Goal: Task Accomplishment & Management: Manage account settings

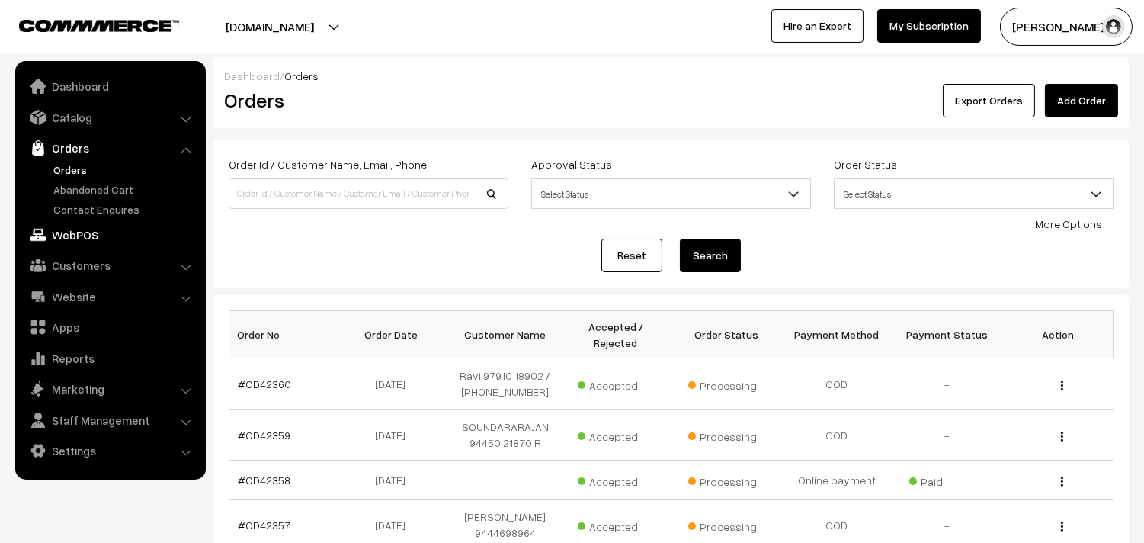
click at [81, 239] on link "WebPOS" at bounding box center [109, 234] width 181 height 27
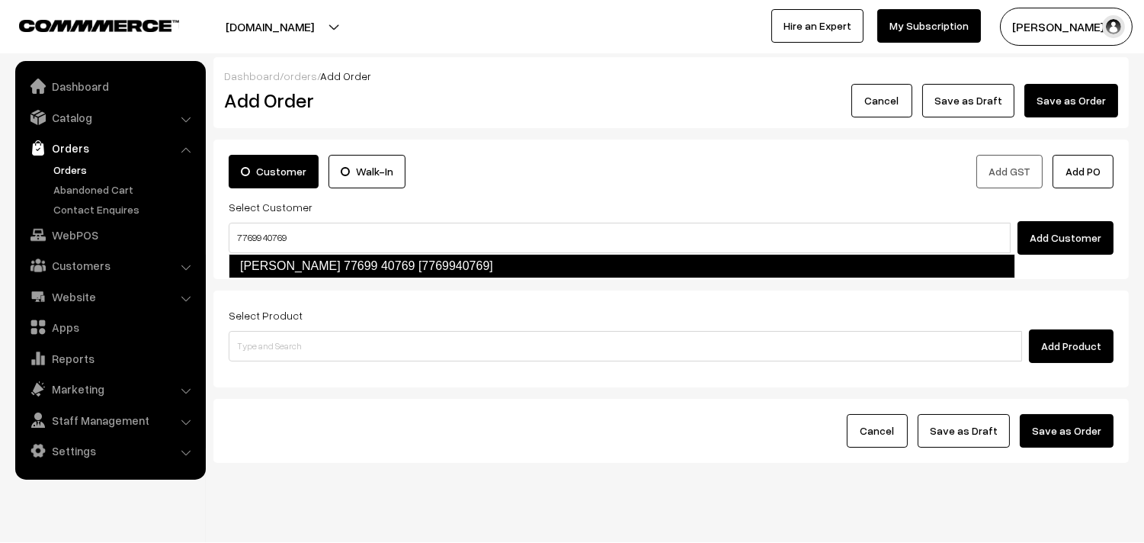
click at [268, 262] on link "Malavika Raghavan 77699 40769 [7769940769]" at bounding box center [622, 266] width 787 height 24
type input "77699 40769"
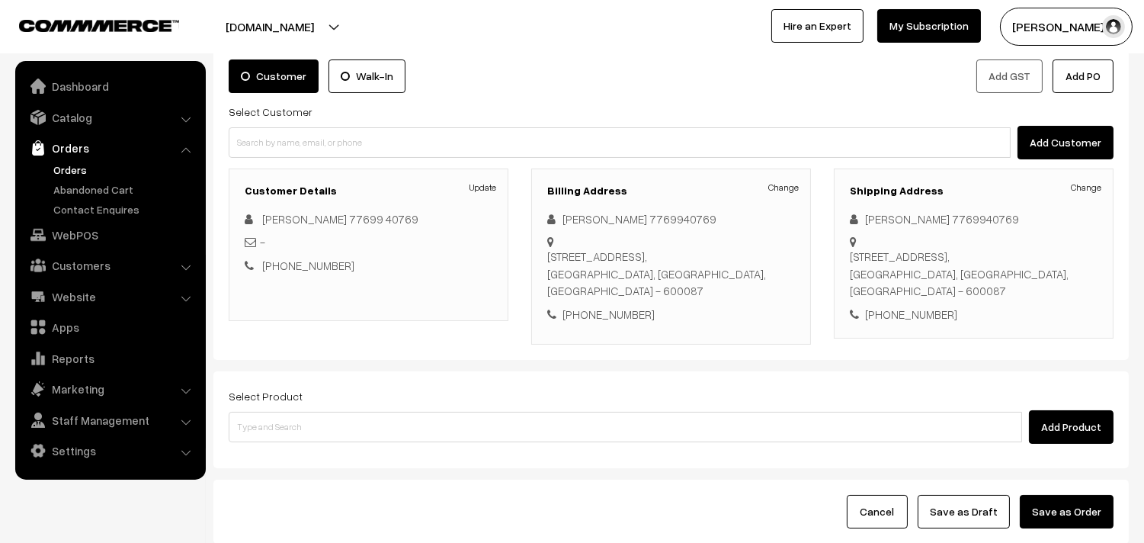
scroll to position [207, 0]
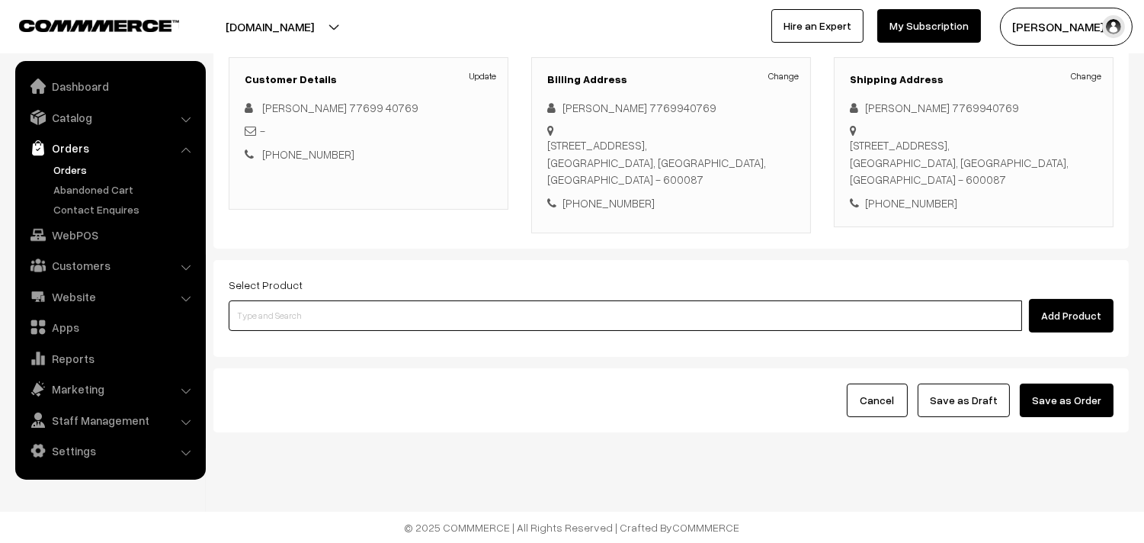
click at [296, 310] on input at bounding box center [626, 315] width 794 height 30
click at [313, 323] on input at bounding box center [626, 315] width 794 height 30
type input "mega"
click at [303, 328] on input "mega" at bounding box center [626, 315] width 794 height 30
click at [303, 333] on link "Deepavali Mega Combo" at bounding box center [626, 344] width 794 height 23
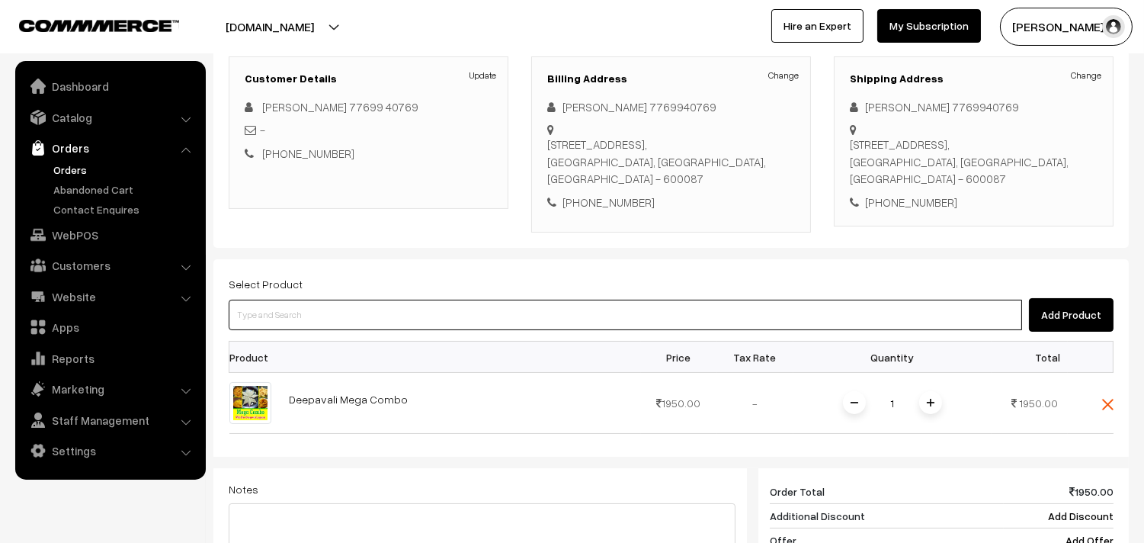
click at [317, 311] on input at bounding box center [626, 315] width 794 height 30
type input "mega"
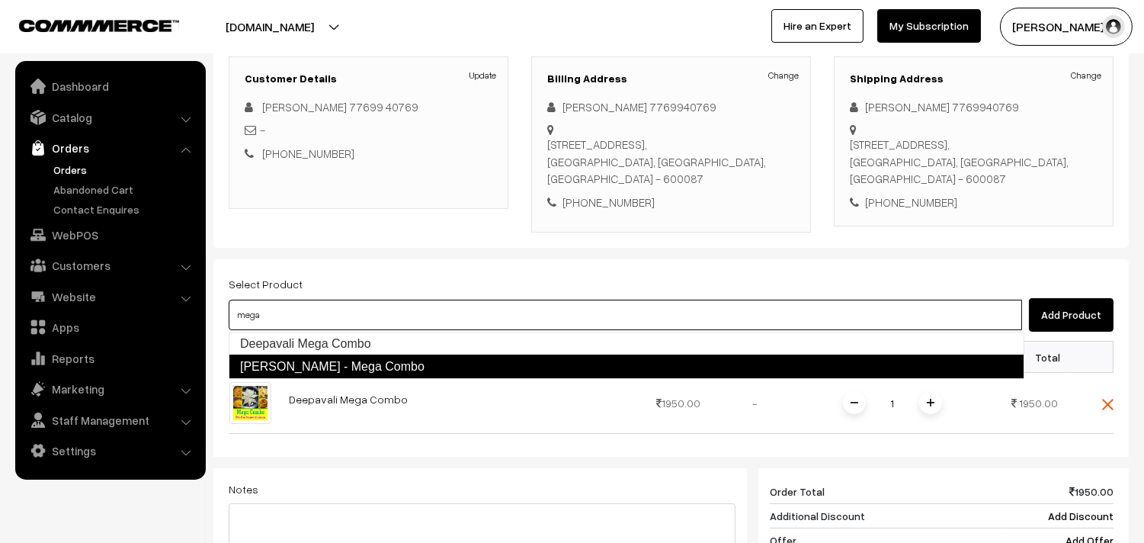
click at [408, 368] on link "[PERSON_NAME] - Mega Combo" at bounding box center [627, 367] width 796 height 24
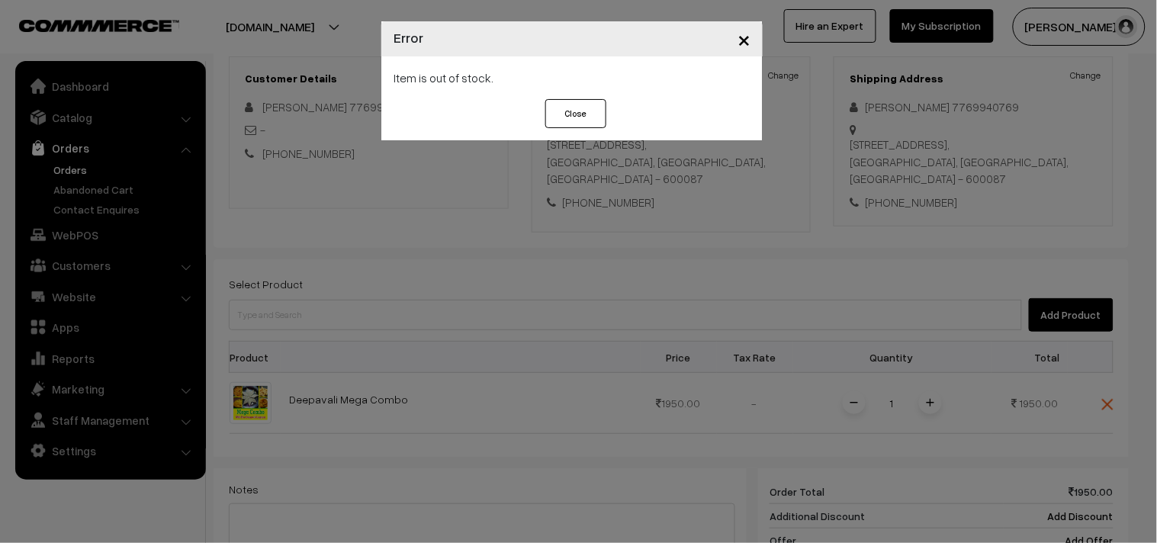
click at [589, 113] on button "Close" at bounding box center [575, 113] width 61 height 29
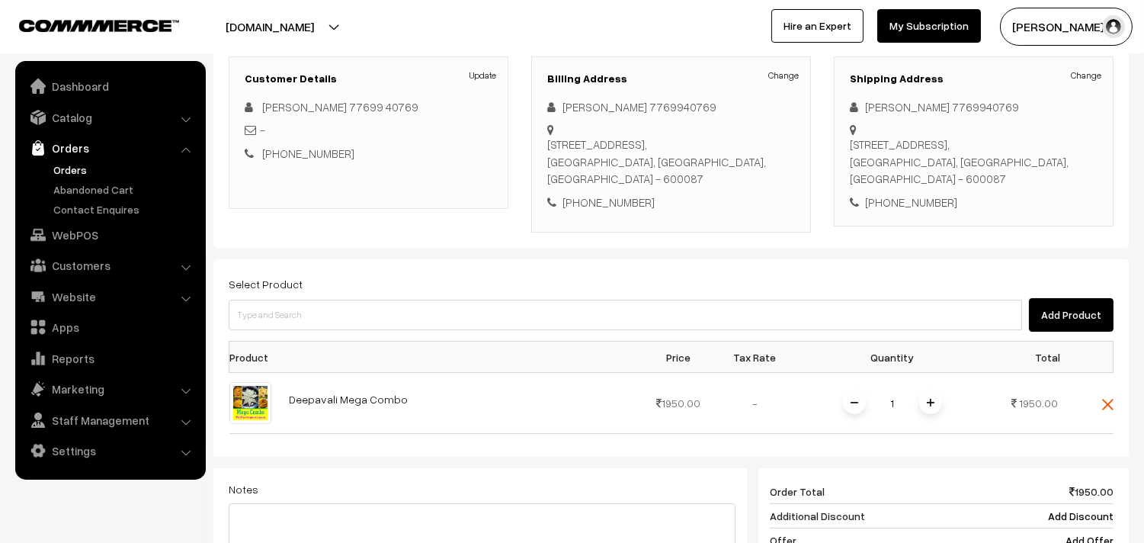
click at [277, 31] on button "[DOMAIN_NAME]" at bounding box center [269, 27] width 195 height 38
click at [260, 19] on button "[DOMAIN_NAME]" at bounding box center [269, 27] width 195 height 38
click at [86, 117] on link "Catalog" at bounding box center [109, 117] width 181 height 27
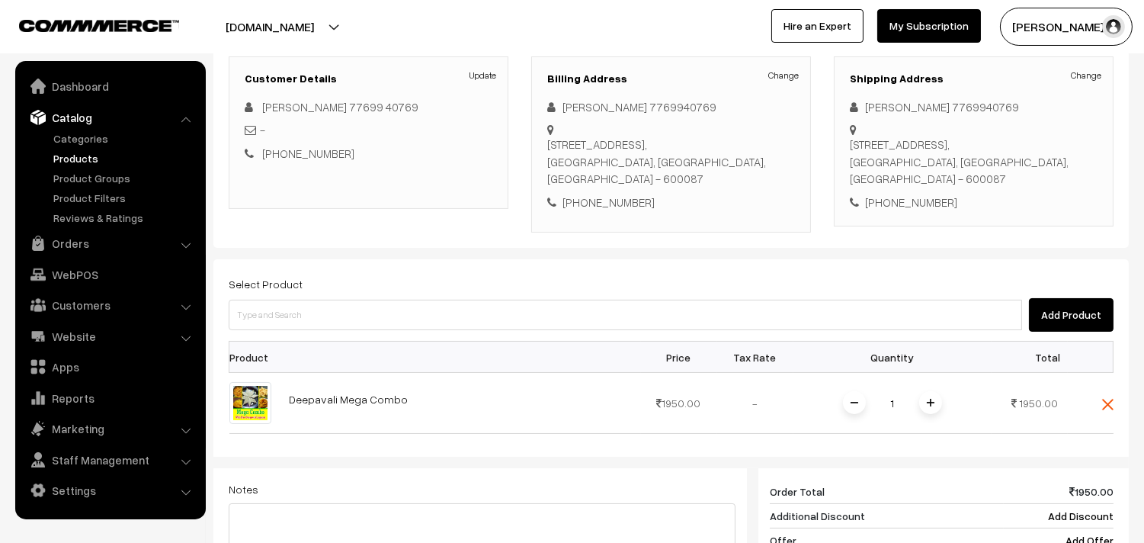
click at [88, 161] on link "Products" at bounding box center [125, 158] width 151 height 16
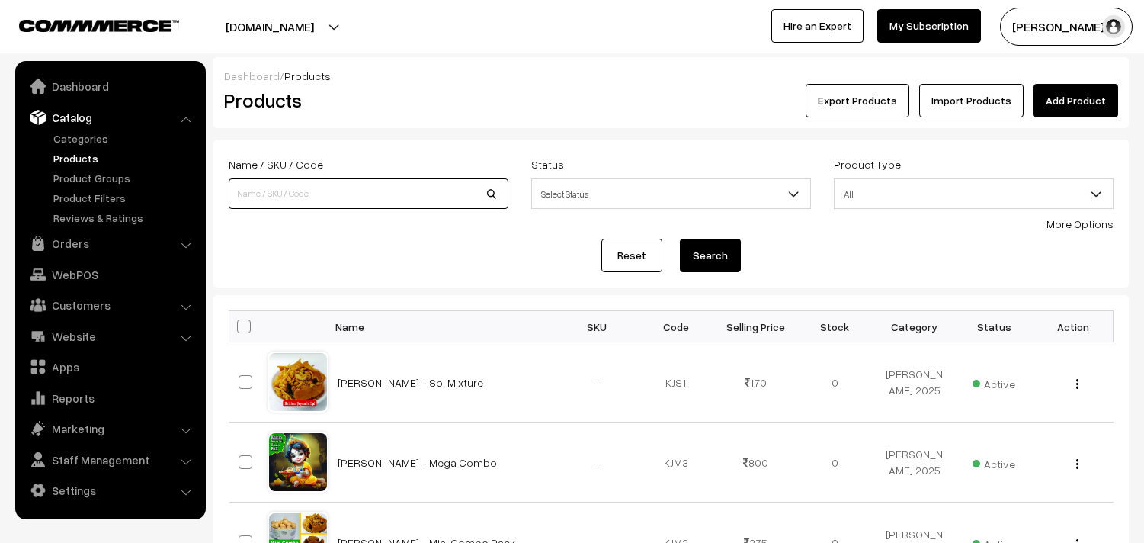
click at [294, 174] on div "Name / SKU / Code" at bounding box center [369, 182] width 280 height 54
type input "mega"
click at [680, 239] on button "Search" at bounding box center [710, 256] width 61 height 34
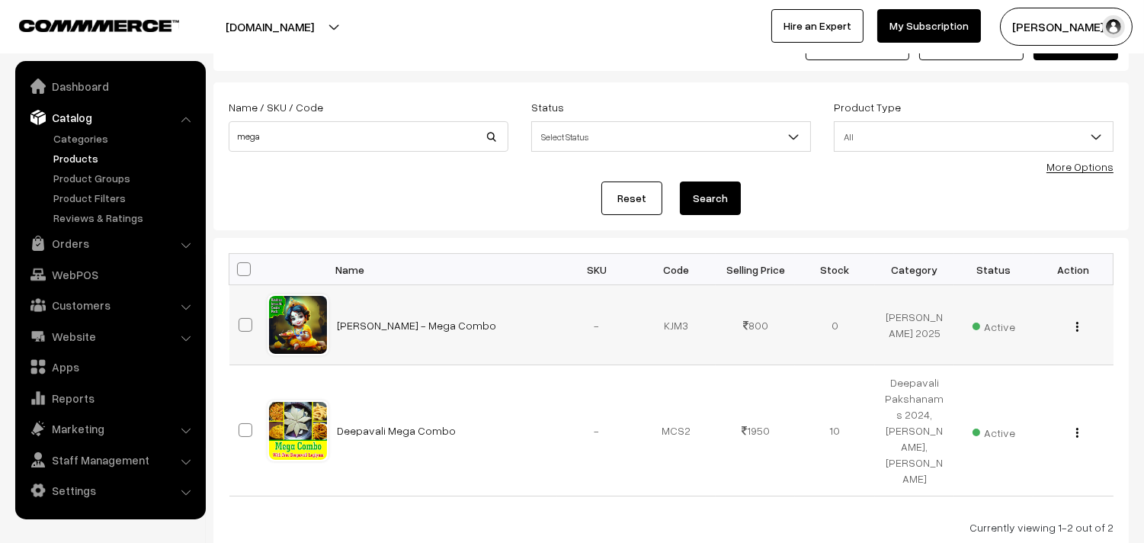
scroll to position [85, 0]
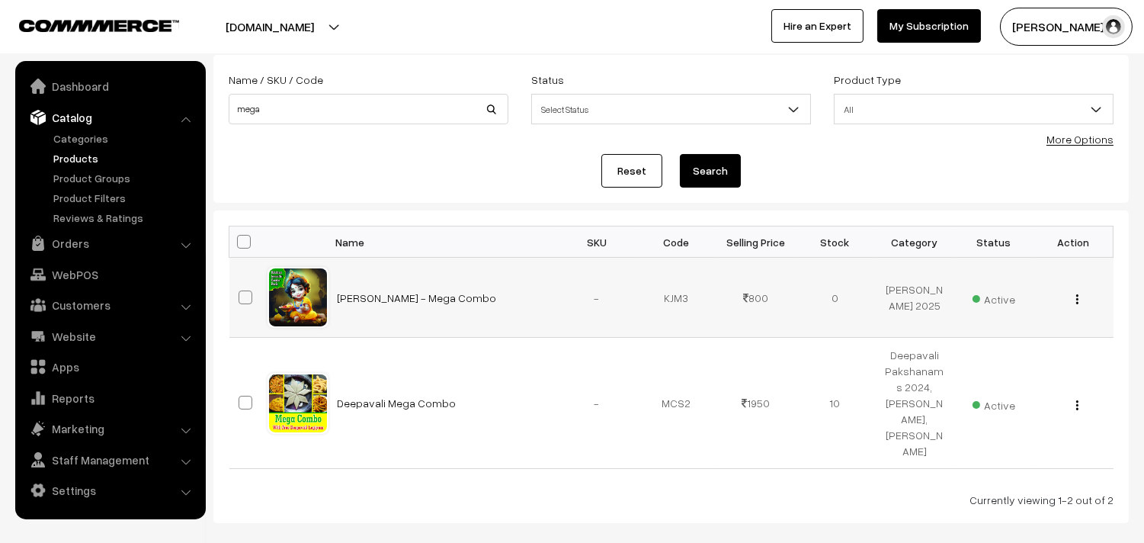
click at [1073, 300] on div "View Edit Delete" at bounding box center [1073, 298] width 61 height 16
click at [1077, 303] on img "button" at bounding box center [1078, 299] width 2 height 10
click at [999, 349] on link "Edit" at bounding box center [1010, 355] width 130 height 34
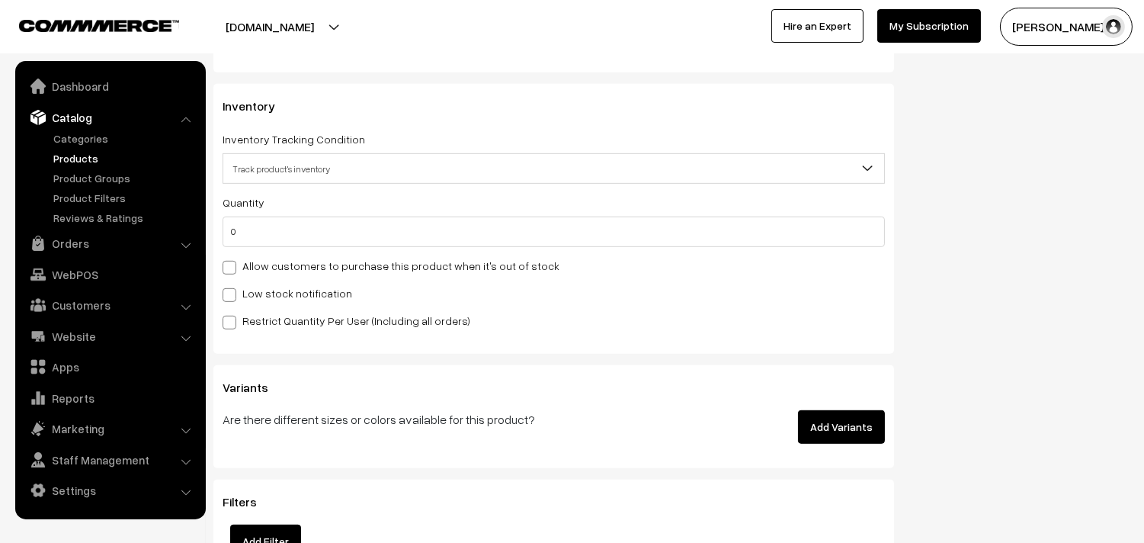
scroll to position [1439, 0]
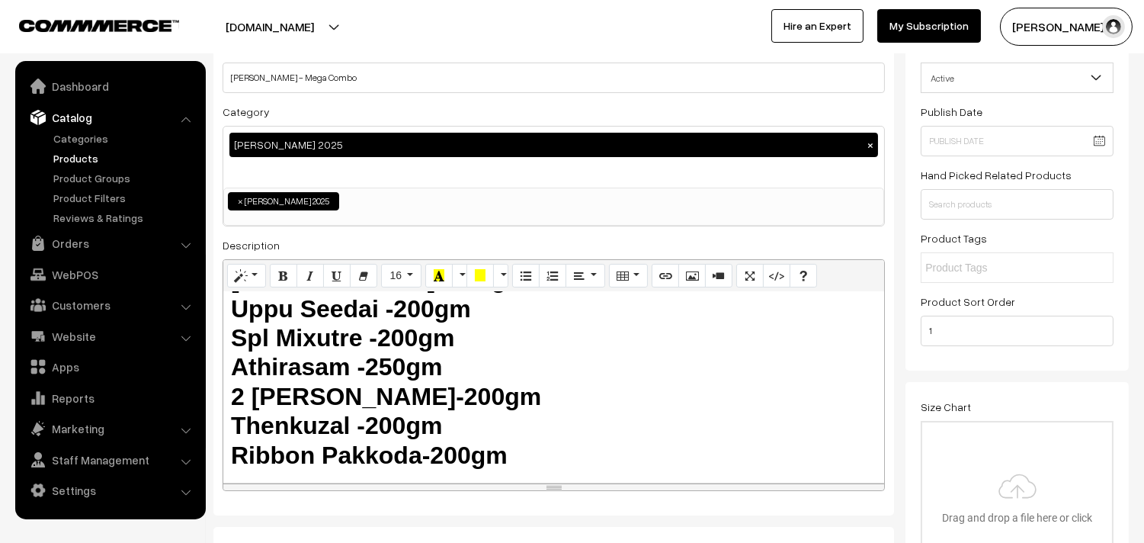
scroll to position [0, 0]
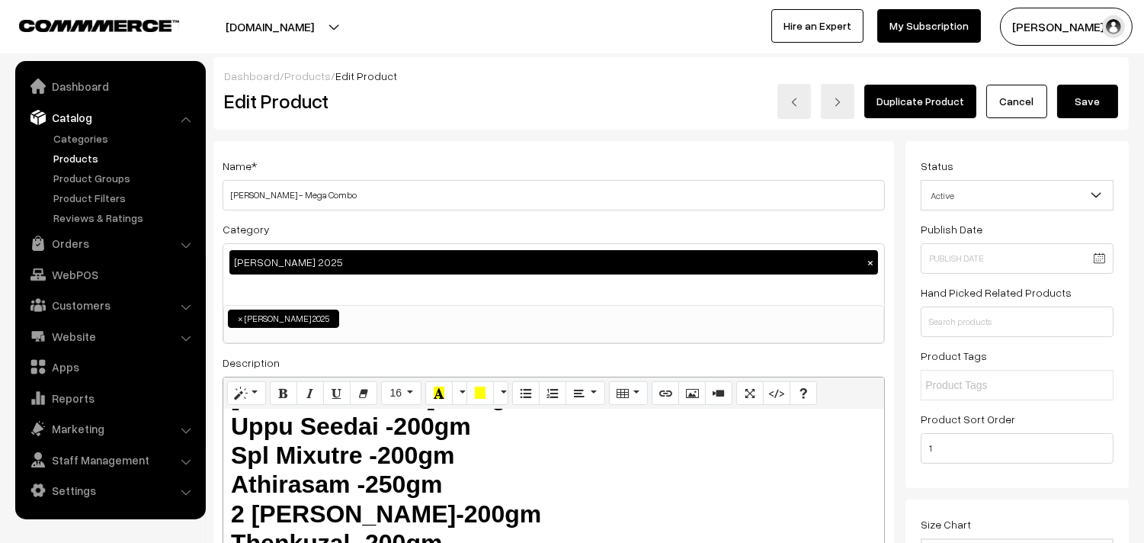
type input "1"
click at [1077, 108] on button "Save" at bounding box center [1087, 102] width 61 height 34
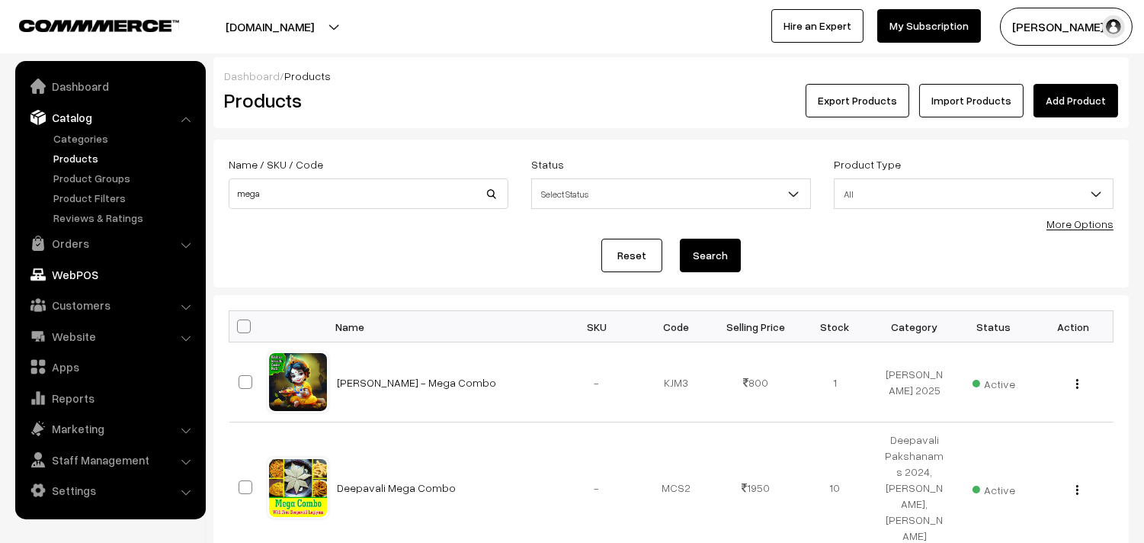
click at [78, 269] on link "WebPOS" at bounding box center [109, 274] width 181 height 27
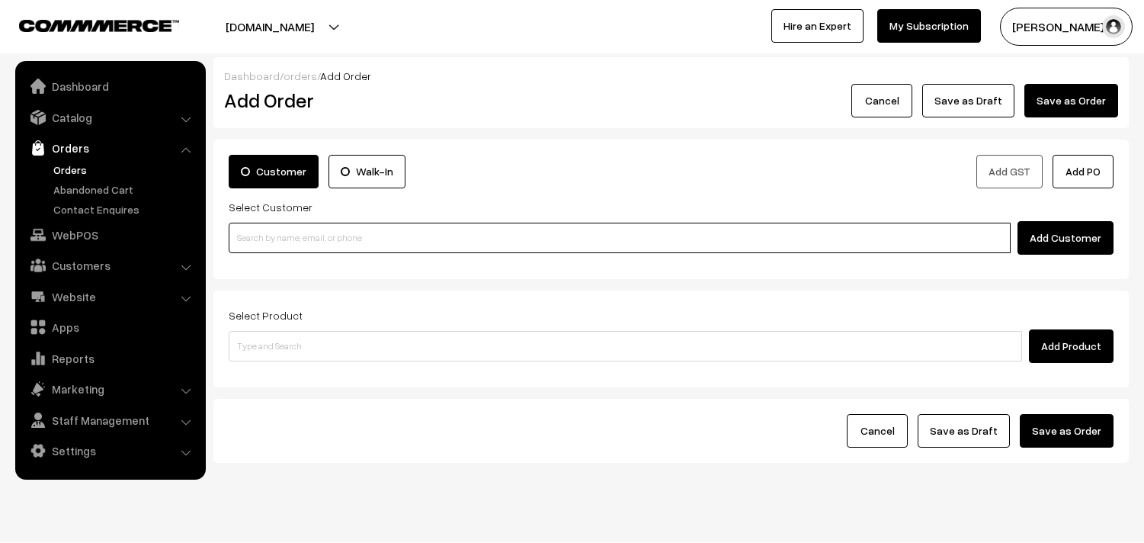
click at [310, 249] on input at bounding box center [620, 238] width 782 height 30
paste input "77699 40769"
click at [272, 260] on link "Malavika Raghavan 77699 40769 [7769940769]" at bounding box center [621, 266] width 785 height 23
type input "77699 40769"
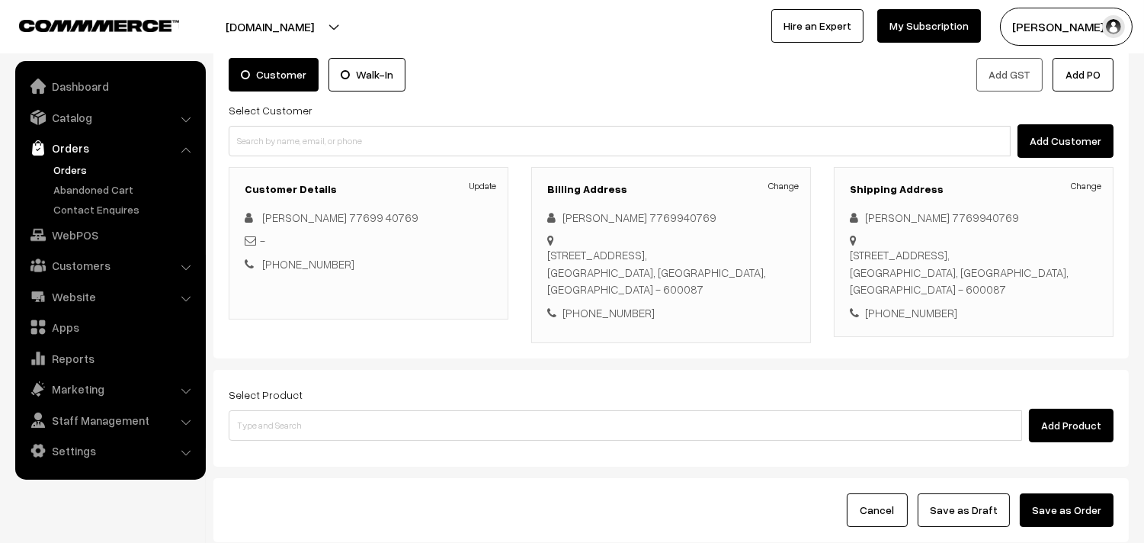
scroll to position [207, 0]
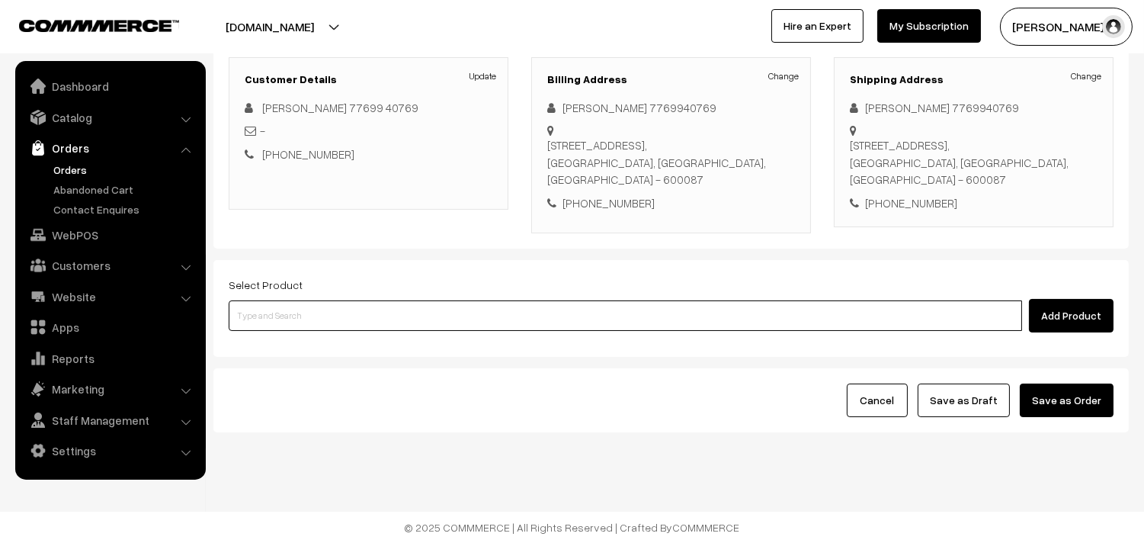
click at [331, 326] on input at bounding box center [626, 315] width 794 height 30
type input "mega com"
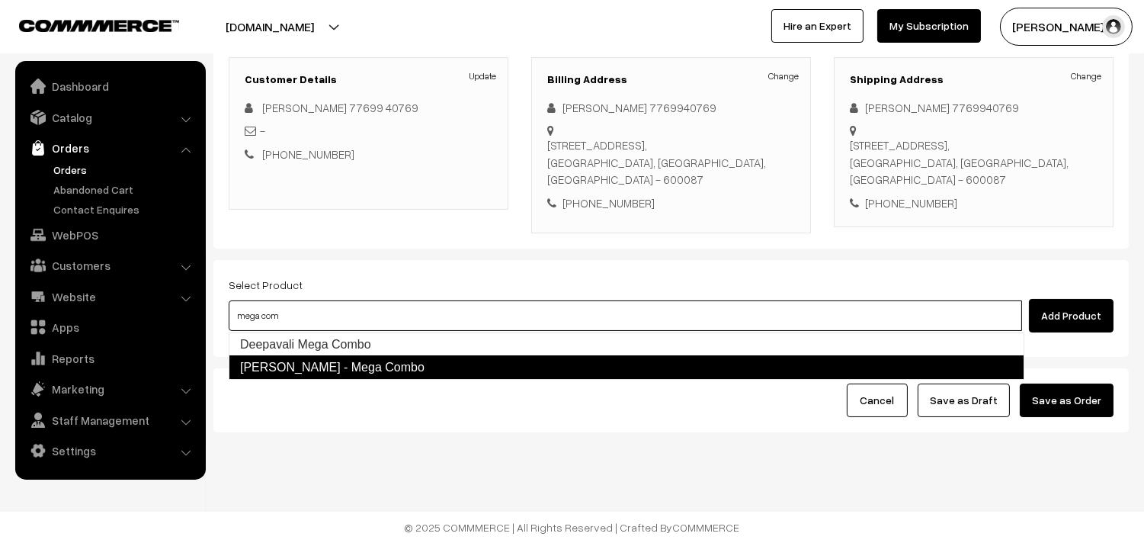
click at [325, 362] on link "Krishna Jayanthi - Mega Combo" at bounding box center [627, 367] width 796 height 24
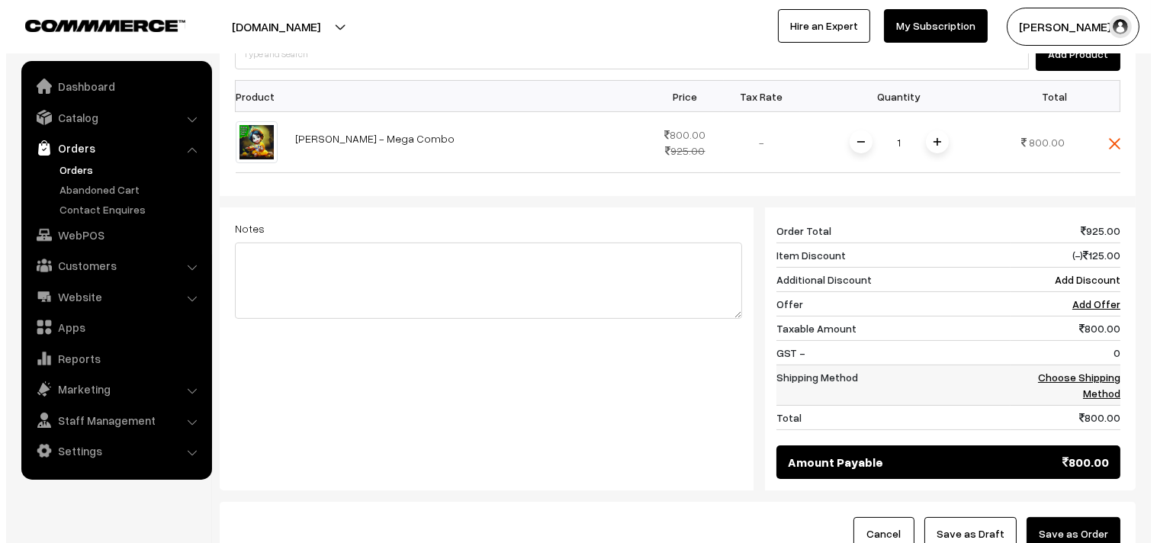
scroll to position [546, 0]
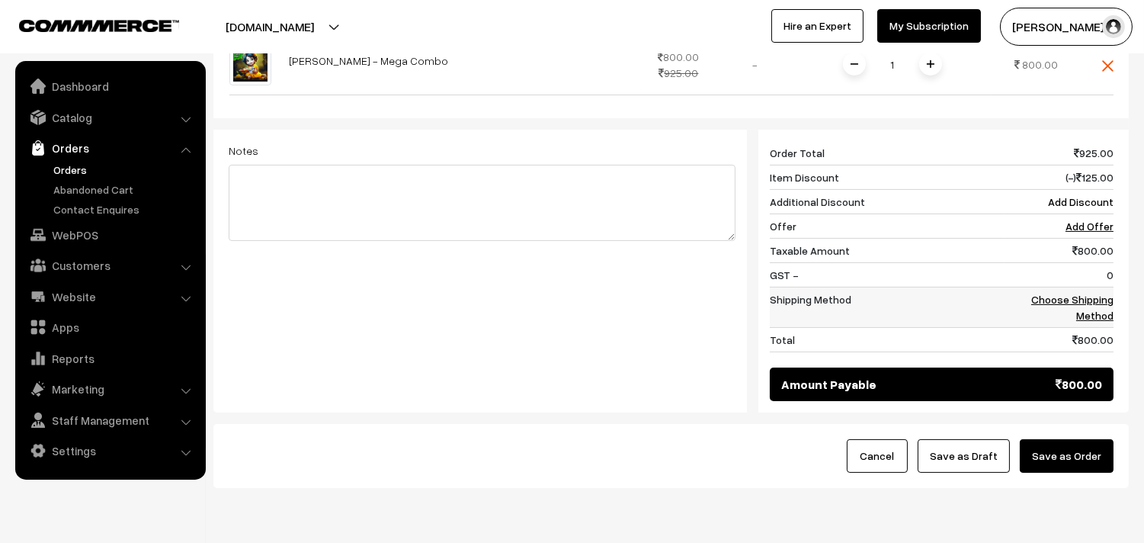
click at [1053, 295] on link "Choose Shipping Method" at bounding box center [1073, 307] width 82 height 29
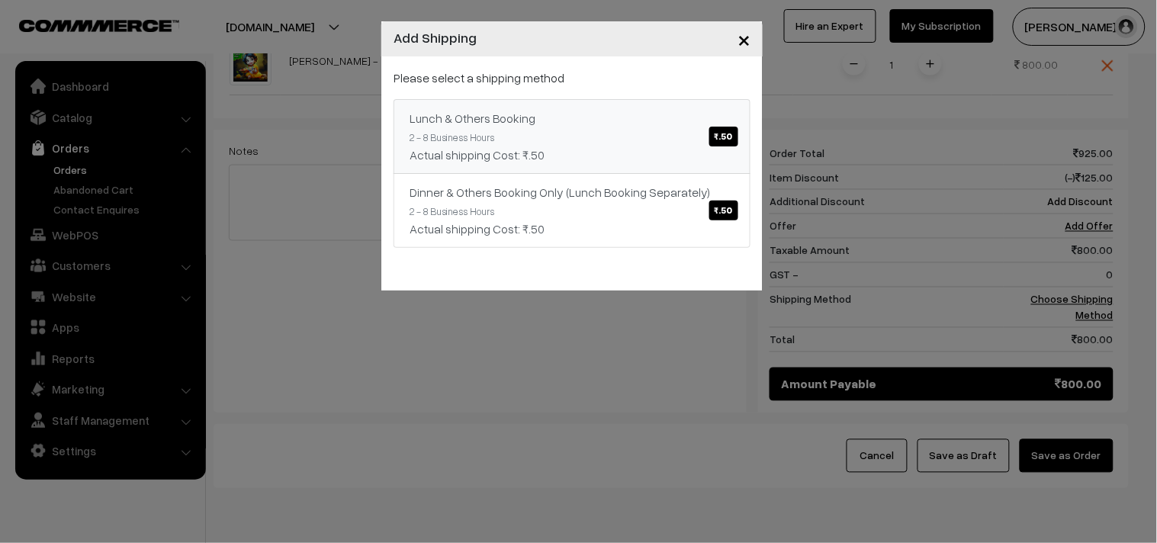
click at [733, 150] on div "Actual shipping Cost: ₹.50" at bounding box center [571, 155] width 325 height 18
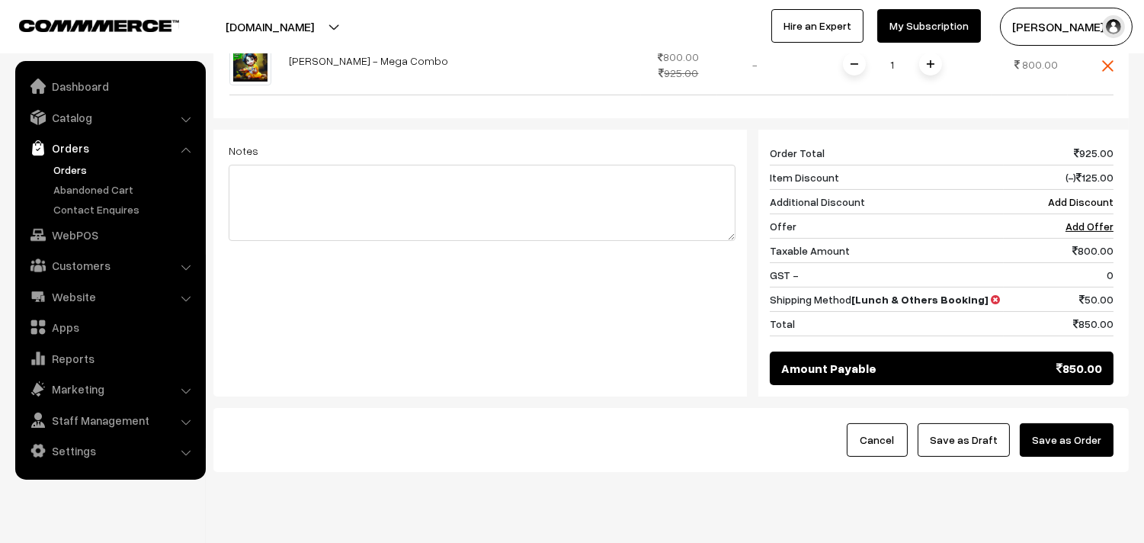
click at [1062, 438] on button "Save as Order" at bounding box center [1067, 440] width 94 height 34
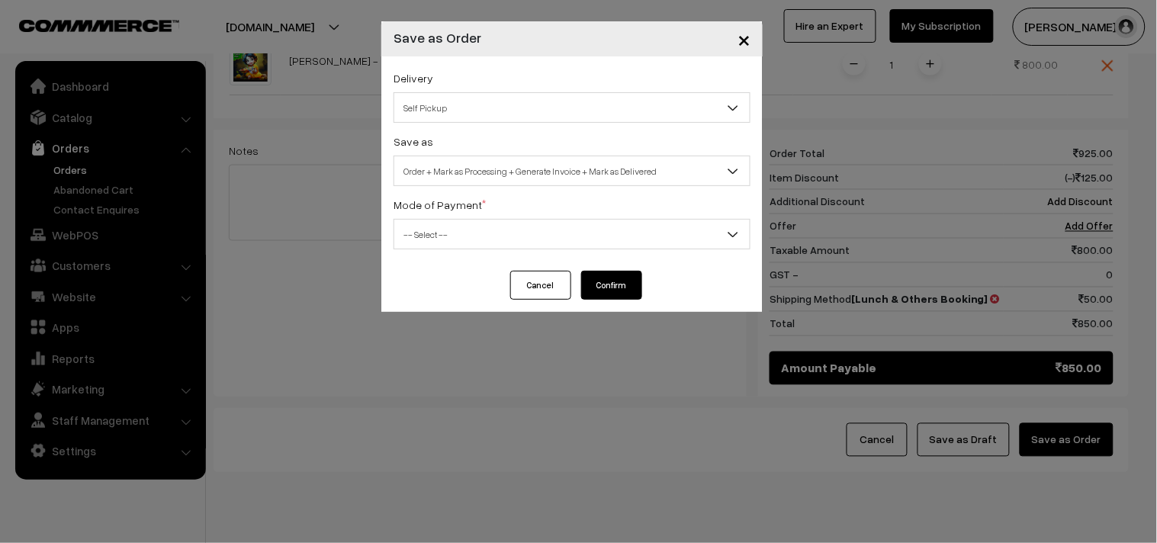
drag, startPoint x: 488, startPoint y: 110, endPoint x: 467, endPoint y: 116, distance: 21.5
click at [486, 110] on span "Self Pickup" at bounding box center [571, 108] width 355 height 27
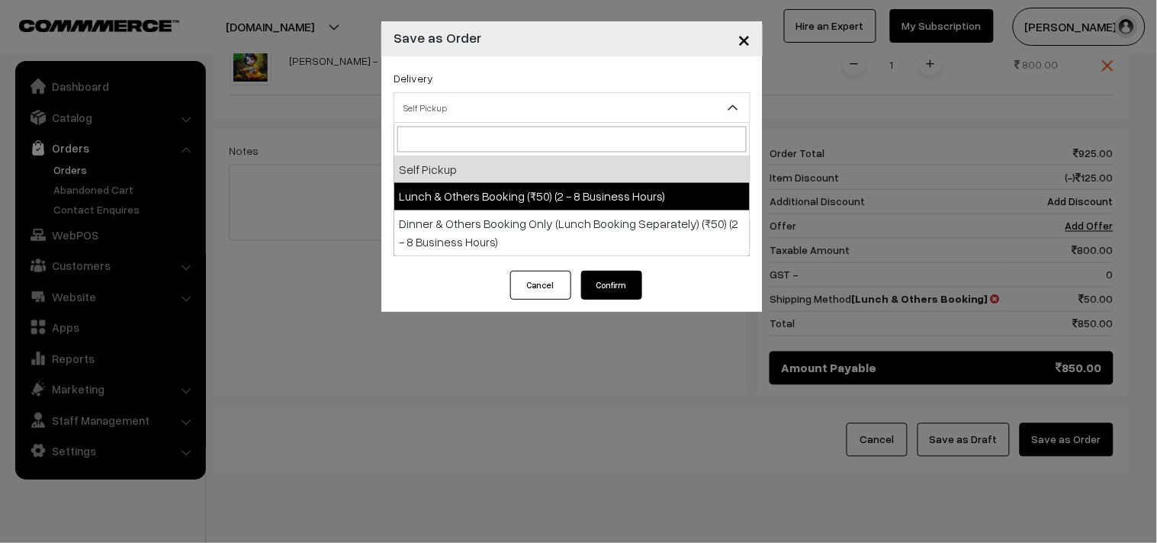
select select "LOB2"
select select "3"
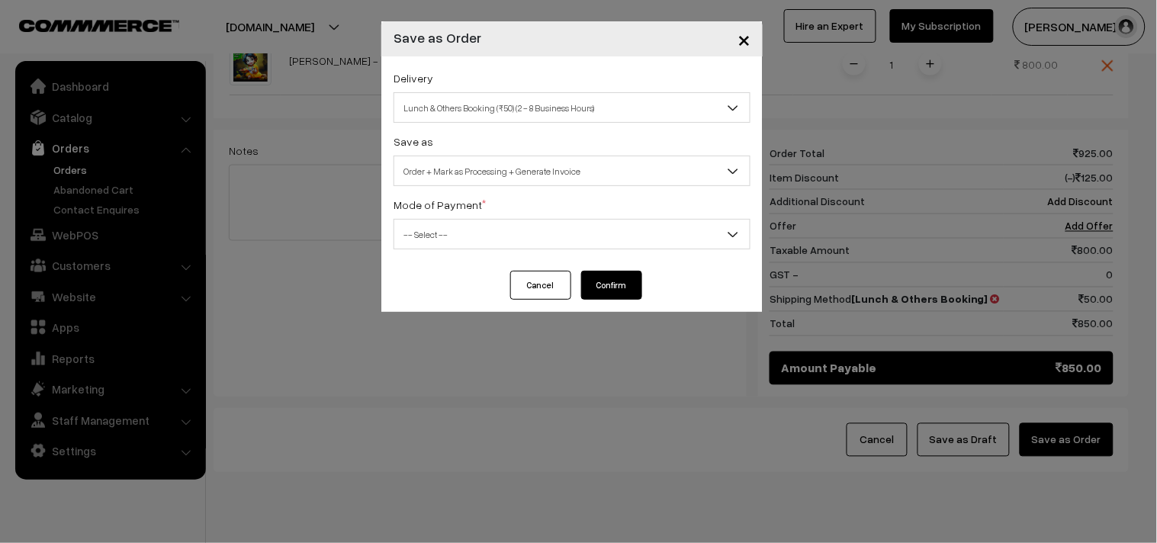
click at [502, 187] on div "Delivery Self Pickup Lunch & Others Booking (₹50) (2 - 8 Business Hours) Dinner…" at bounding box center [571, 163] width 381 height 214
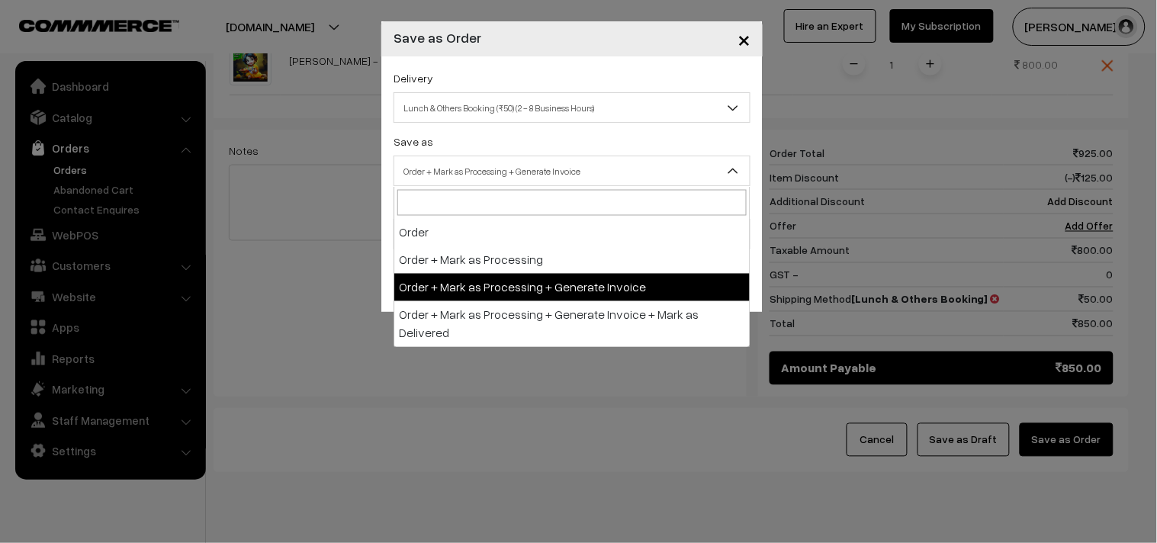
click at [509, 178] on span "Order + Mark as Processing + Generate Invoice" at bounding box center [571, 171] width 355 height 27
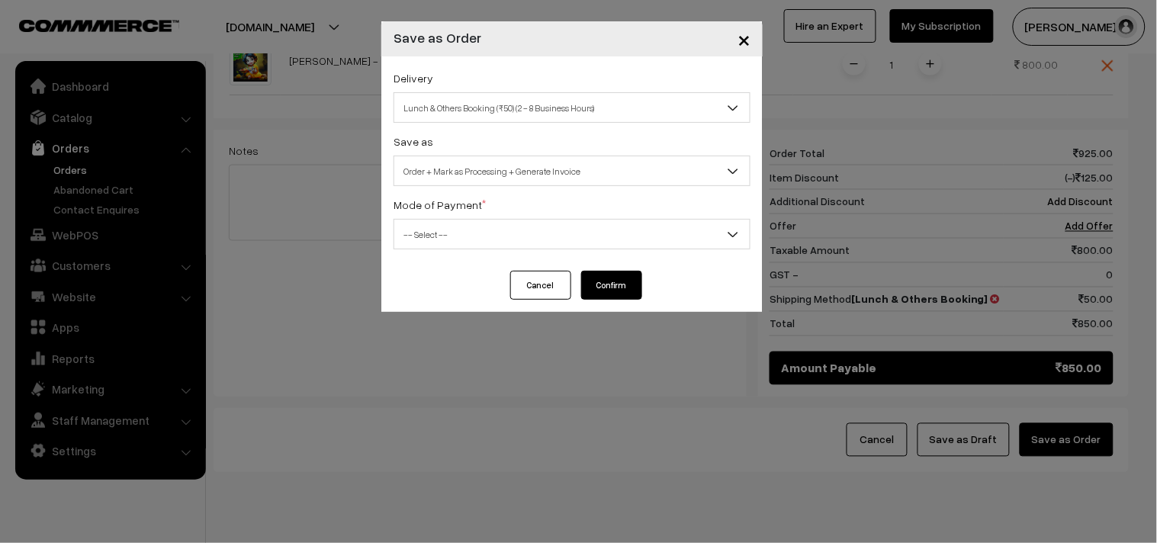
click at [483, 250] on div "Delivery Self Pickup Lunch & Others Booking (₹50) (2 - 8 Business Hours) Dinner…" at bounding box center [571, 163] width 381 height 214
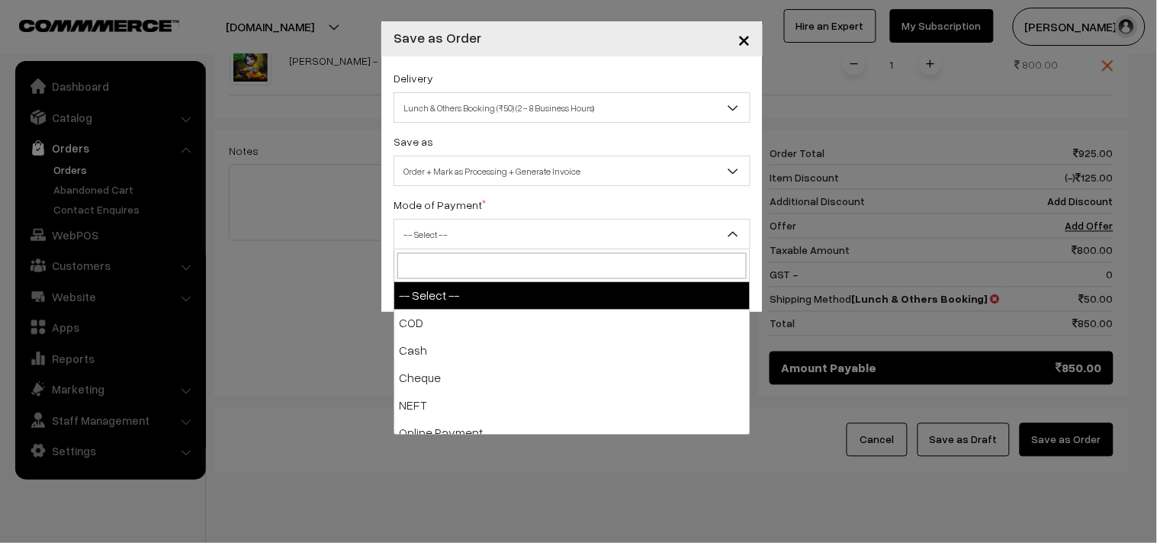
click at [435, 227] on span "-- Select --" at bounding box center [571, 234] width 355 height 27
select select "1"
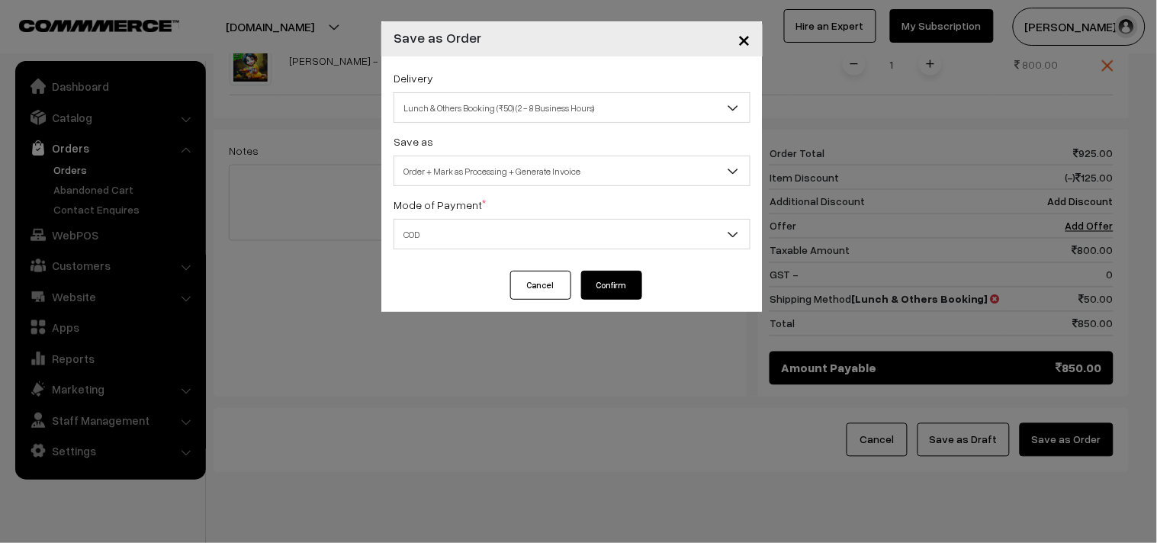
click at [583, 290] on button "Confirm" at bounding box center [611, 285] width 61 height 29
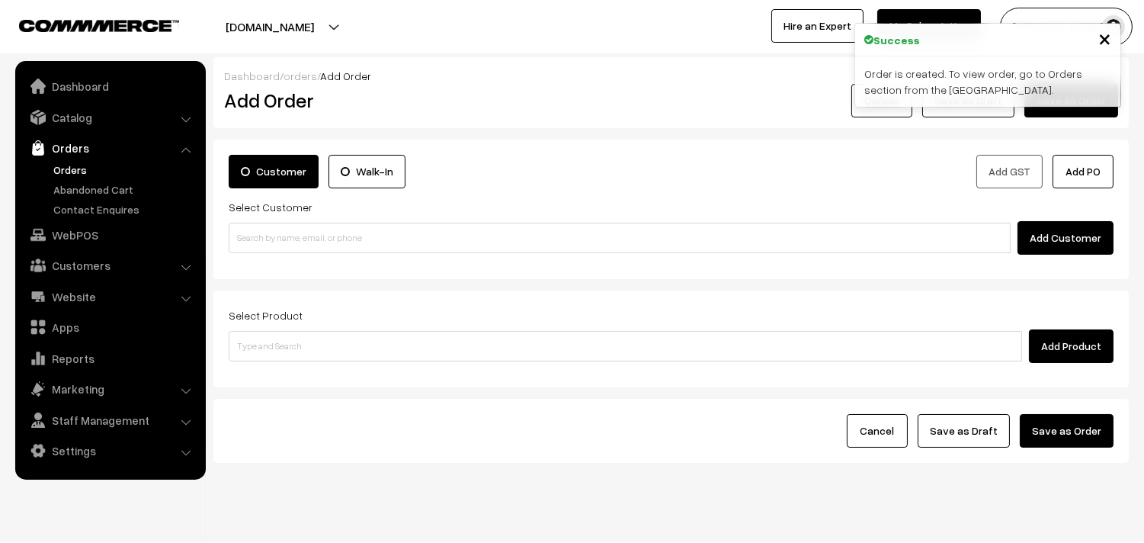
click at [66, 164] on link "Orders" at bounding box center [125, 170] width 151 height 16
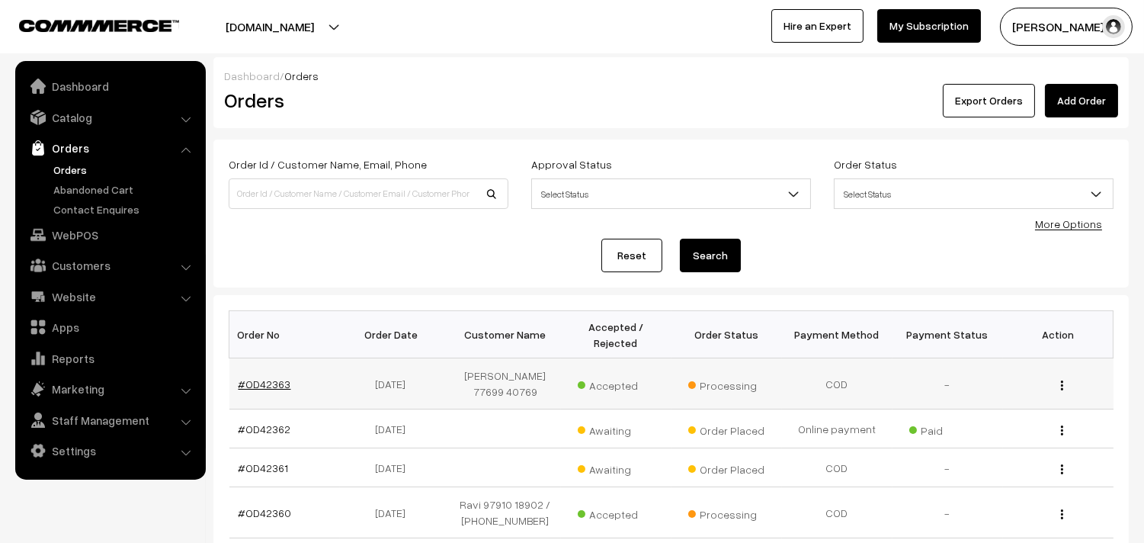
click at [261, 389] on link "#OD42363" at bounding box center [265, 383] width 53 height 13
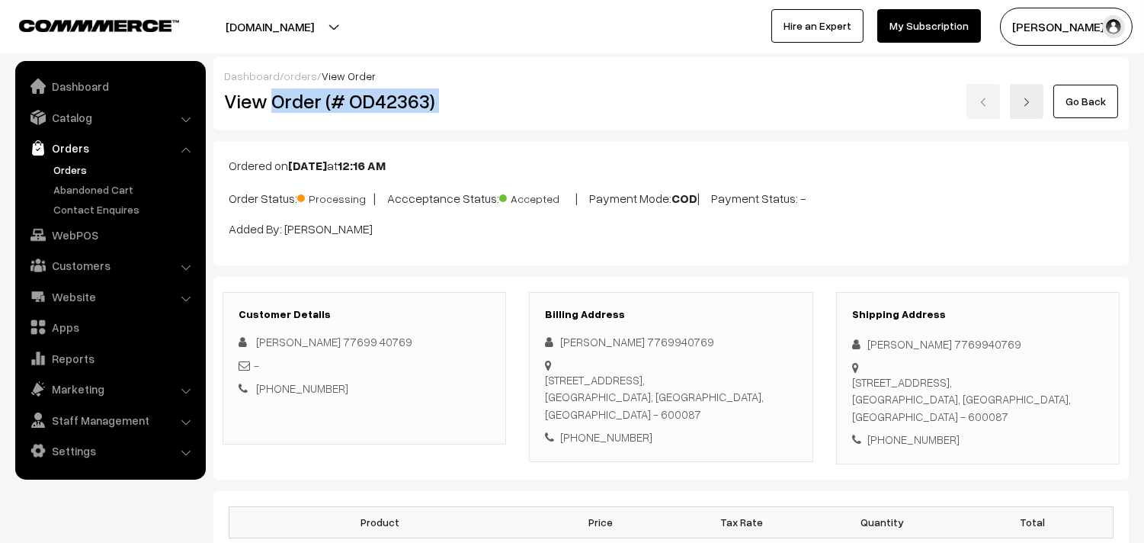
drag, startPoint x: 0, startPoint y: 0, endPoint x: 541, endPoint y: 99, distance: 550.3
click at [541, 99] on div "View Order (# OD42363) Go Back" at bounding box center [671, 101] width 917 height 35
copy div "Order (# OD42363)"
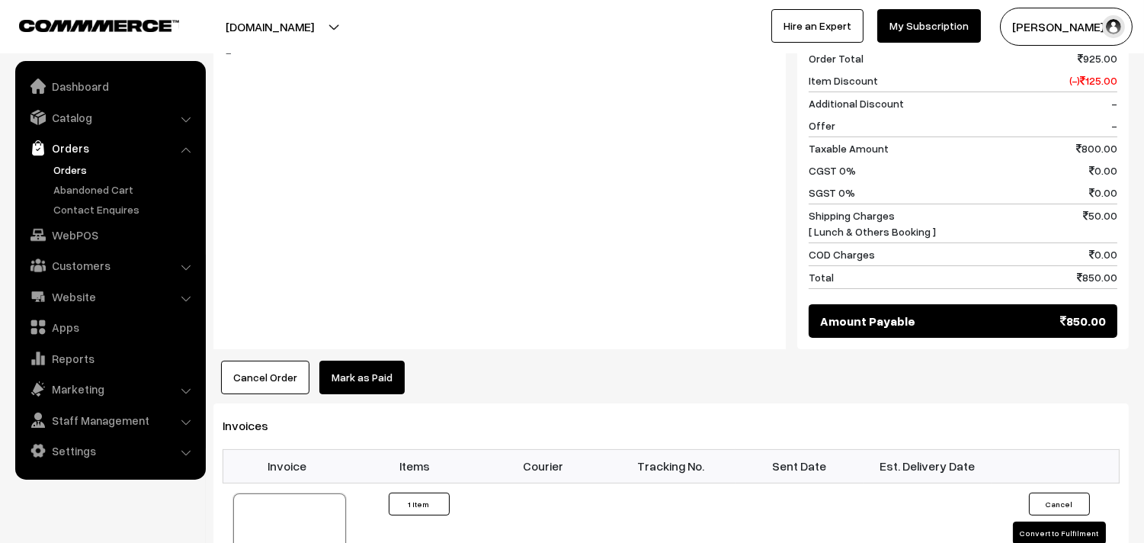
scroll to position [847, 0]
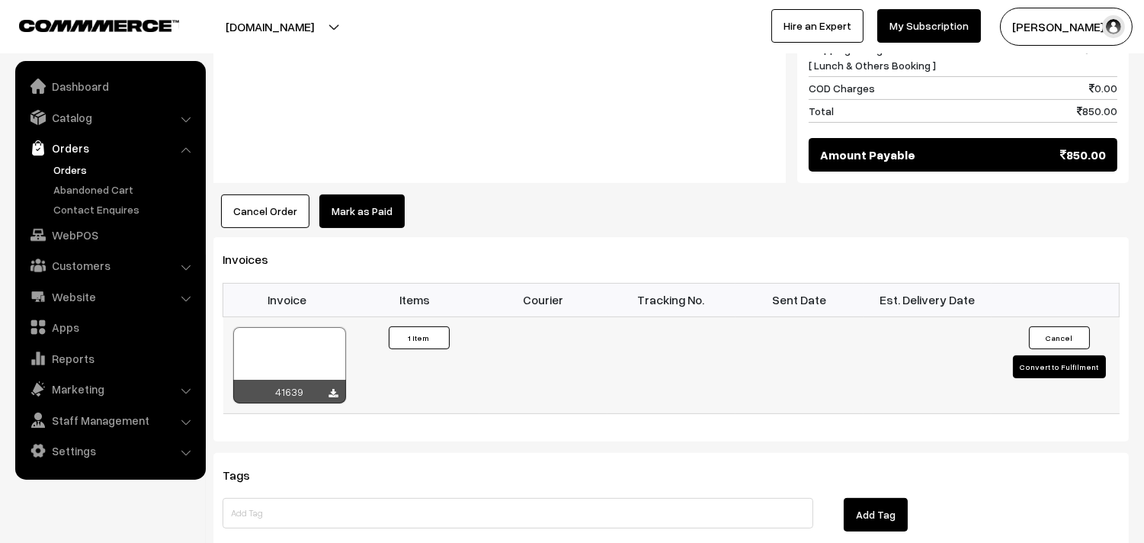
click at [339, 395] on div "41639" at bounding box center [289, 392] width 113 height 24
click at [329, 396] on icon at bounding box center [333, 394] width 9 height 10
click at [86, 235] on link "WebPOS" at bounding box center [109, 234] width 181 height 27
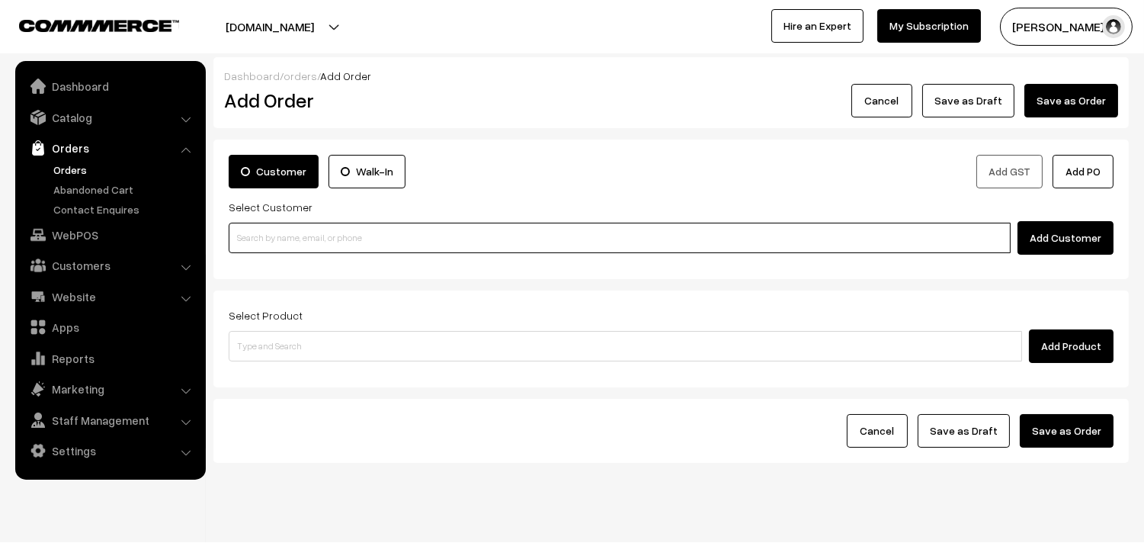
click at [295, 244] on input at bounding box center [620, 238] width 782 height 30
paste input "98412 20818"
click at [258, 229] on input "98412 20818" at bounding box center [620, 238] width 782 height 30
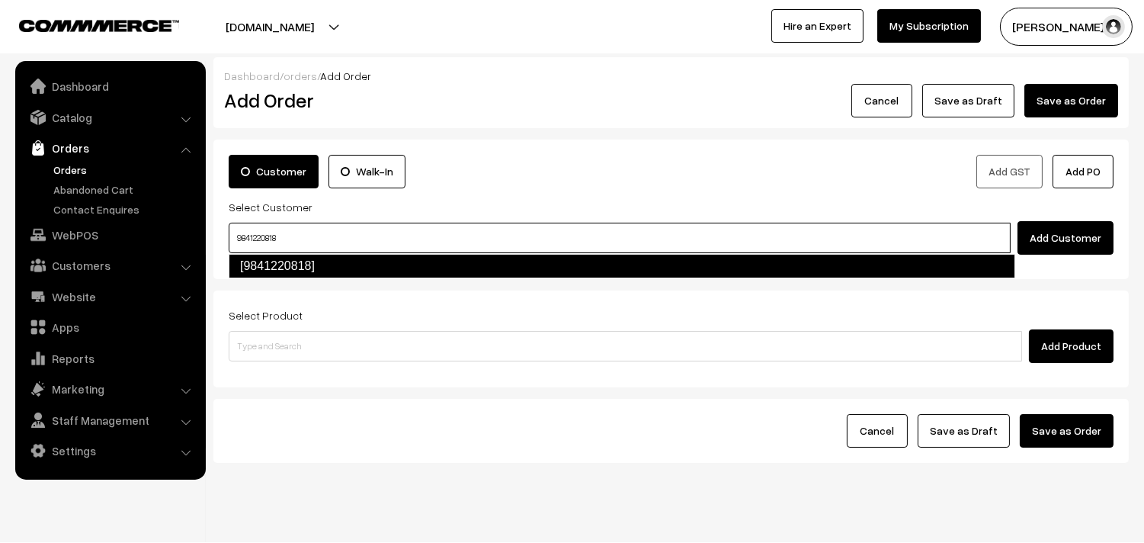
click at [276, 264] on link "[9841220818]" at bounding box center [622, 266] width 787 height 24
type input "9841220818"
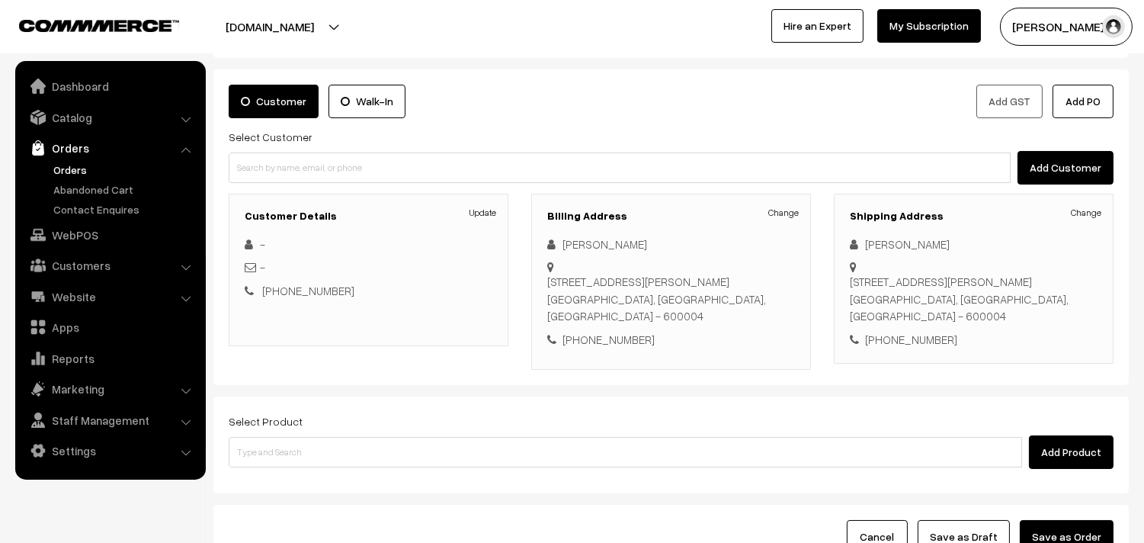
scroll to position [169, 0]
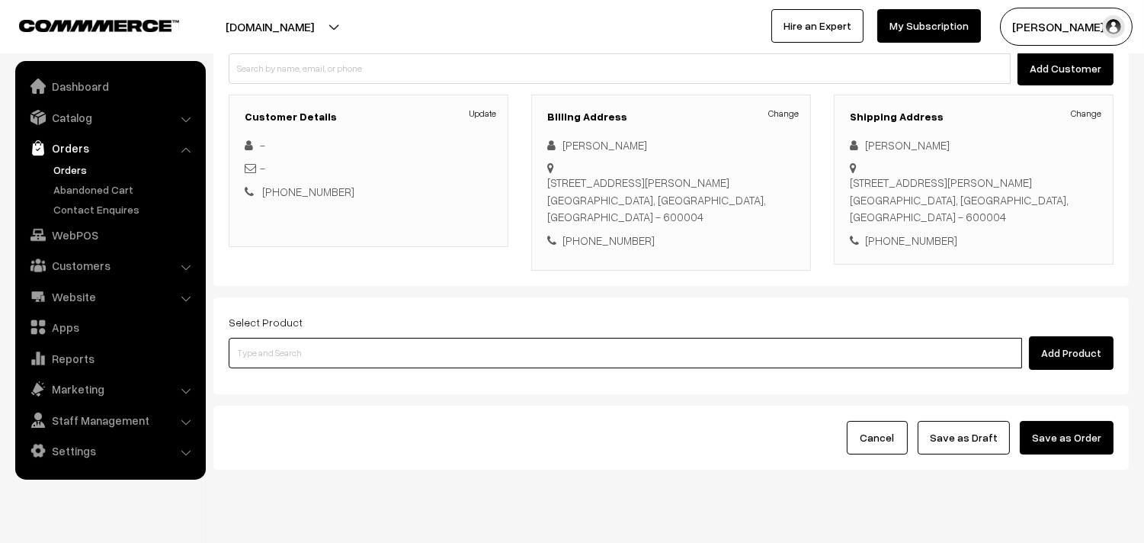
click at [313, 355] on input at bounding box center [626, 353] width 794 height 30
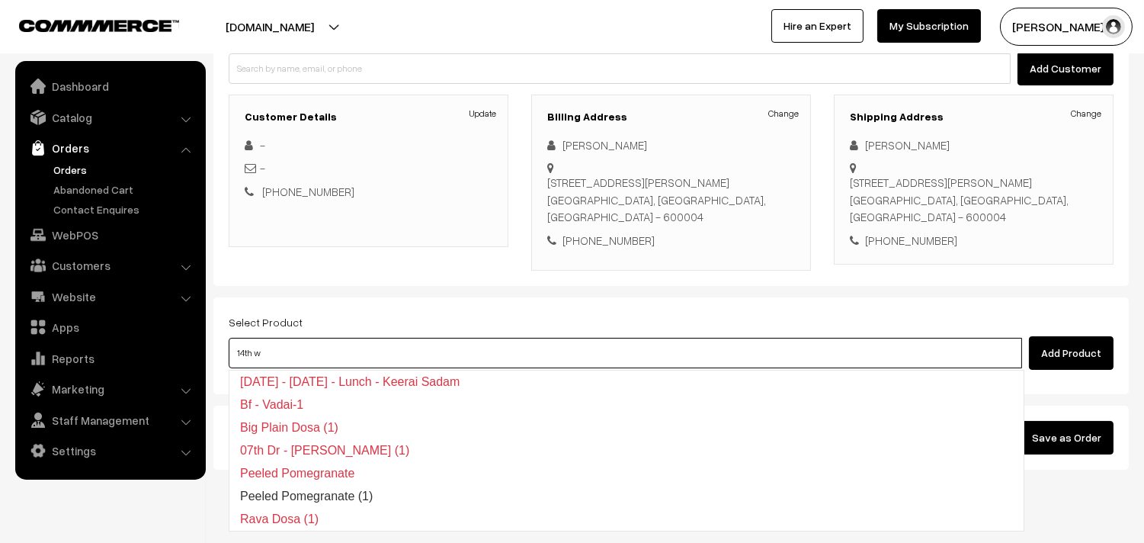
type input "14th wi"
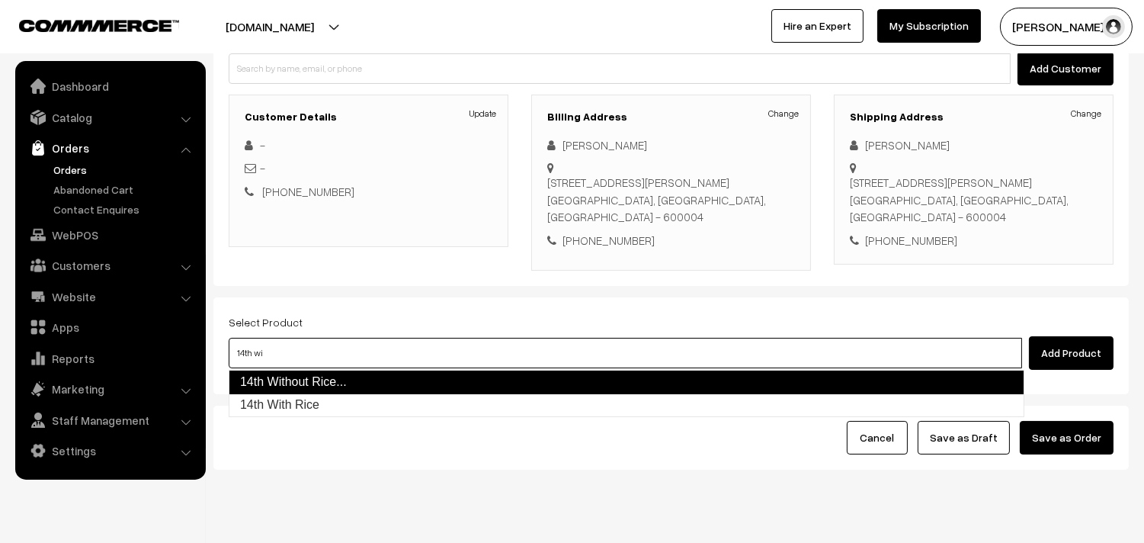
click at [307, 379] on link "14th Without Rice..." at bounding box center [627, 382] width 796 height 24
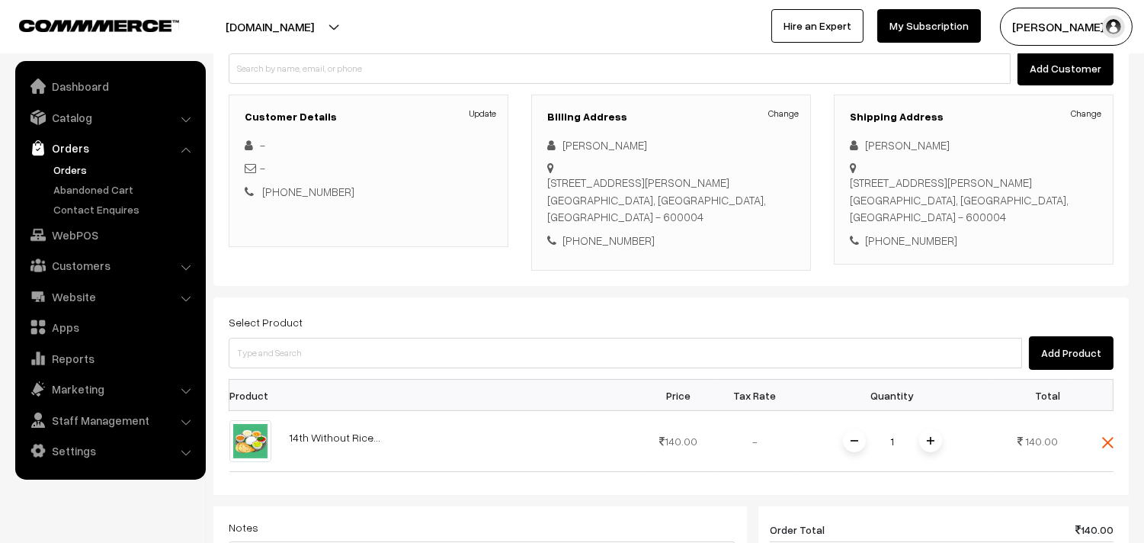
click at [928, 439] on img at bounding box center [931, 441] width 8 height 8
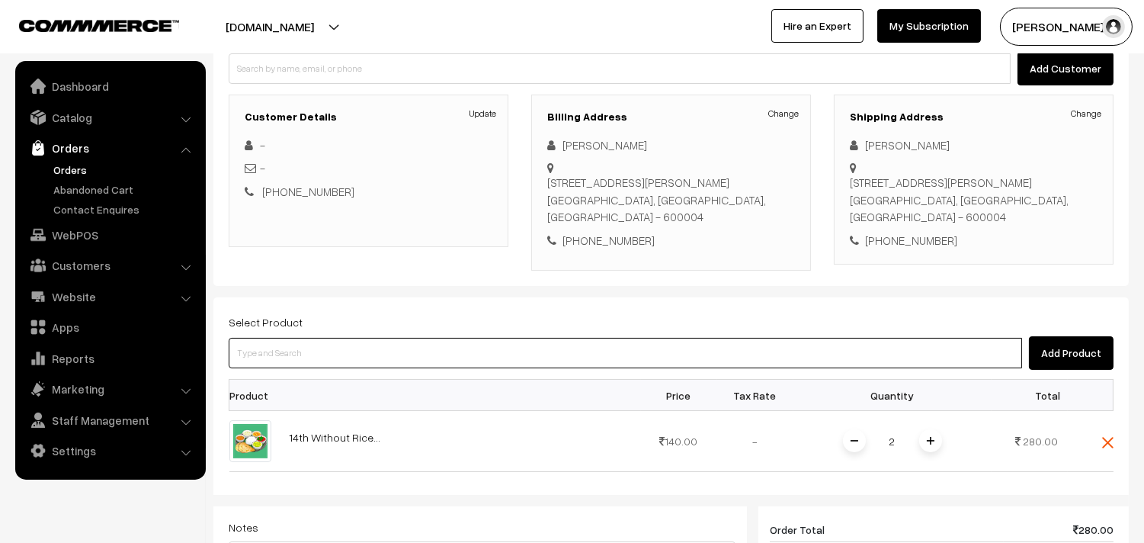
drag, startPoint x: 342, startPoint y: 362, endPoint x: 345, endPoint y: 339, distance: 23.9
click at [342, 360] on input at bounding box center [626, 353] width 794 height 30
type input "puliyo"
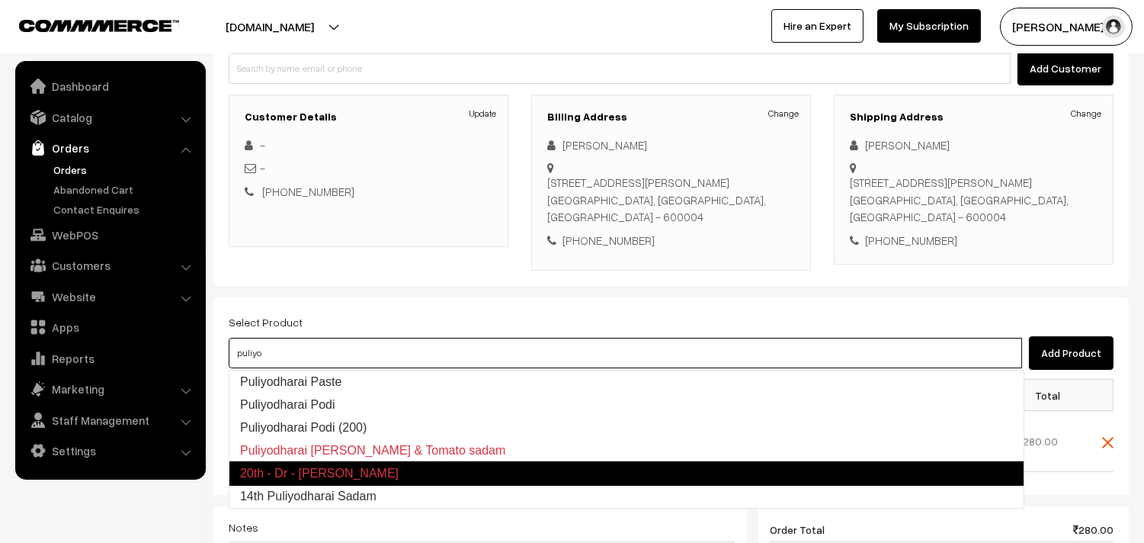
click at [359, 505] on link "14th Puliyodharai Sadam" at bounding box center [626, 496] width 794 height 23
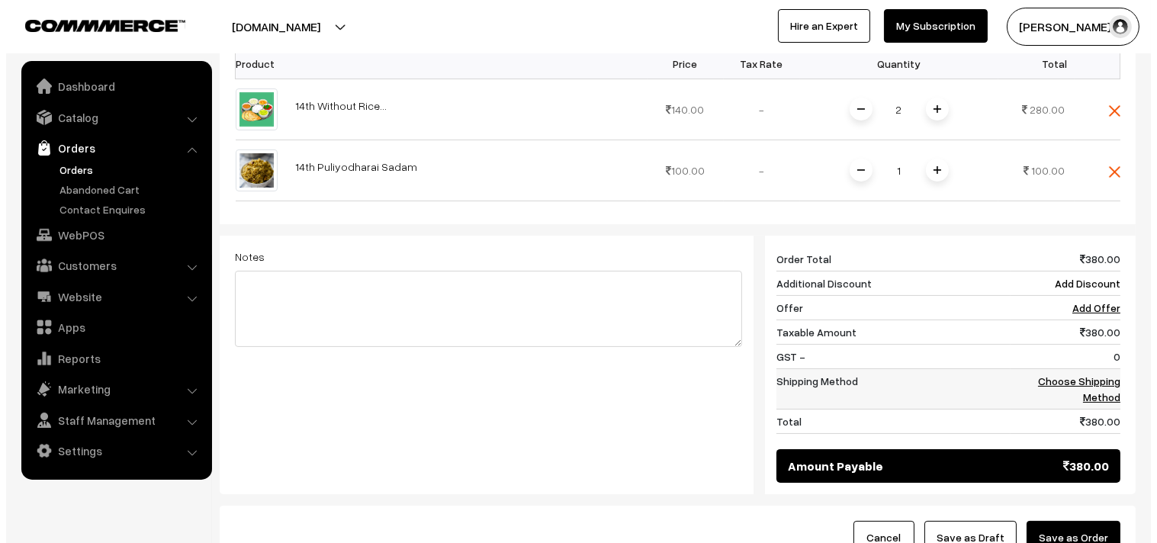
scroll to position [508, 0]
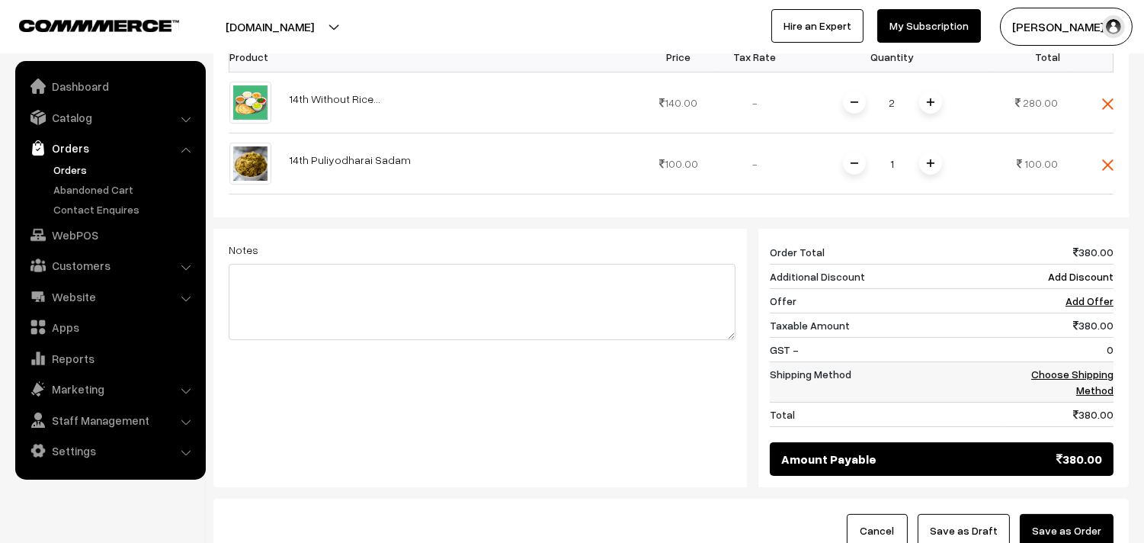
click at [1084, 390] on link "Choose Shipping Method" at bounding box center [1073, 381] width 82 height 29
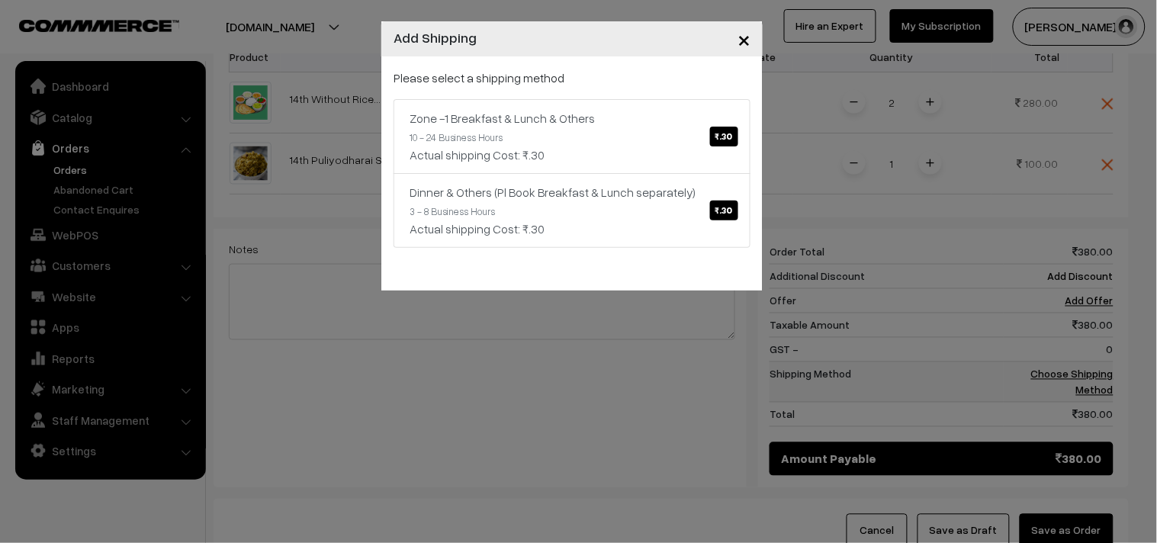
click at [1083, 364] on body "Thank you for showing interest. Our team will call you shortly. Close annamfood…" at bounding box center [578, 82] width 1157 height 1181
click at [730, 142] on span "₹.30" at bounding box center [724, 137] width 28 height 20
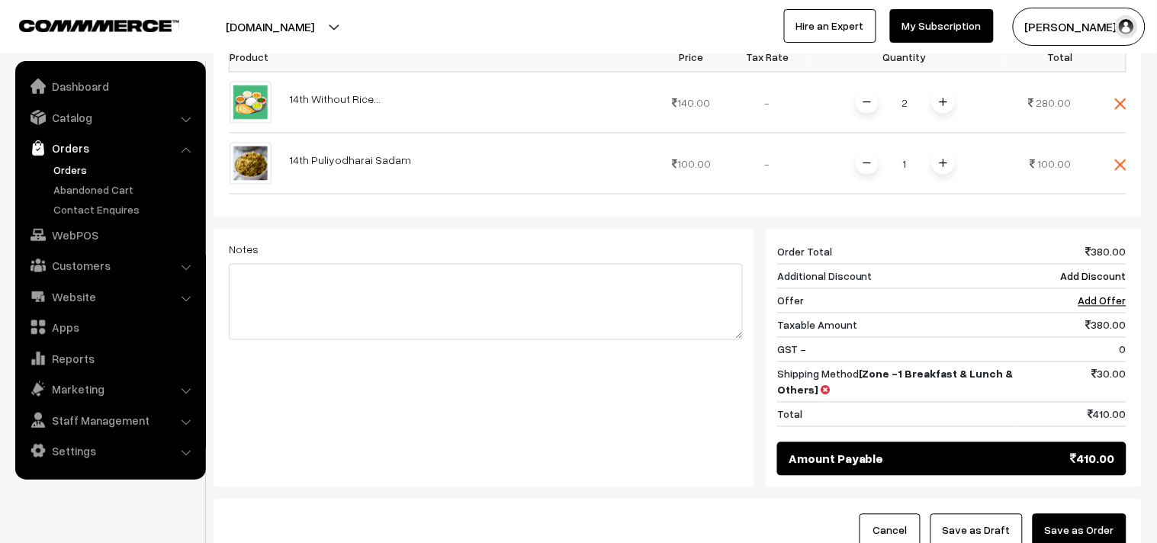
scroll to position [592, 0]
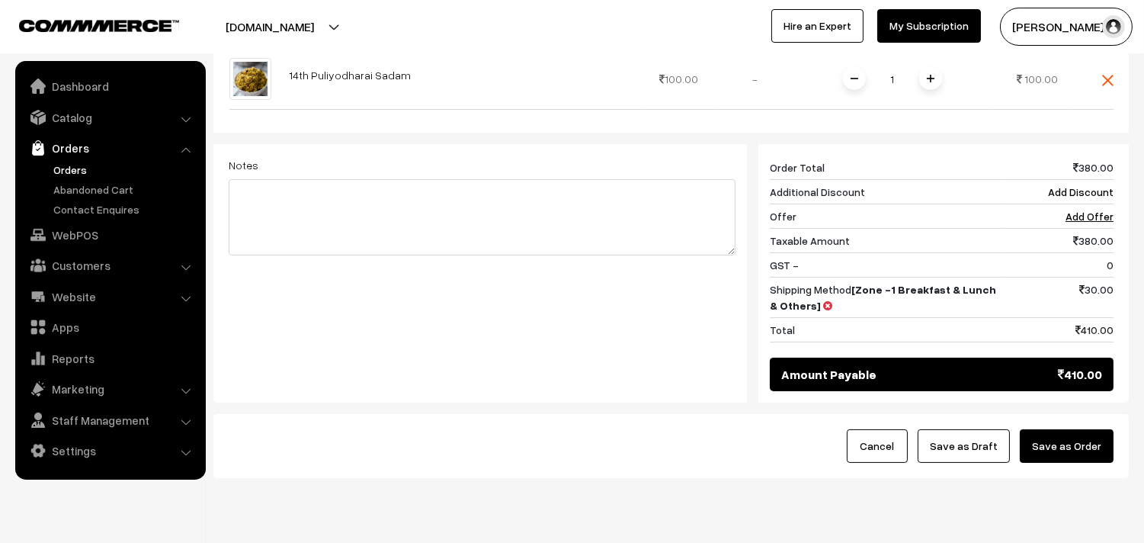
click at [1069, 440] on button "Save as Order" at bounding box center [1067, 446] width 94 height 34
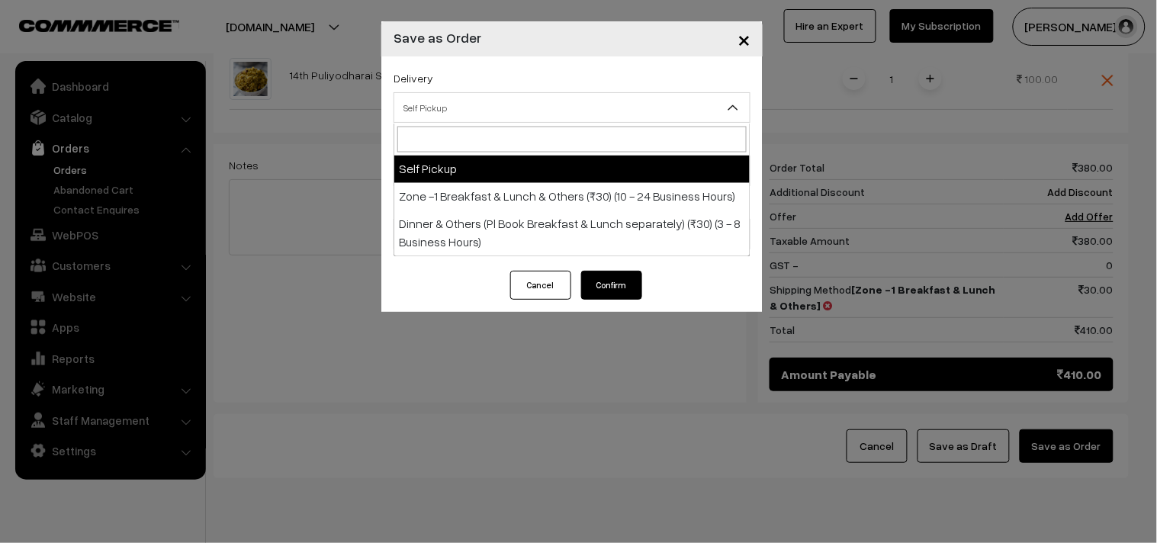
click at [422, 108] on span "Self Pickup" at bounding box center [571, 108] width 355 height 27
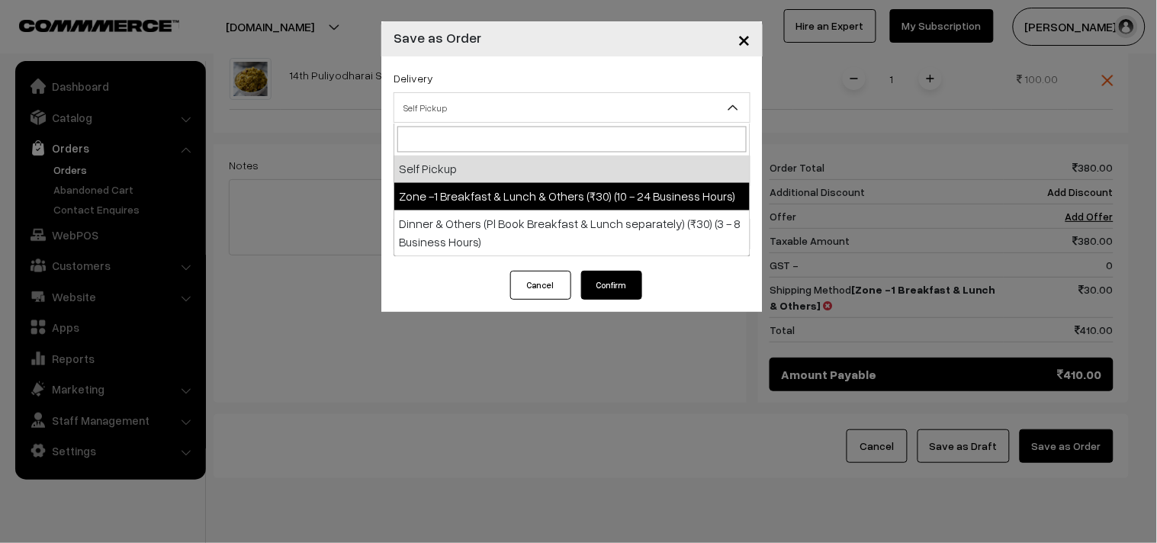
drag, startPoint x: 461, startPoint y: 186, endPoint x: 483, endPoint y: 177, distance: 23.2
select select "ZON1"
select select "3"
click at [483, 177] on span "Order + Mark as Processing + Generate Invoice + Mark as Delivered" at bounding box center [571, 171] width 355 height 27
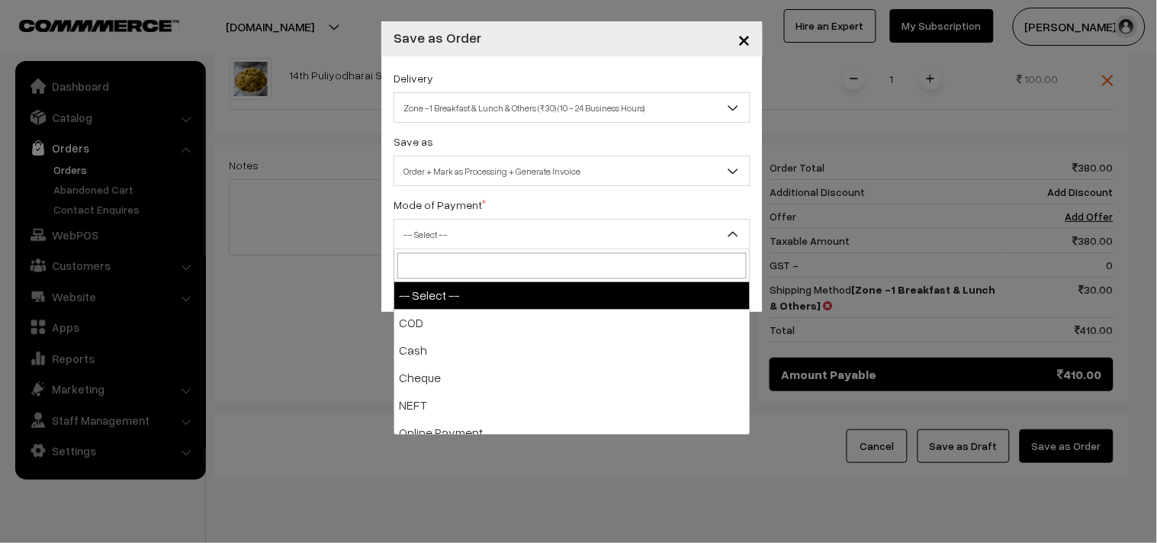
click at [473, 248] on span "-- Select --" at bounding box center [571, 234] width 355 height 27
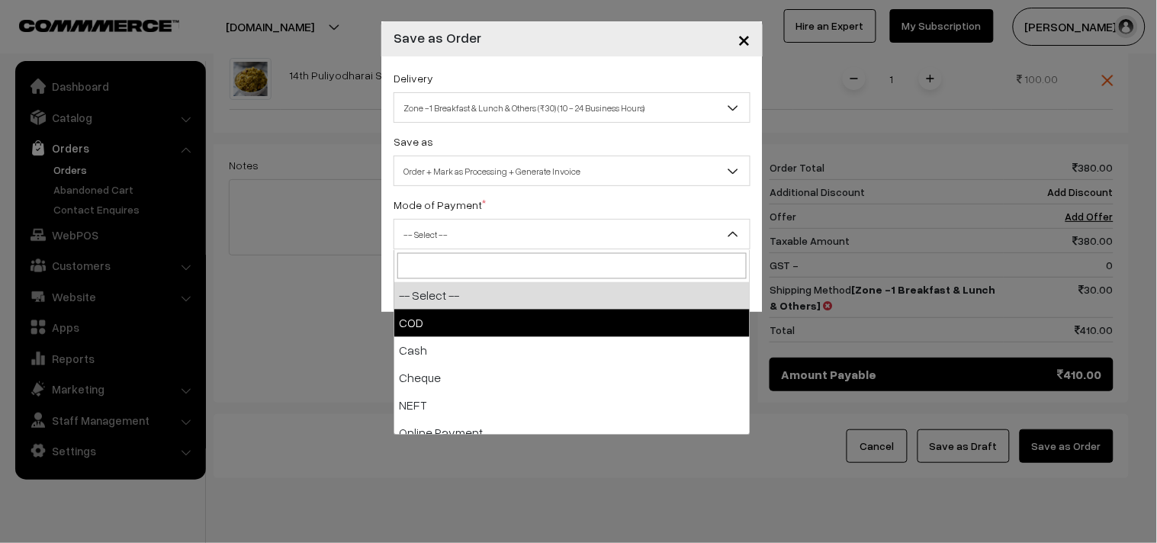
select select "1"
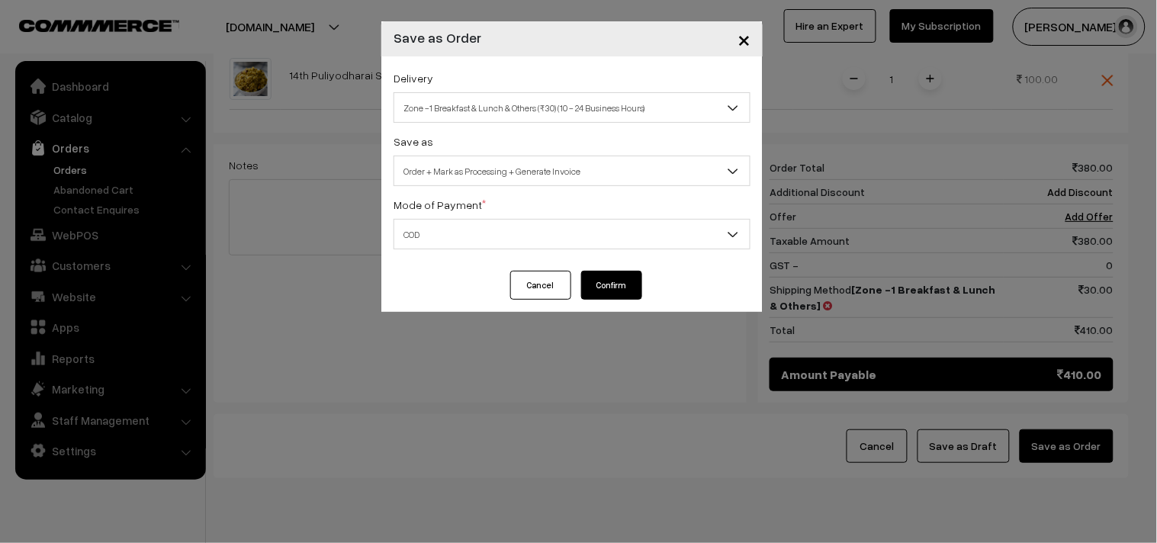
click at [635, 298] on button "Confirm" at bounding box center [611, 285] width 61 height 29
click at [73, 168] on div "× Save as Order Delivery Self Pickup Zone -1 Breakfast & Lunch & Others (₹30) (…" at bounding box center [578, 271] width 1157 height 543
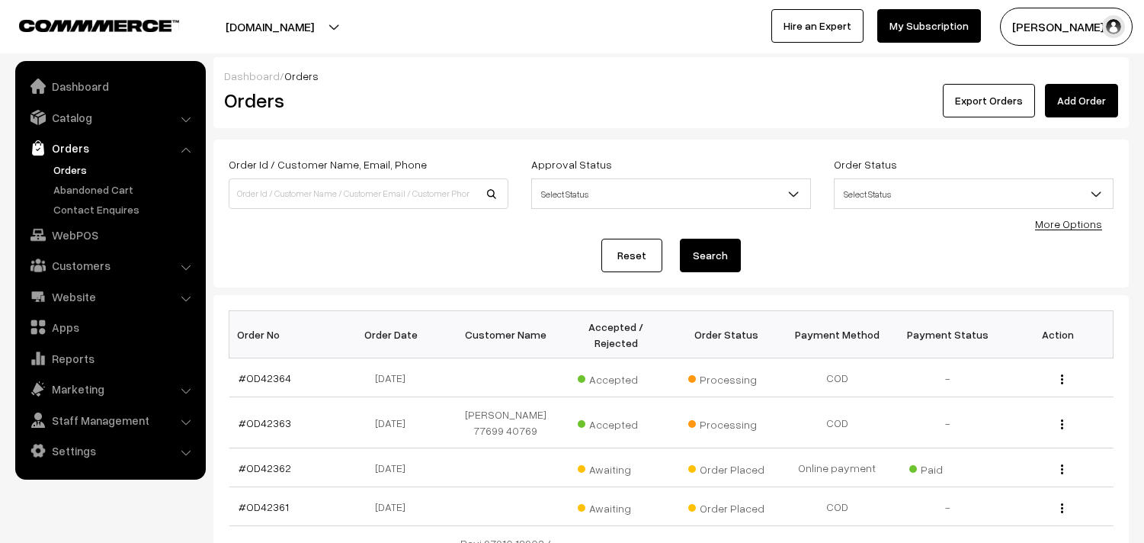
click at [268, 377] on link "#OD42364" at bounding box center [265, 377] width 53 height 13
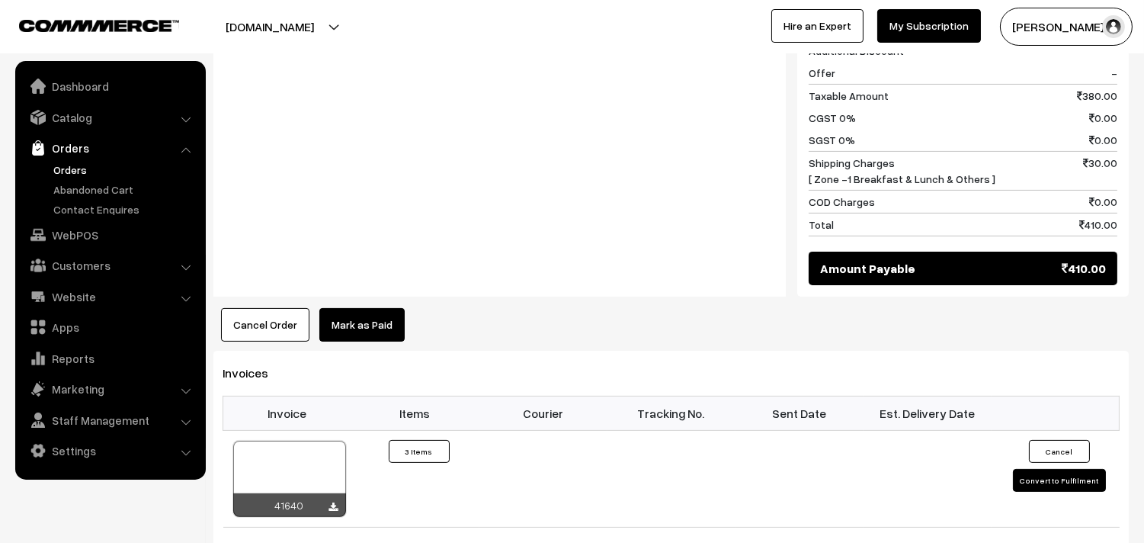
scroll to position [847, 0]
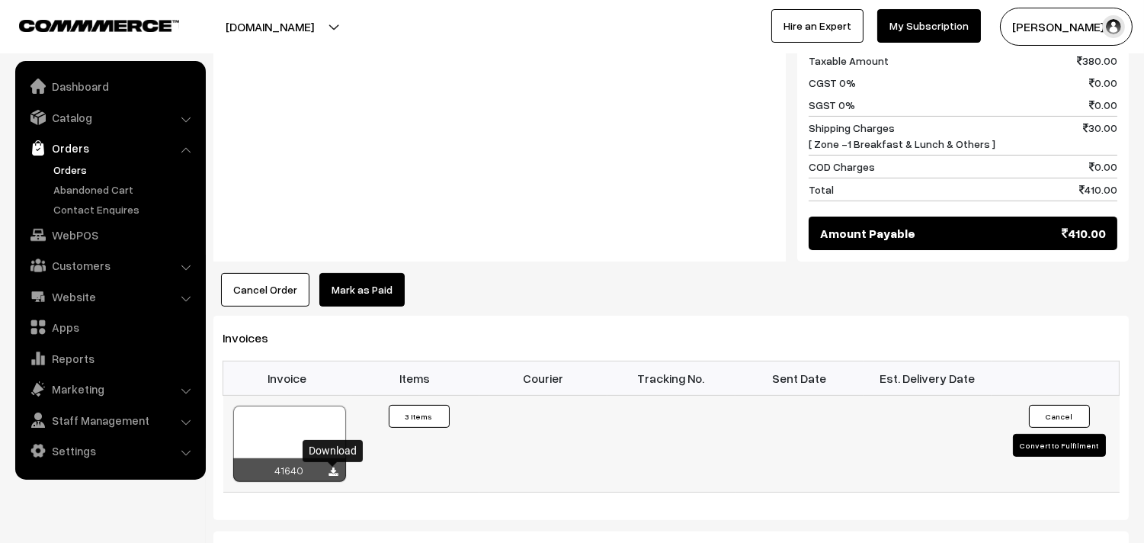
click at [329, 473] on icon at bounding box center [333, 472] width 9 height 10
click at [95, 233] on link "WebPOS" at bounding box center [109, 234] width 181 height 27
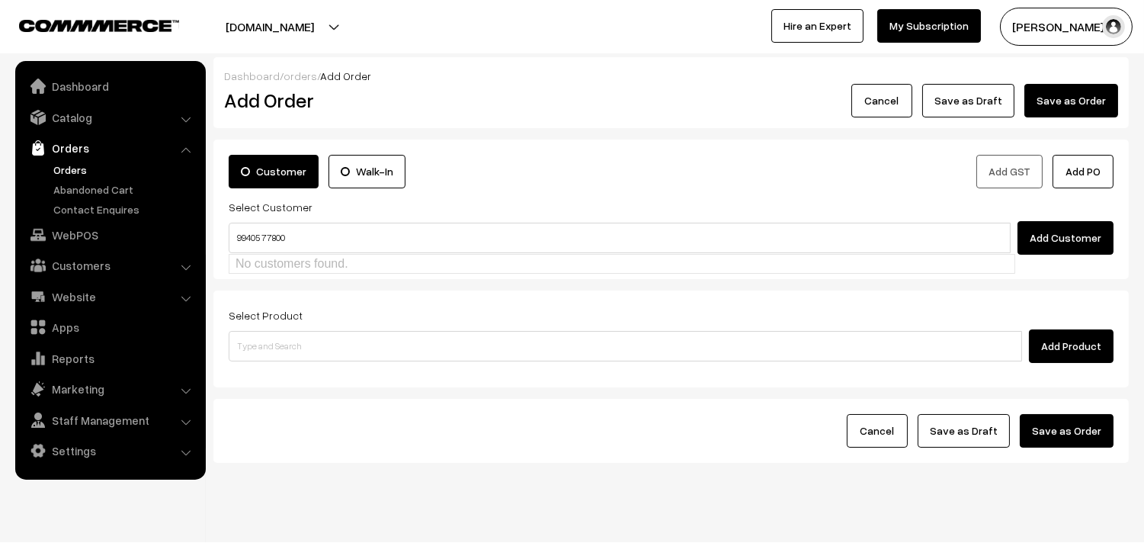
click at [261, 224] on input "99405 77800" at bounding box center [620, 238] width 782 height 30
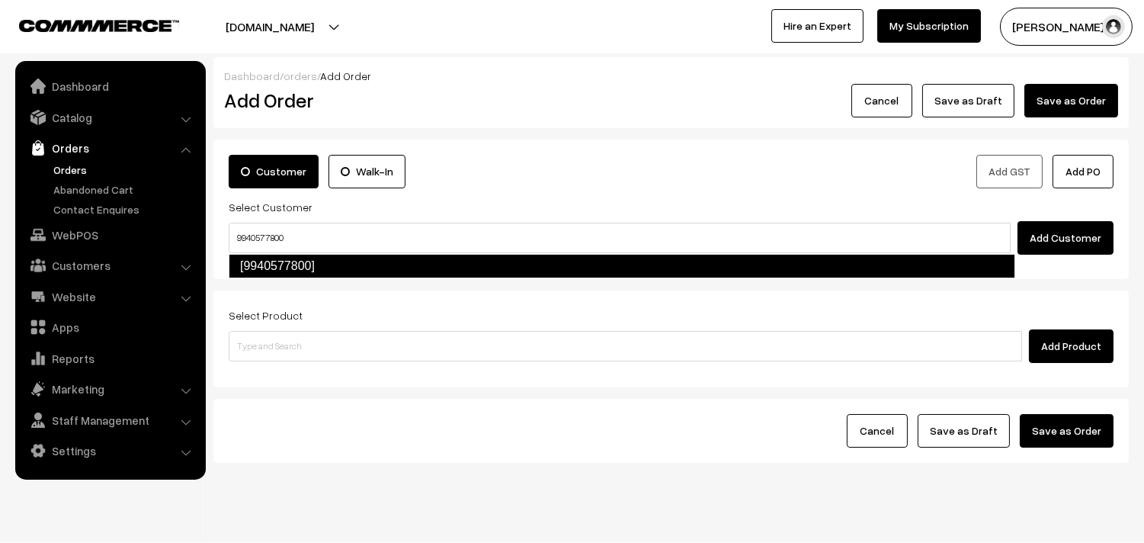
click at [274, 278] on li "[9940577800]" at bounding box center [621, 266] width 785 height 24
type input "9940577800"
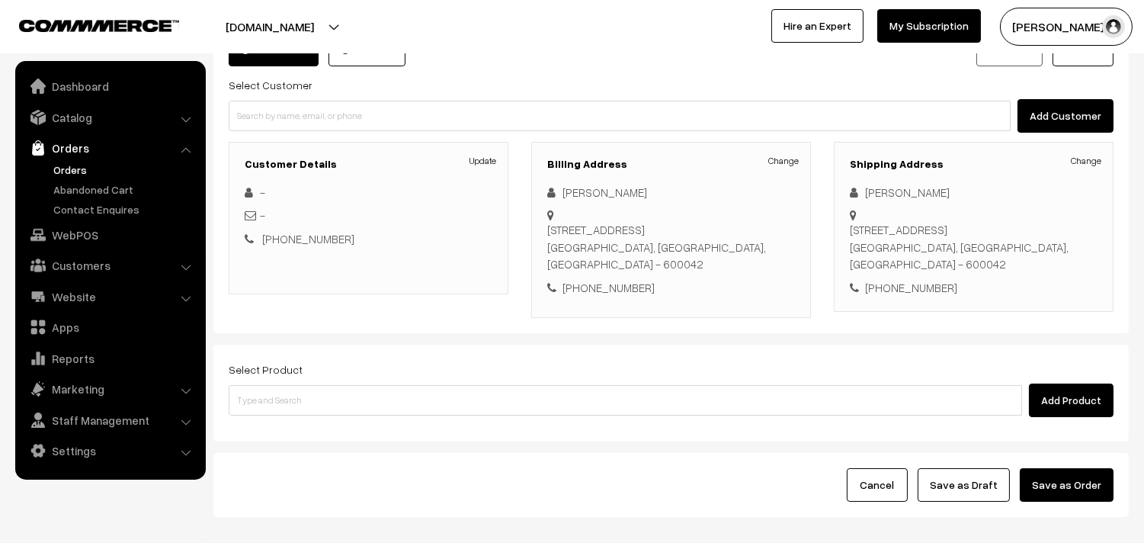
scroll to position [123, 0]
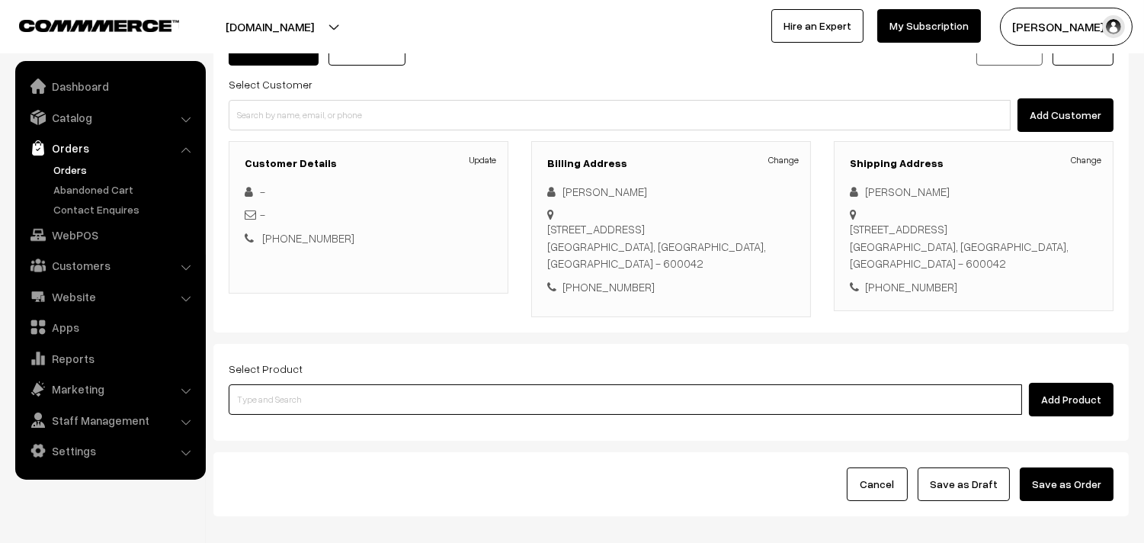
click at [316, 392] on input at bounding box center [626, 399] width 794 height 30
type input "sambar"
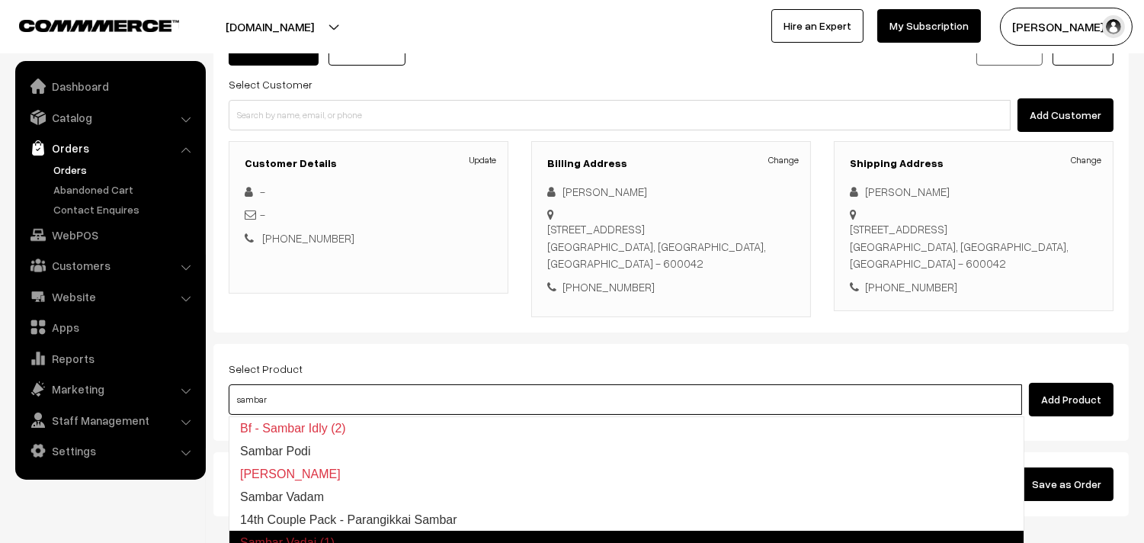
click at [361, 531] on link "Sambar Vadai (1)" at bounding box center [627, 543] width 796 height 24
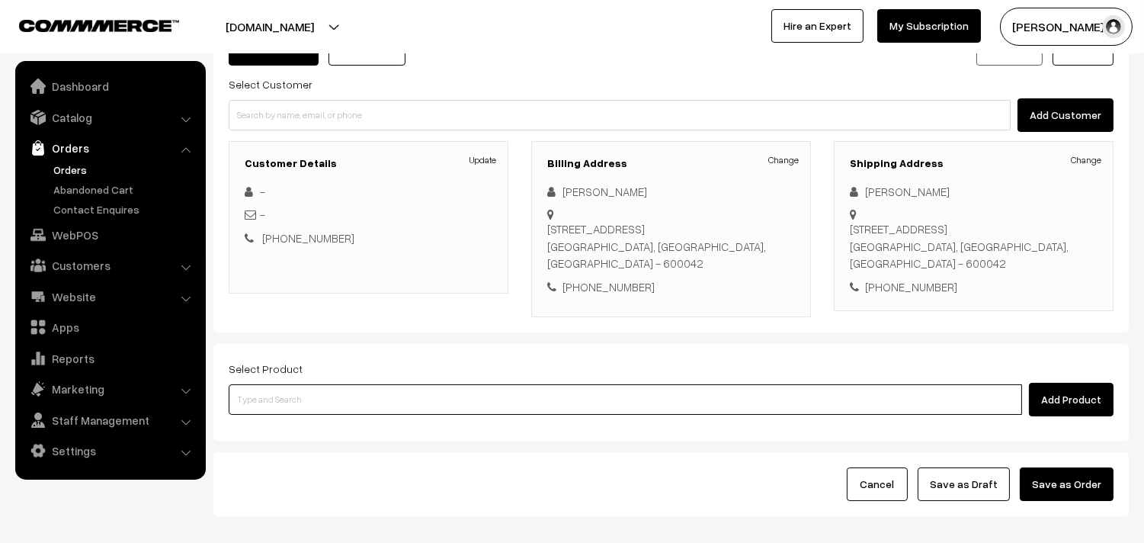
click at [310, 393] on input at bounding box center [626, 399] width 794 height 30
type input "sambar"
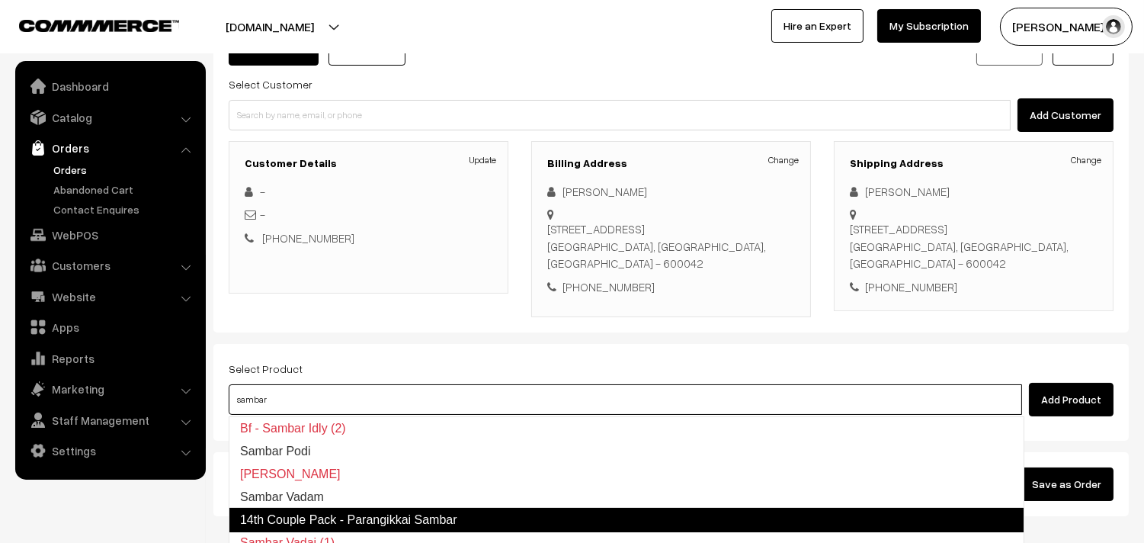
click at [392, 523] on link "14th Couple Pack - Parangikkai Sambar" at bounding box center [627, 520] width 796 height 24
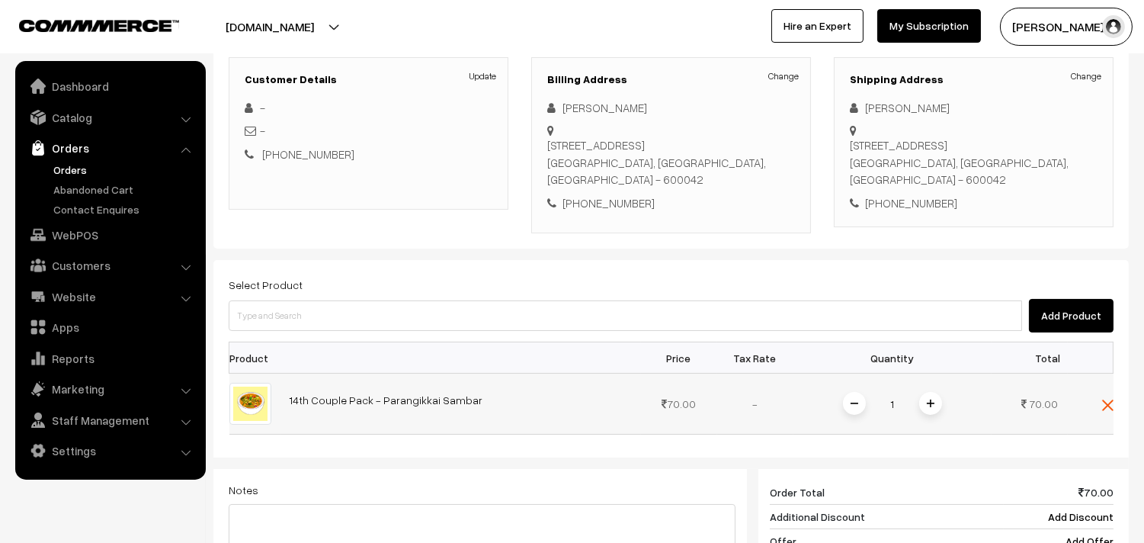
scroll to position [207, 0]
click at [397, 333] on div "Select Product Add Product Product Price Tax Rate Quantity Total 1" at bounding box center [671, 492] width 916 height 467
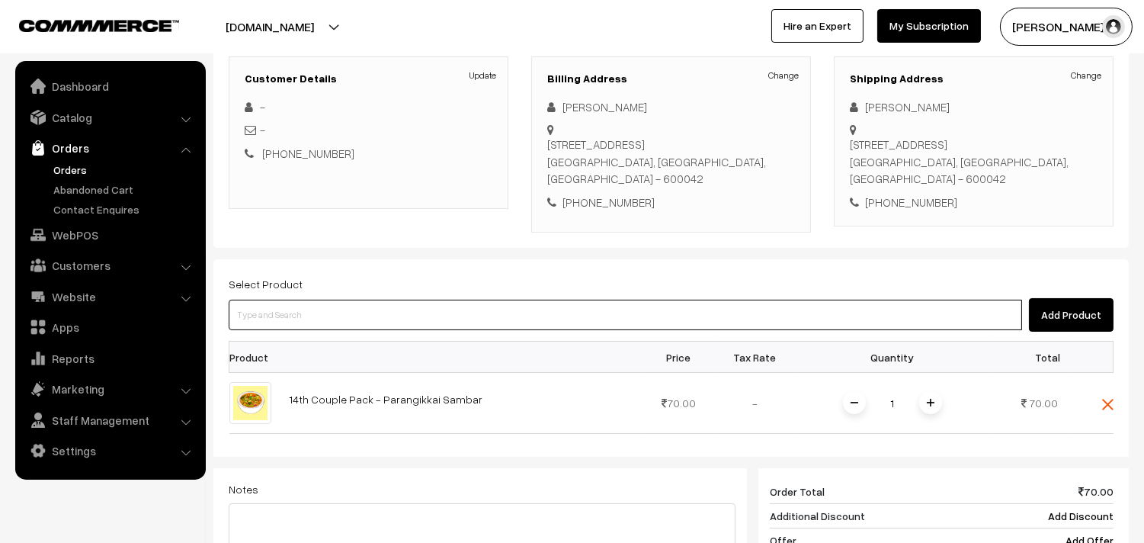
click at [397, 329] on input at bounding box center [626, 315] width 794 height 30
type input "mysore"
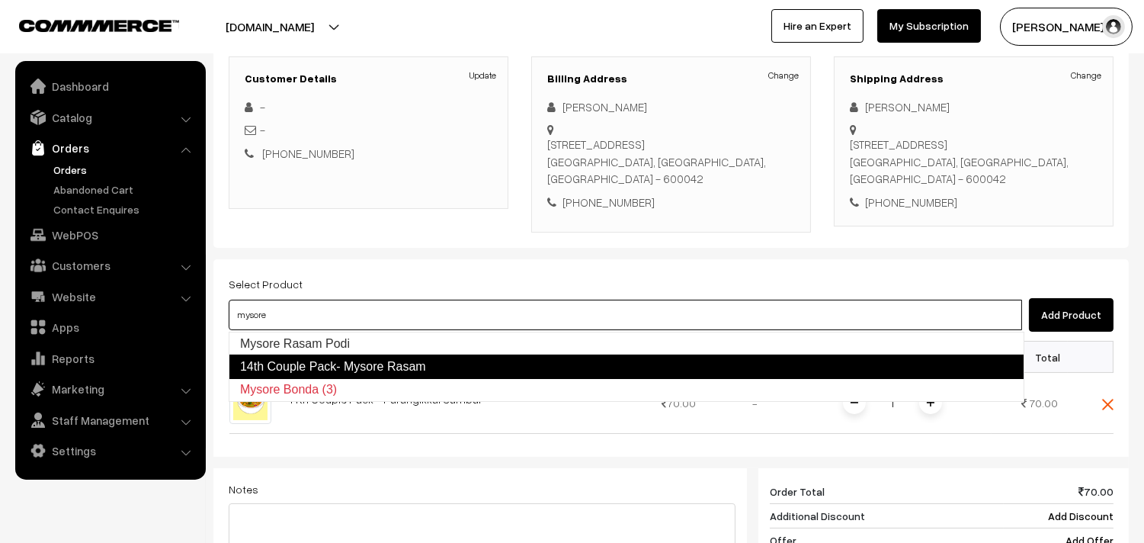
click at [408, 366] on link "14th Couple Pack- Mysore Rasam" at bounding box center [627, 367] width 796 height 24
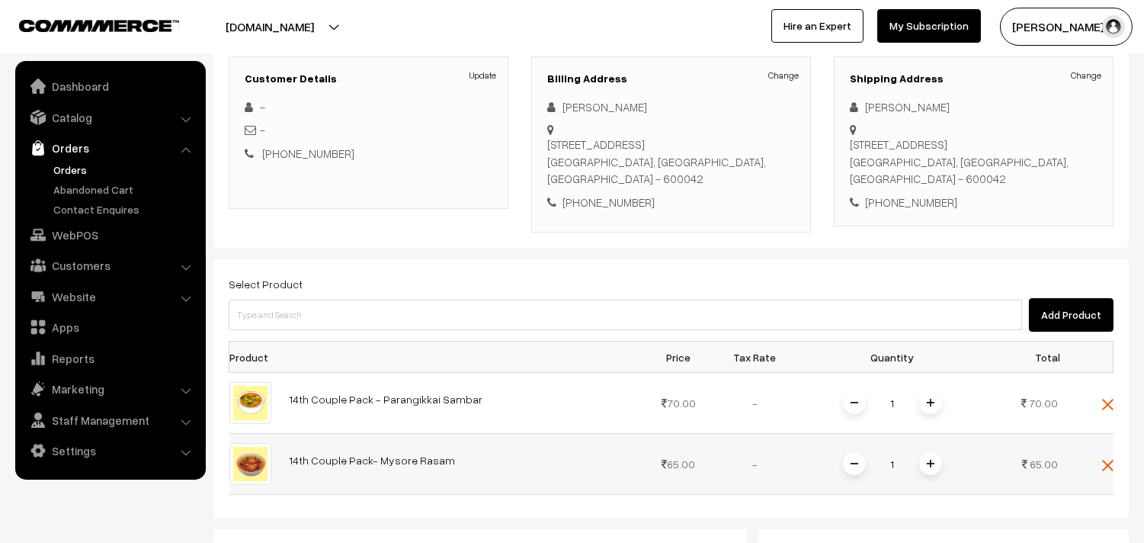
click at [929, 463] on img at bounding box center [931, 464] width 8 height 8
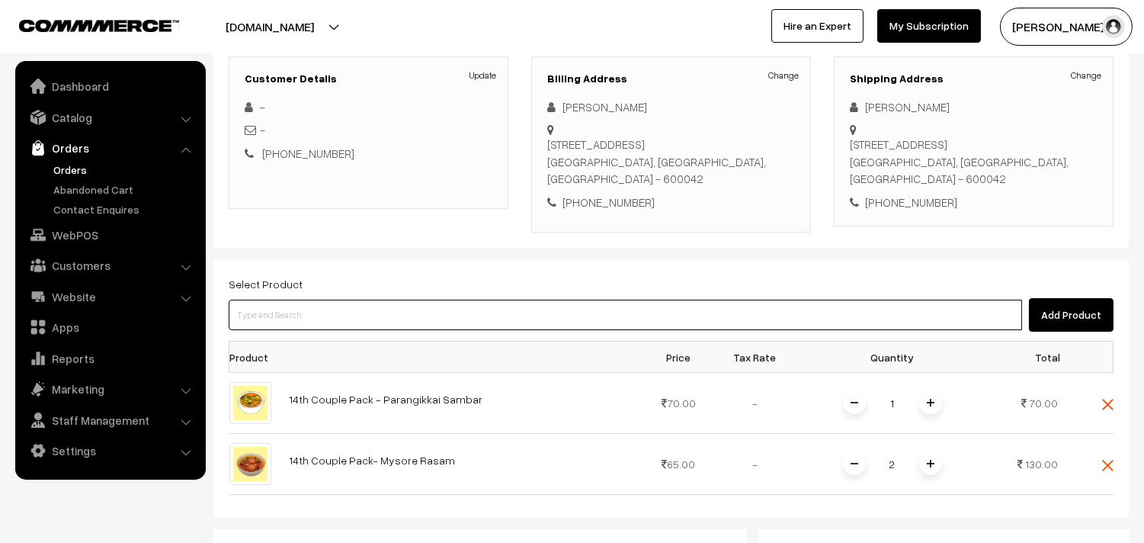
click at [290, 318] on input at bounding box center [626, 315] width 794 height 30
type input "keer"
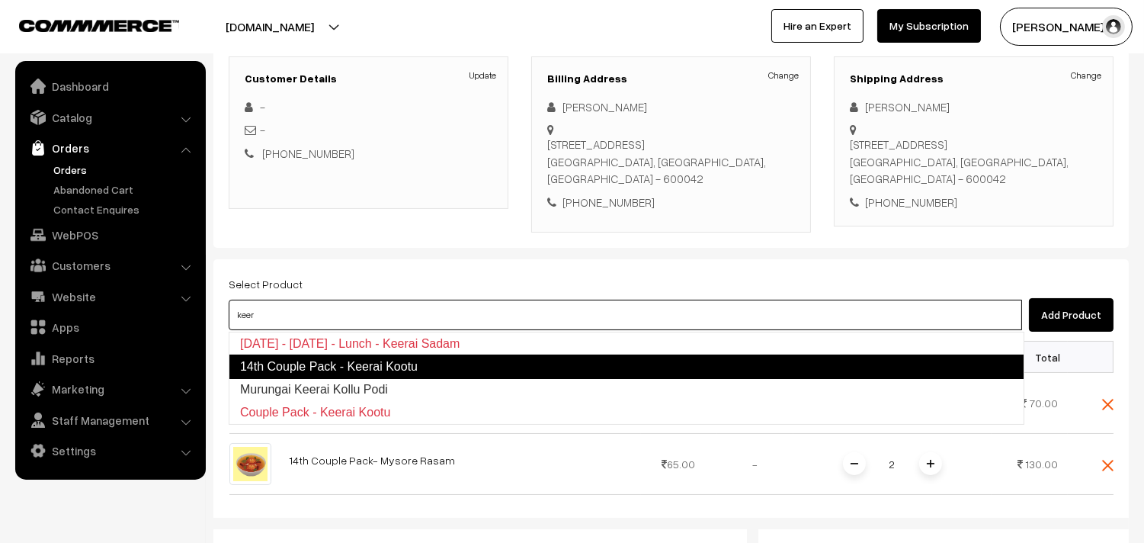
click at [313, 366] on link "14th Couple Pack - Keerai Kootu" at bounding box center [627, 367] width 796 height 24
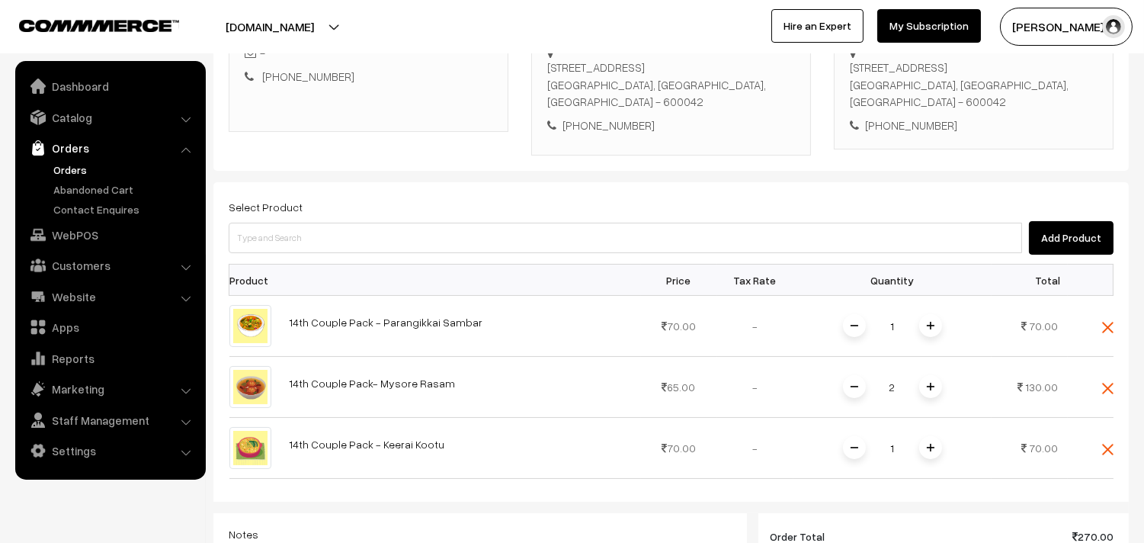
scroll to position [377, 0]
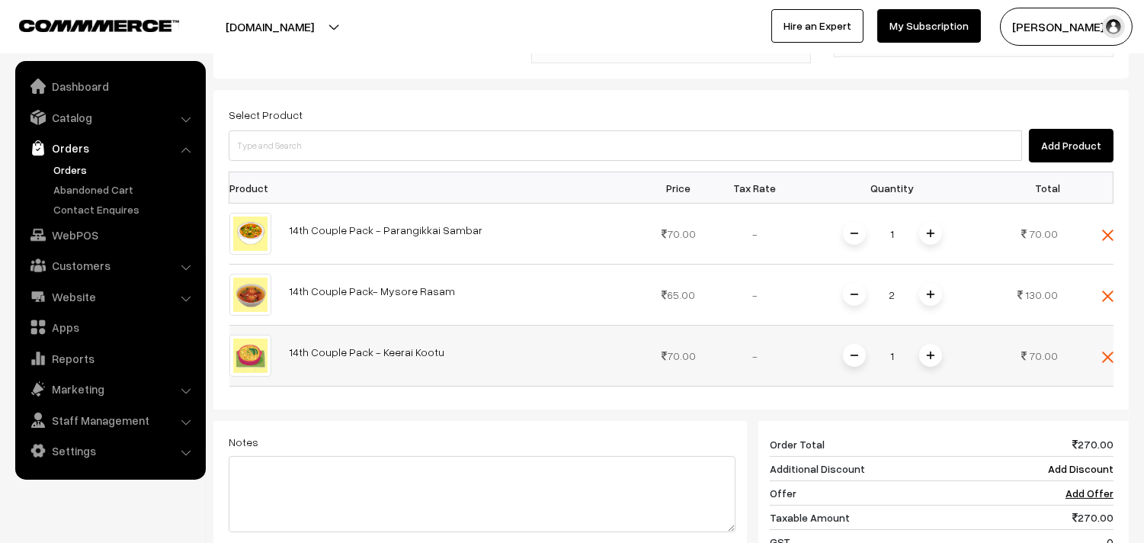
click at [929, 359] on img at bounding box center [931, 355] width 8 height 8
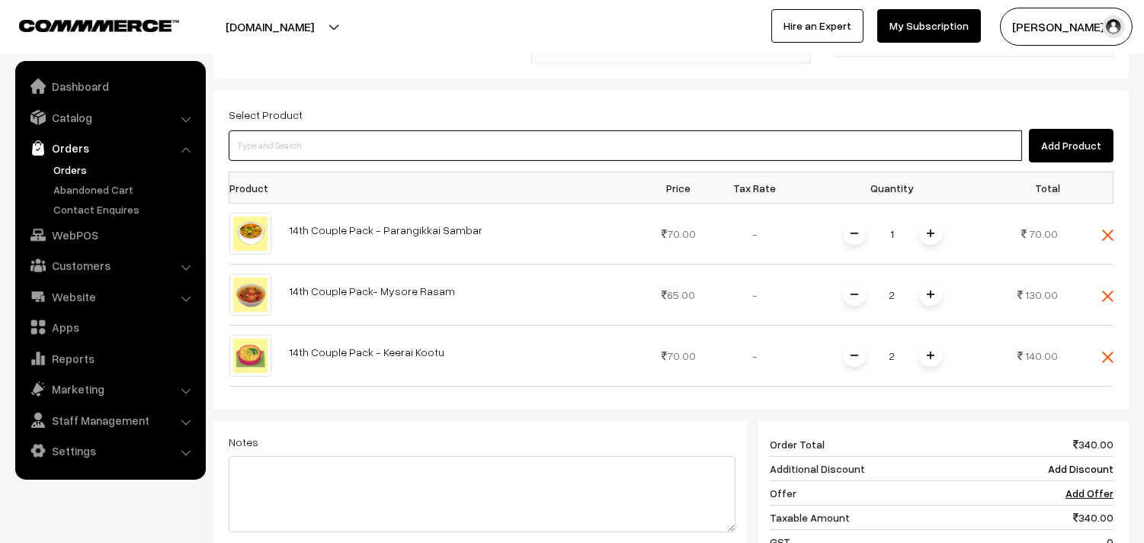
drag, startPoint x: 342, startPoint y: 139, endPoint x: 347, endPoint y: 132, distance: 8.7
click at [345, 135] on input at bounding box center [626, 145] width 794 height 30
type input "o"
type input "pototo"
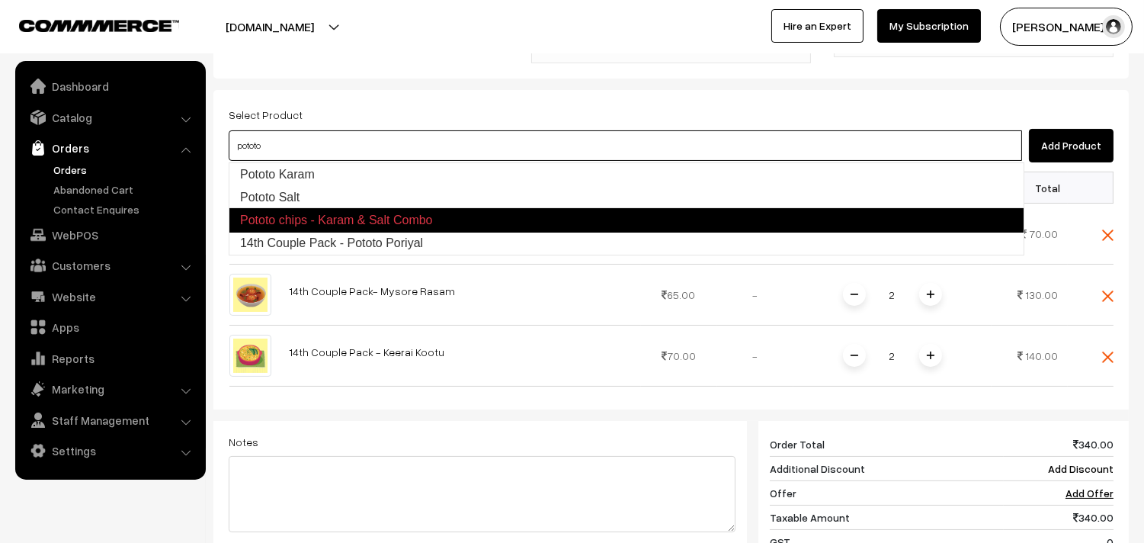
click at [384, 232] on link "14th Couple Pack - Pototo Poriyal" at bounding box center [626, 243] width 794 height 23
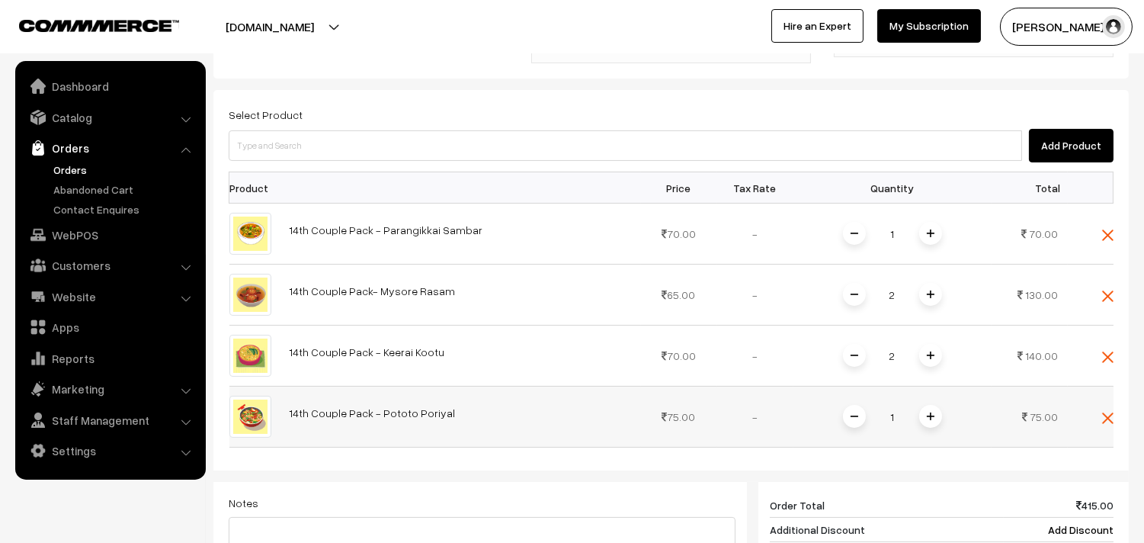
click at [927, 412] on span at bounding box center [930, 416] width 23 height 23
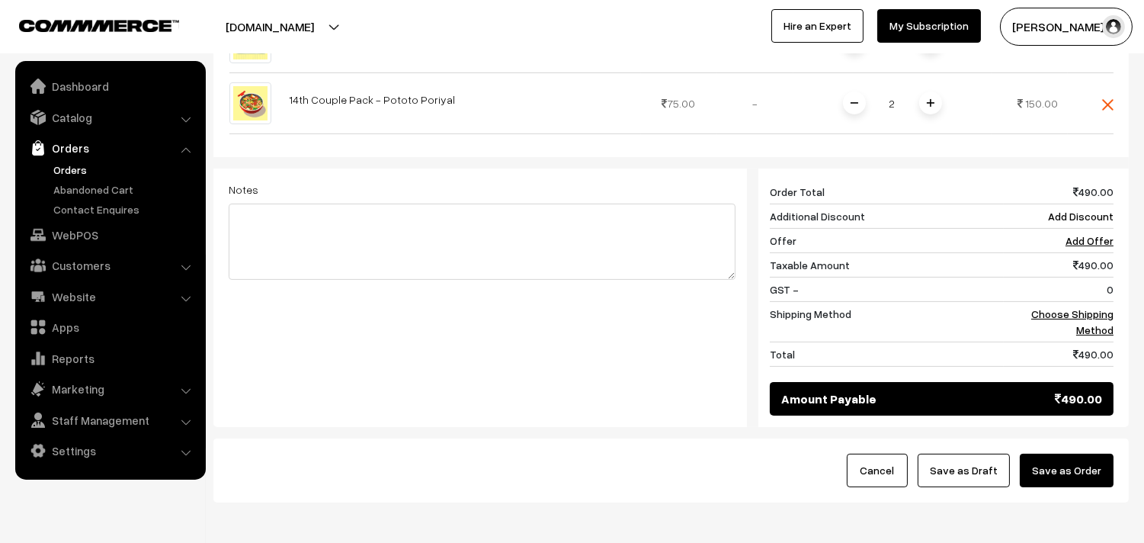
scroll to position [762, 0]
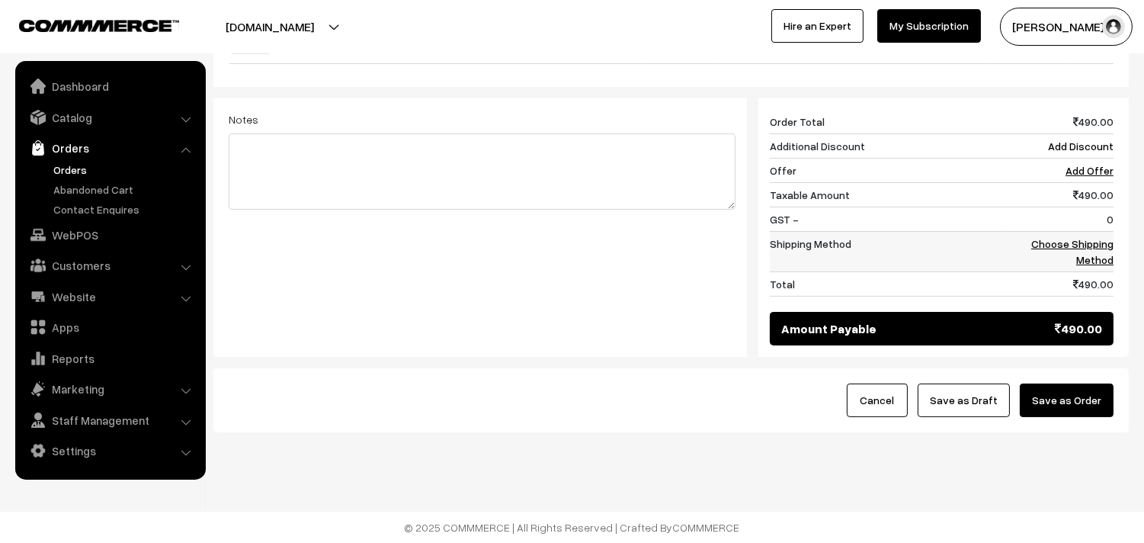
click at [1086, 268] on td "Choose Shipping Method" at bounding box center [1059, 252] width 110 height 40
click at [1093, 248] on link "Choose Shipping Method" at bounding box center [1073, 251] width 82 height 29
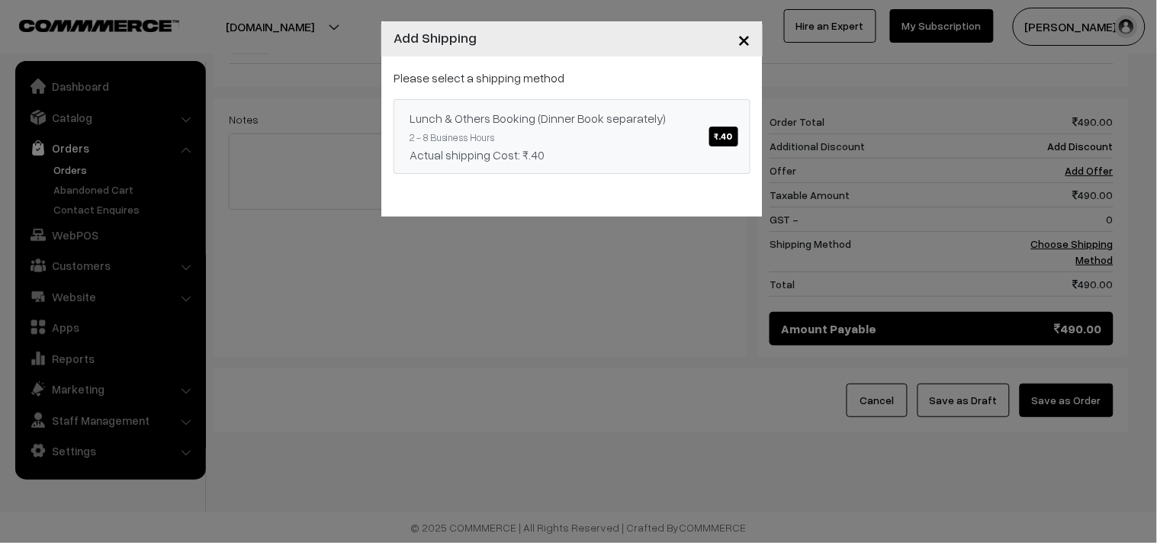
click at [733, 139] on span "₹.40" at bounding box center [723, 137] width 29 height 20
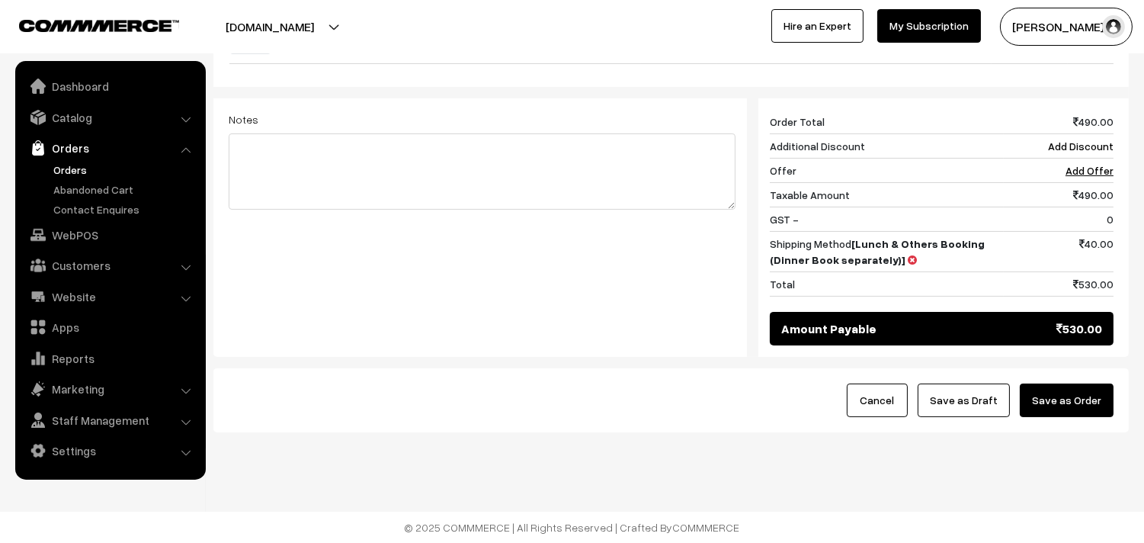
click at [1054, 401] on button "Save as Order" at bounding box center [1067, 400] width 94 height 34
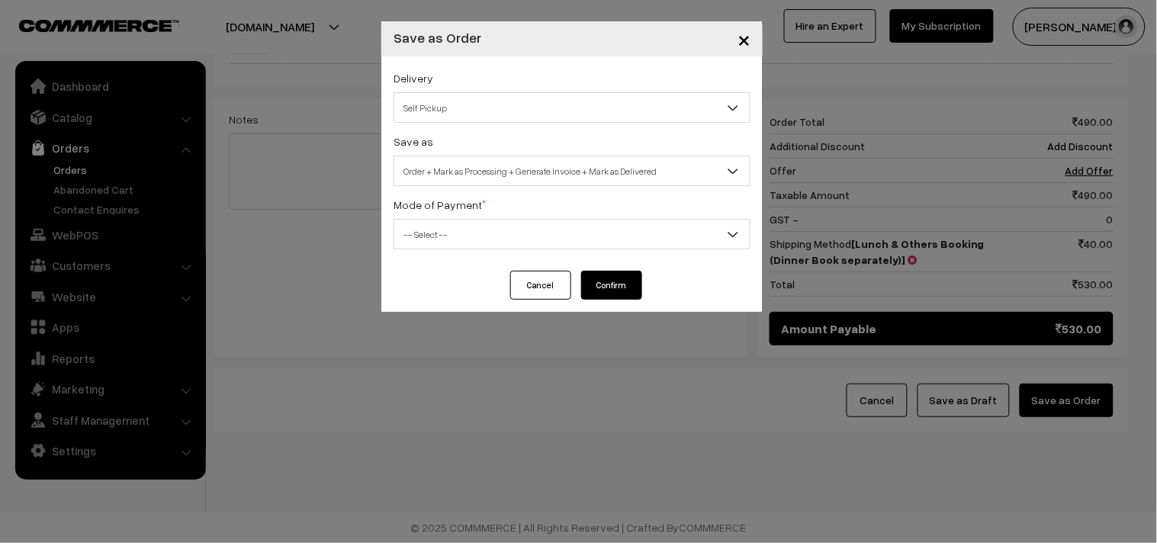
click at [470, 93] on span "Self Pickup" at bounding box center [571, 107] width 357 height 30
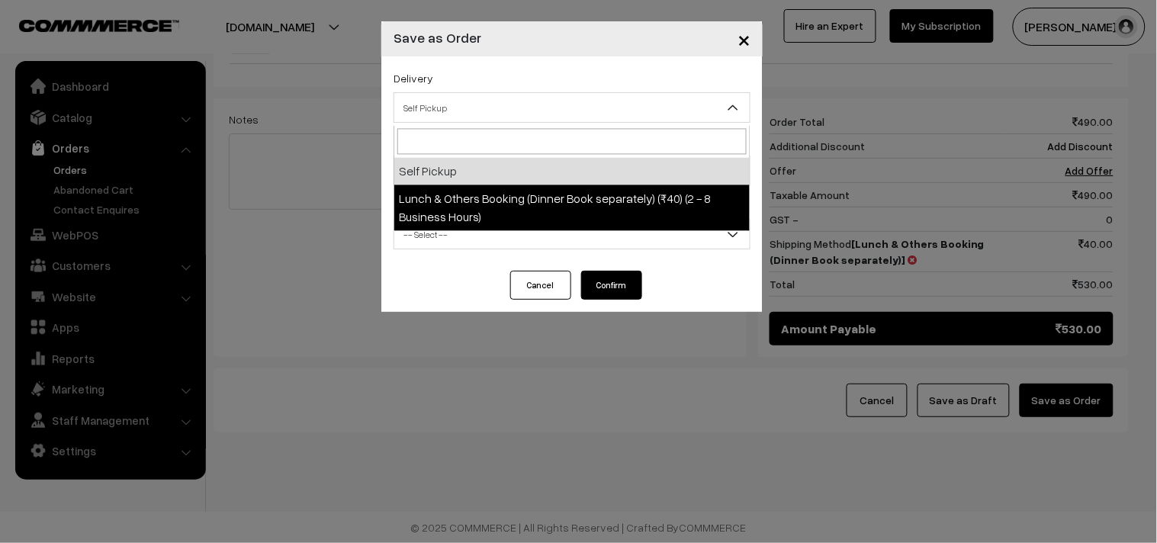
select select "LOB1"
select select "3"
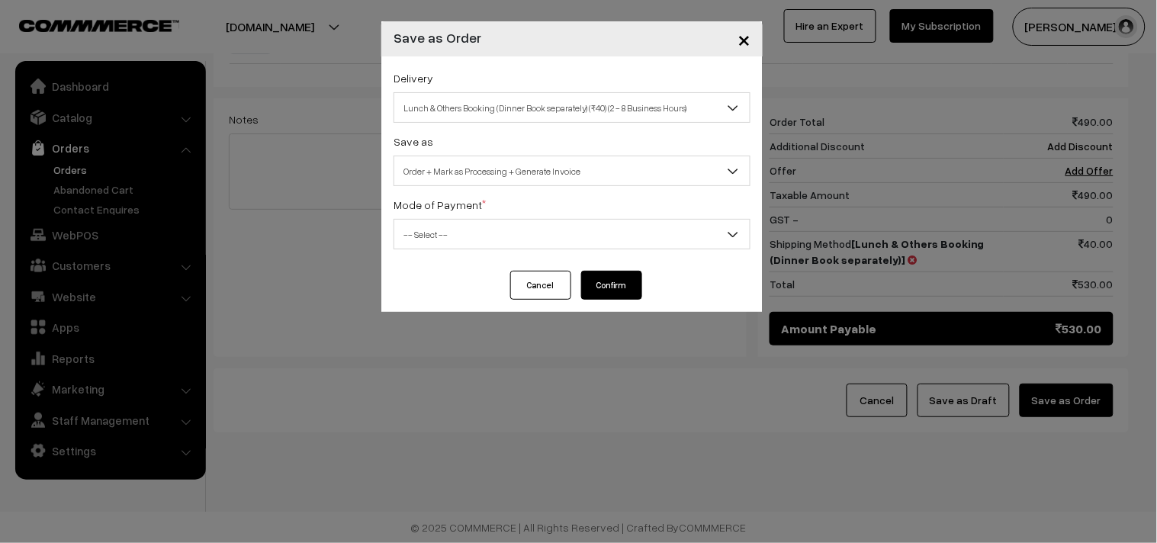
click at [468, 168] on span "Order + Mark as Processing + Generate Invoice" at bounding box center [571, 171] width 355 height 27
click at [457, 247] on span "-- Select --" at bounding box center [571, 234] width 355 height 27
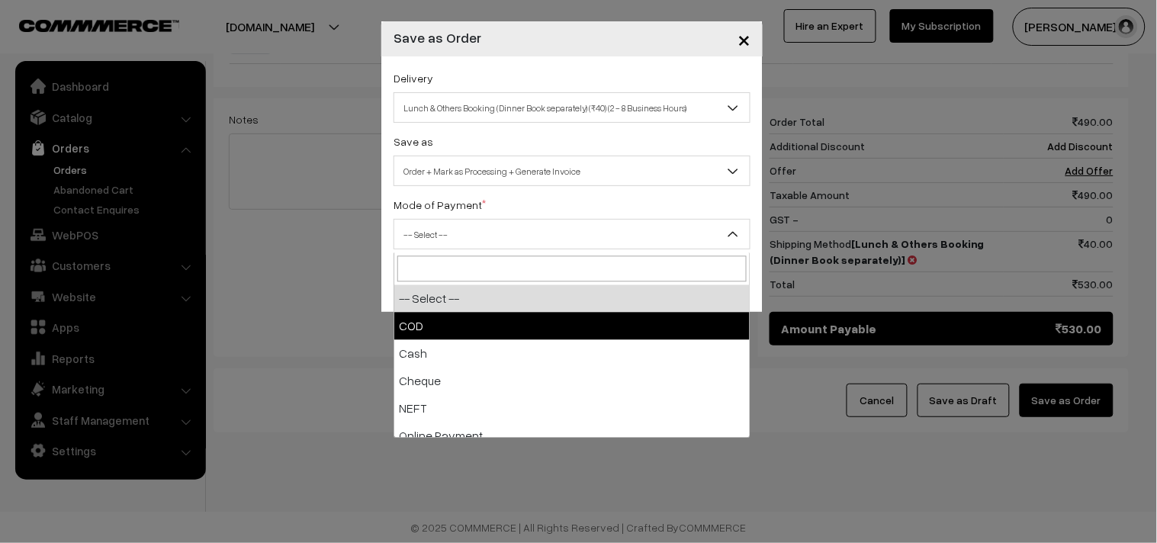
select select "1"
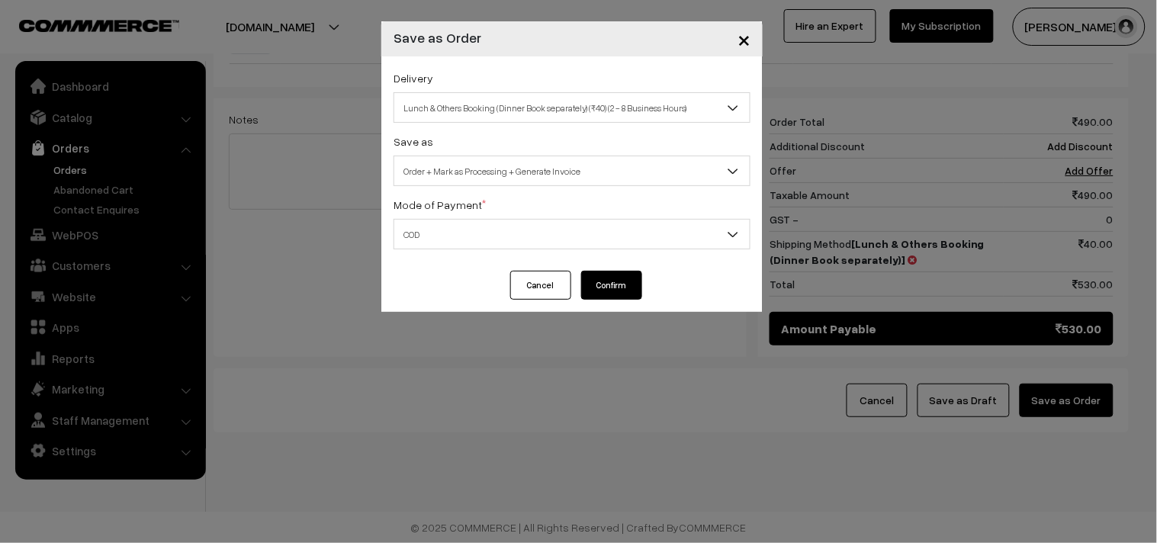
click at [590, 278] on button "Confirm" at bounding box center [611, 285] width 61 height 29
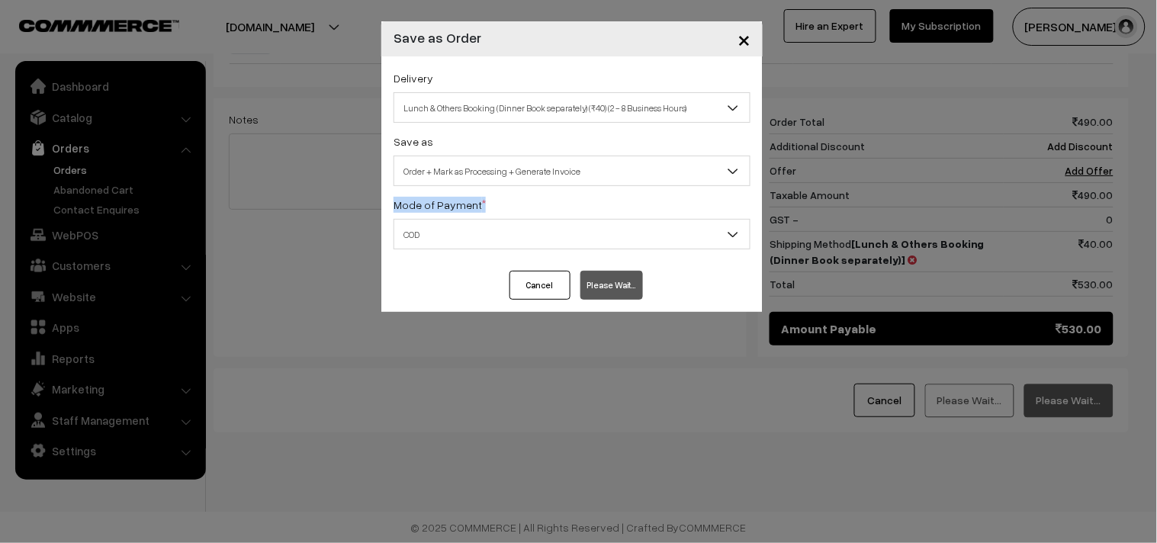
drag, startPoint x: 75, startPoint y: 168, endPoint x: 544, endPoint y: 334, distance: 497.2
click at [504, 336] on div "× Save as Order Delivery Self Pickup Lunch & Others Booking (Dinner Book separa…" at bounding box center [578, 271] width 1157 height 543
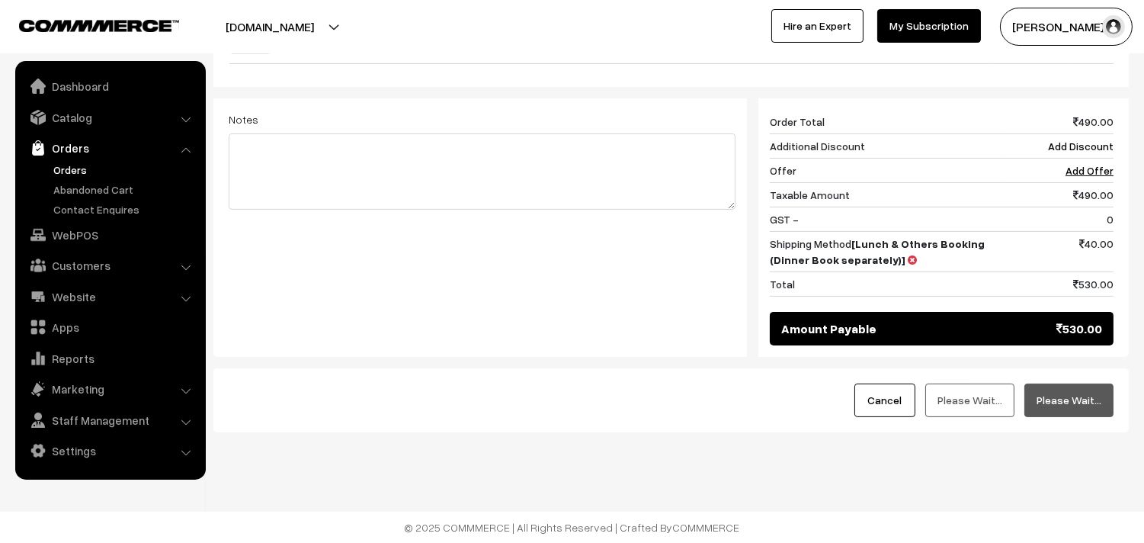
click at [66, 165] on link "Orders" at bounding box center [125, 170] width 151 height 16
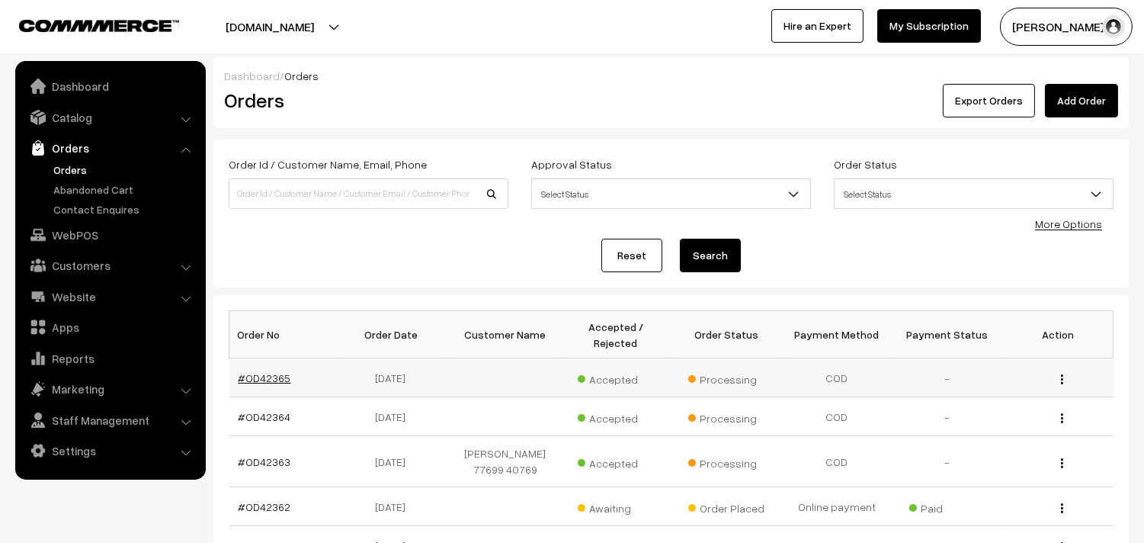
click at [268, 378] on link "#OD42365" at bounding box center [265, 377] width 53 height 13
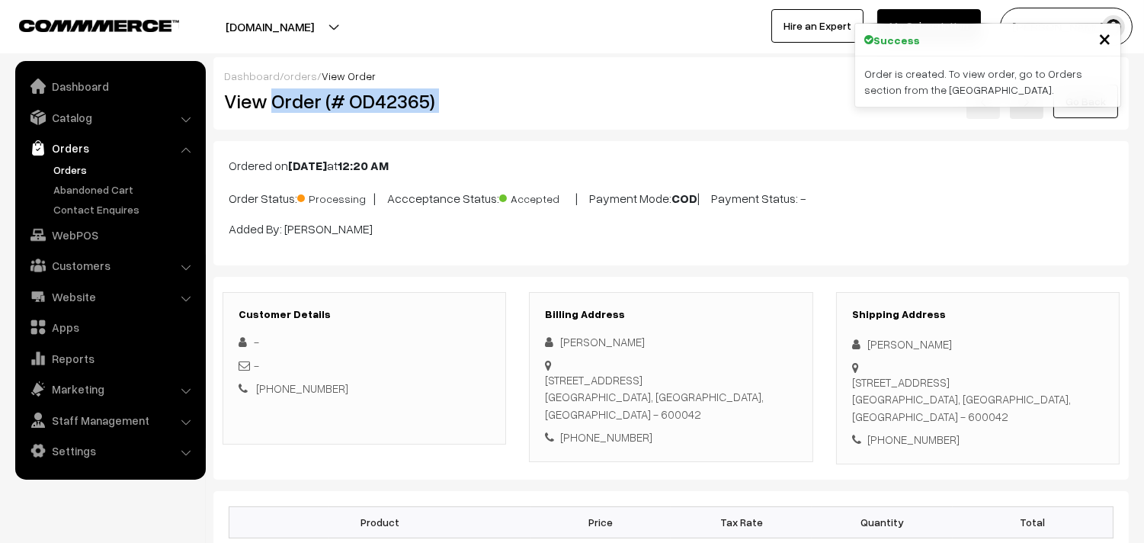
drag, startPoint x: 470, startPoint y: 101, endPoint x: 541, endPoint y: 104, distance: 71.0
click at [541, 104] on div "View Order (# OD42365) Go Back" at bounding box center [671, 101] width 917 height 35
copy div "Order (# OD42365)"
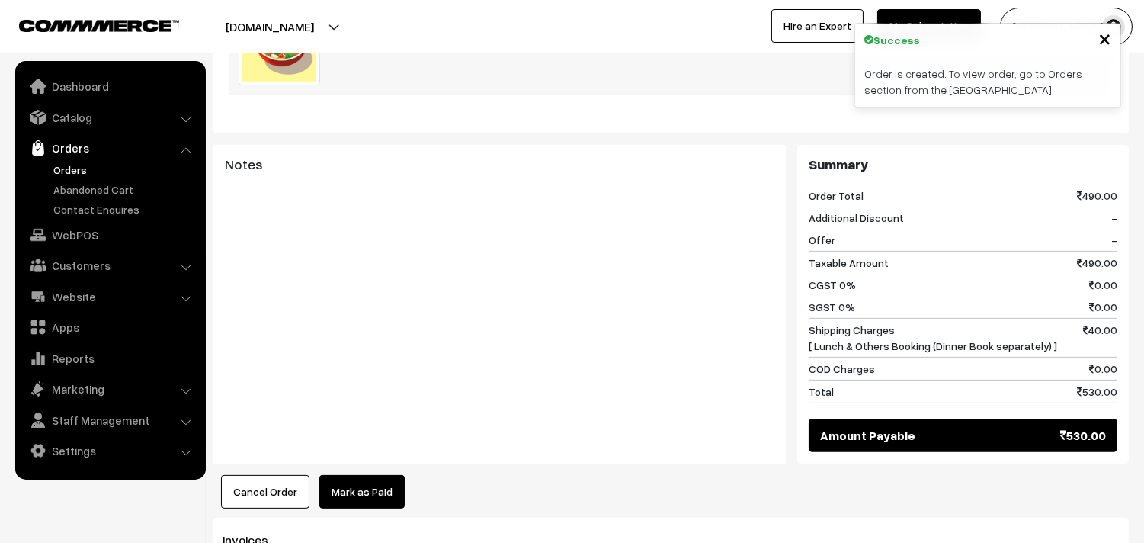
scroll to position [1016, 0]
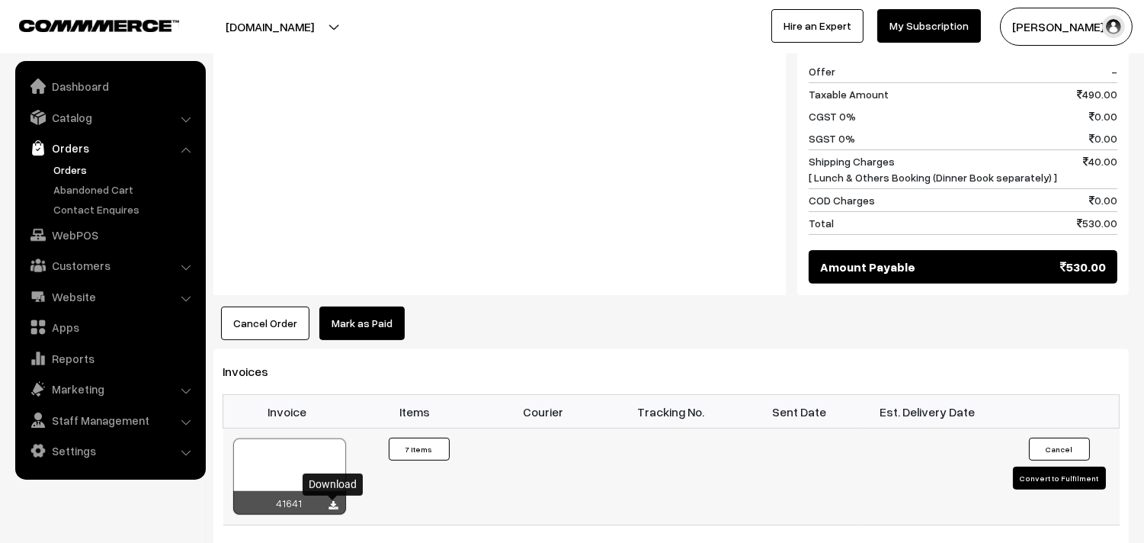
click at [334, 502] on icon at bounding box center [333, 506] width 9 height 10
click at [91, 115] on link "Catalog" at bounding box center [109, 117] width 181 height 27
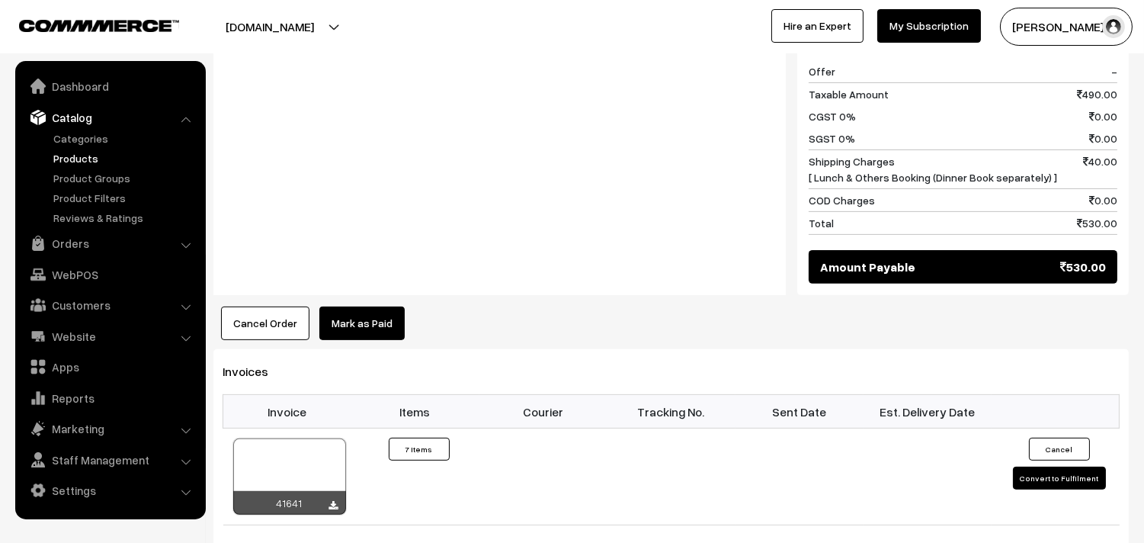
click at [87, 153] on link "Products" at bounding box center [125, 158] width 151 height 16
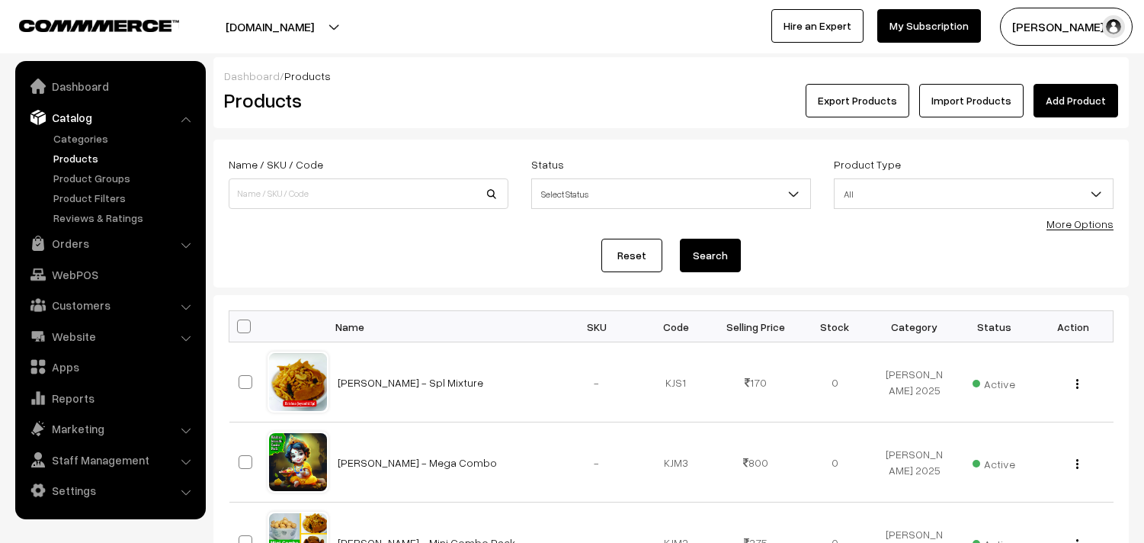
click at [1094, 233] on form "Name / SKU / Code Status Select Status Active Inactive Select Status Product Ty…" at bounding box center [671, 214] width 916 height 148
click at [1085, 229] on link "More Options" at bounding box center [1080, 223] width 67 height 13
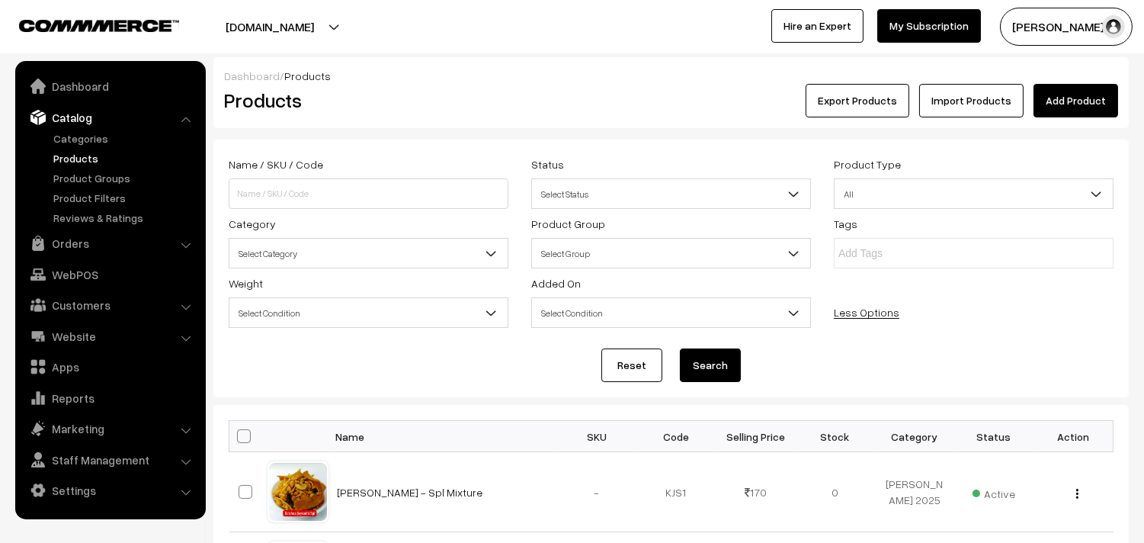
click at [328, 242] on span "Select Category" at bounding box center [368, 253] width 278 height 27
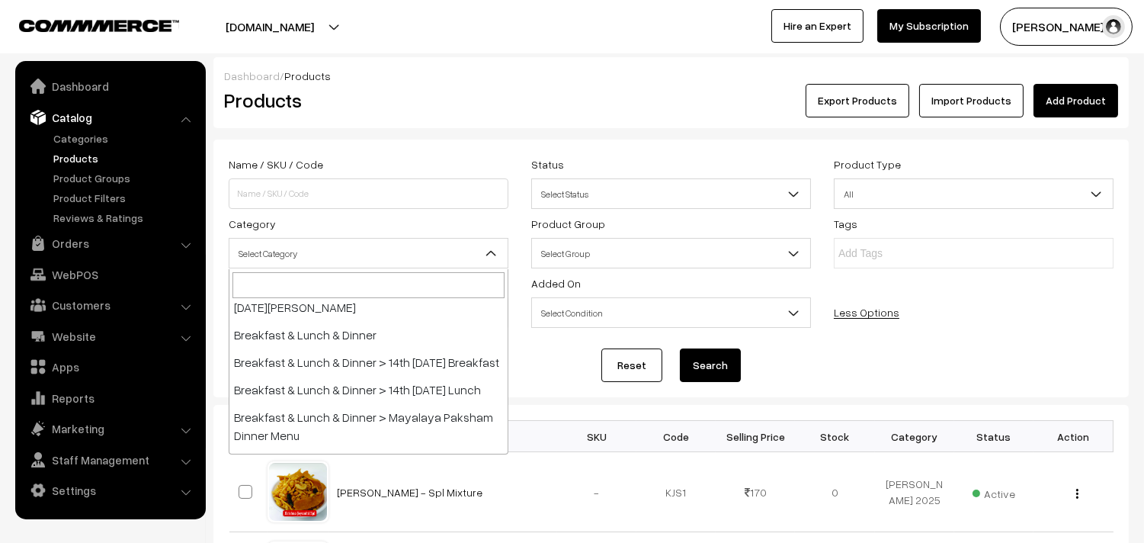
scroll to position [85, 0]
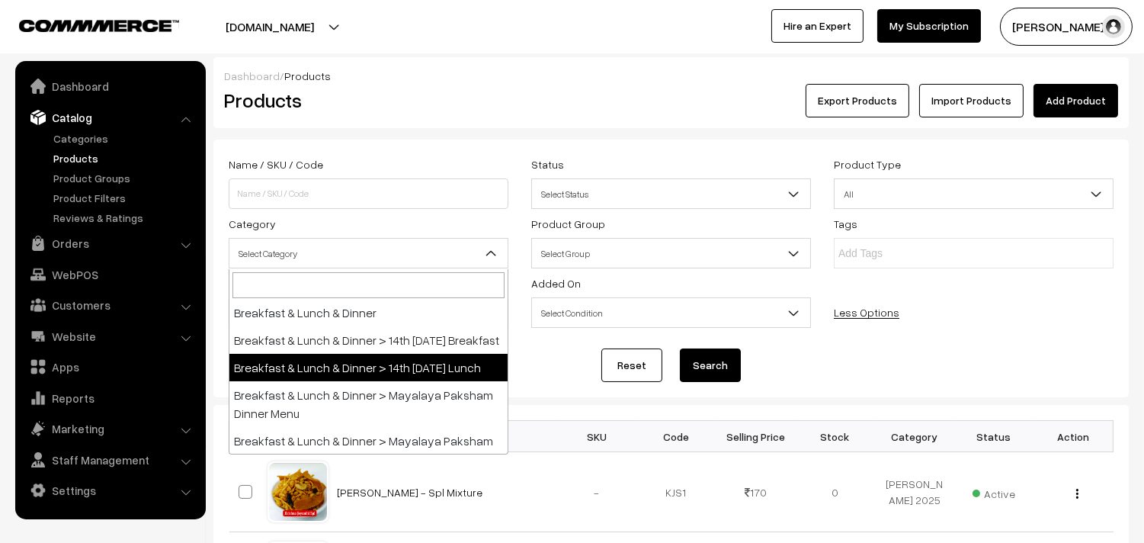
select select "95"
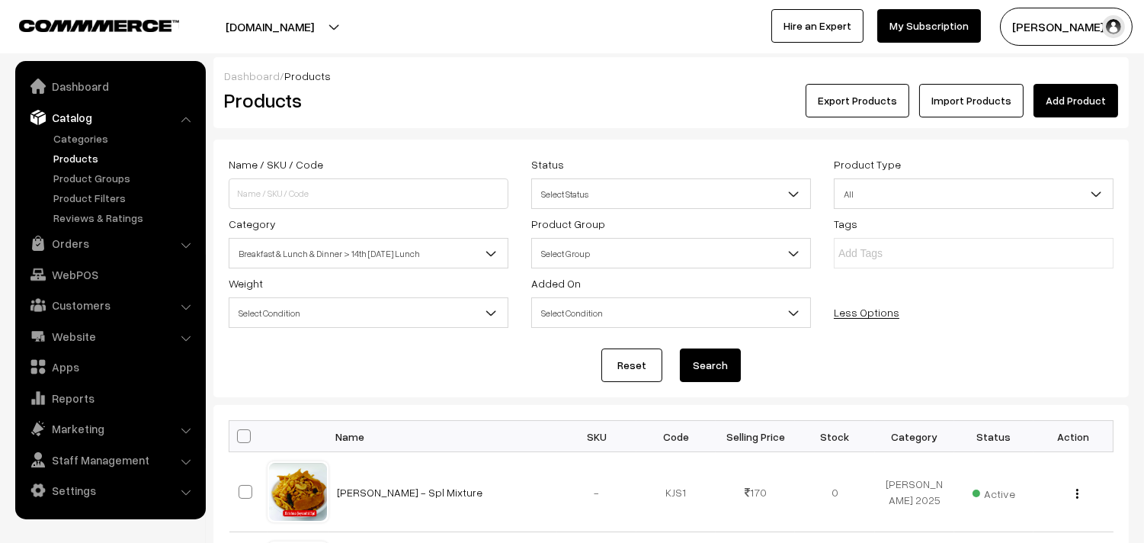
click at [362, 257] on span "Breakfast & Lunch & Dinner > 14th Sunday Lunch" at bounding box center [368, 253] width 278 height 27
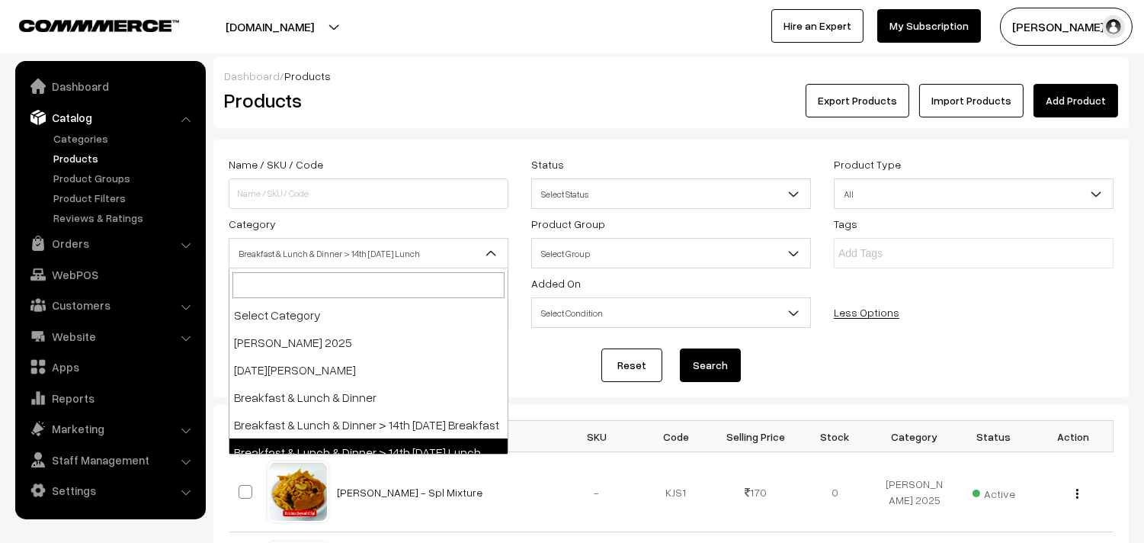
scroll to position [101, 0]
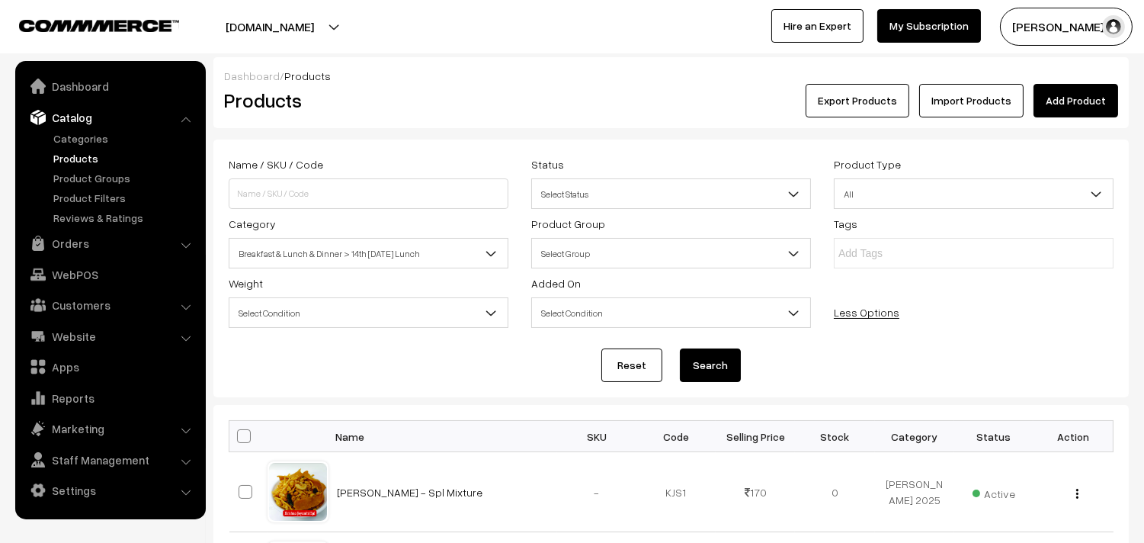
click at [692, 367] on button "Search" at bounding box center [710, 365] width 61 height 34
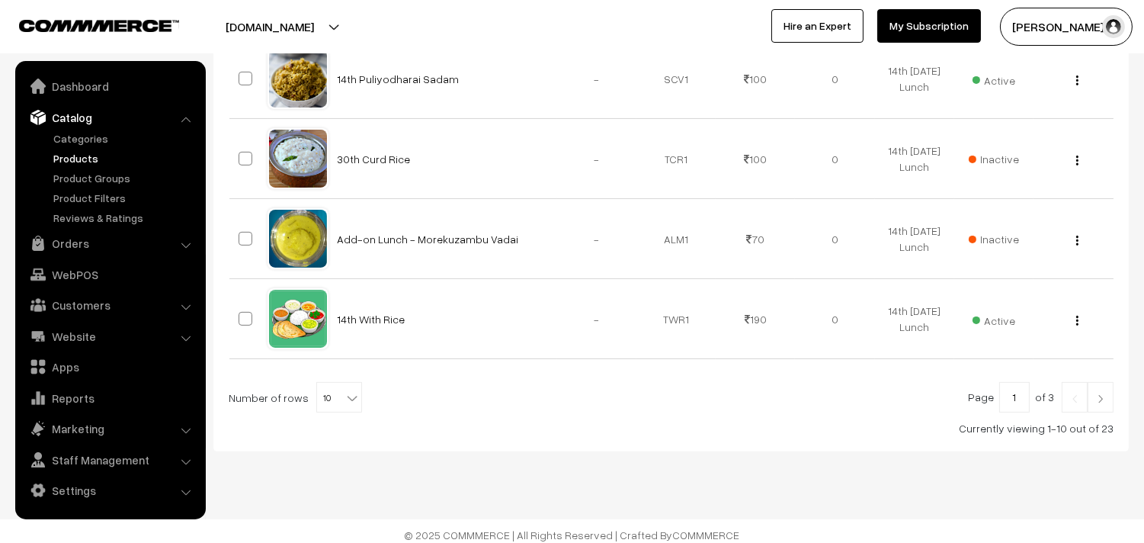
scroll to position [909, 0]
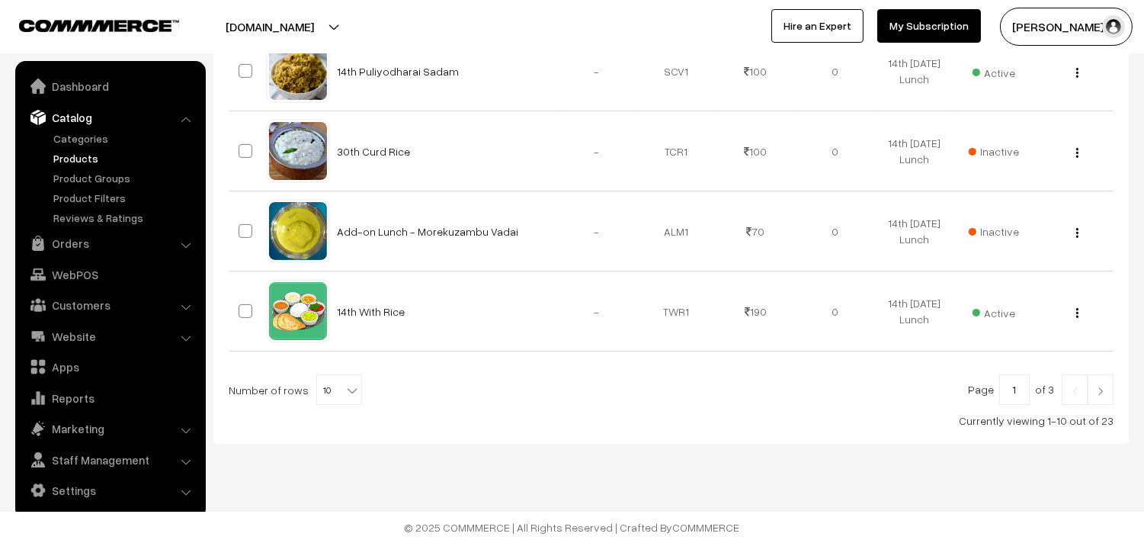
click at [345, 386] on b at bounding box center [352, 390] width 15 height 15
select select "60"
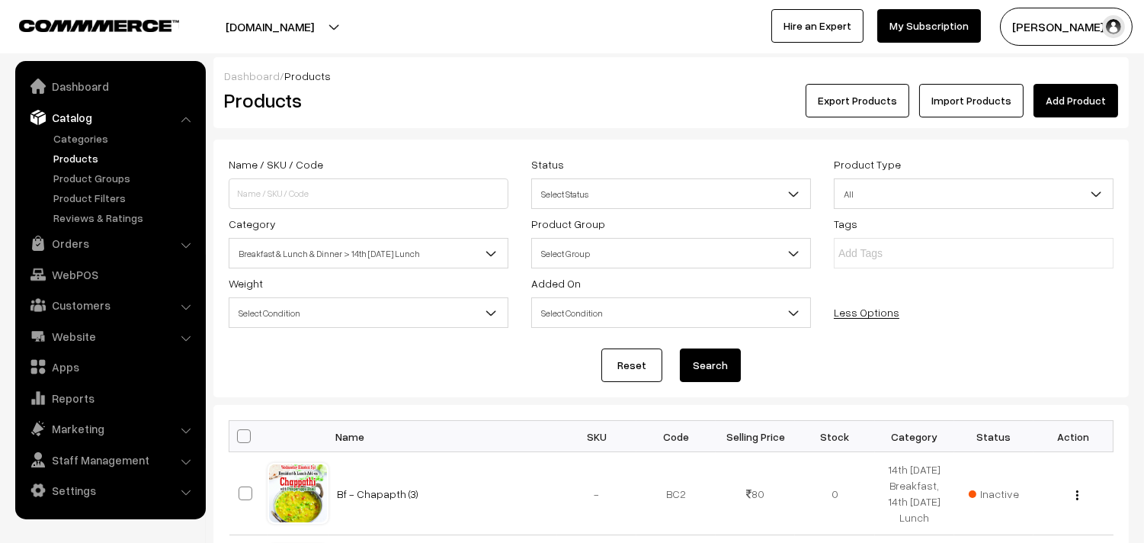
click at [245, 431] on span at bounding box center [244, 436] width 14 height 14
click at [239, 431] on input "checkbox" at bounding box center [234, 436] width 10 height 10
checkbox input "true"
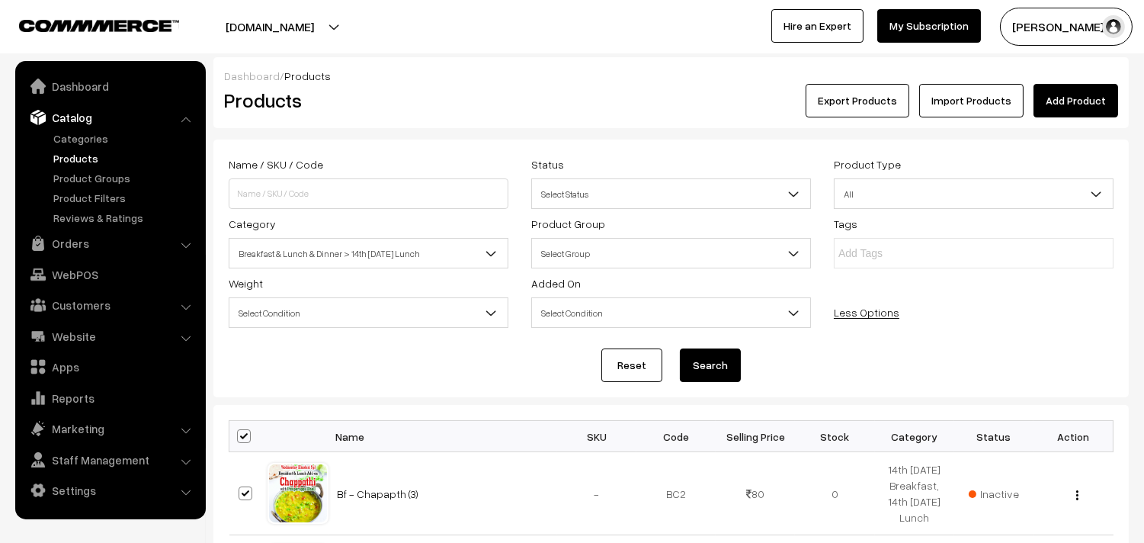
checkbox input "true"
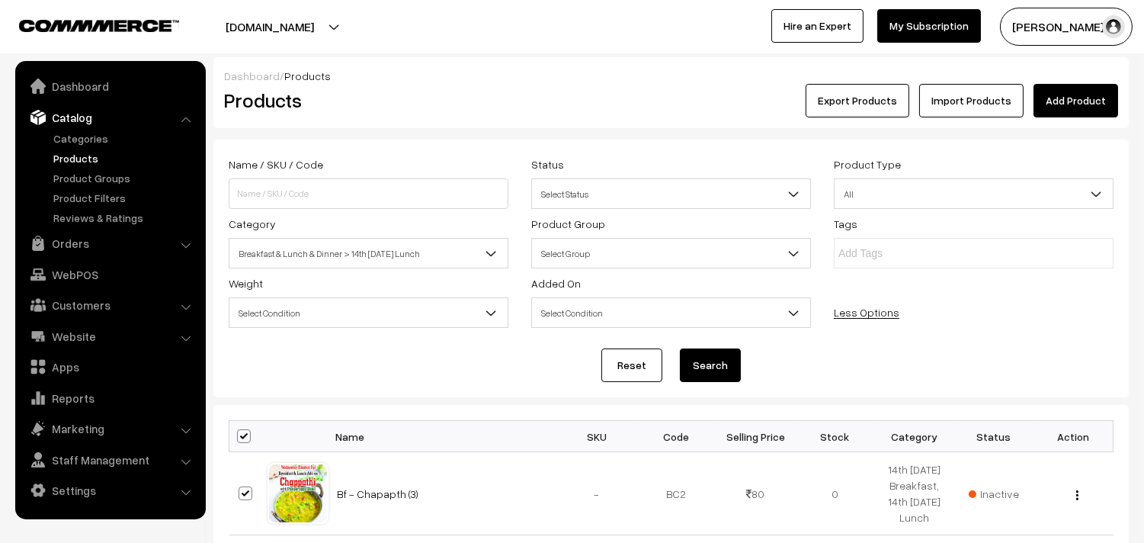
checkbox input "true"
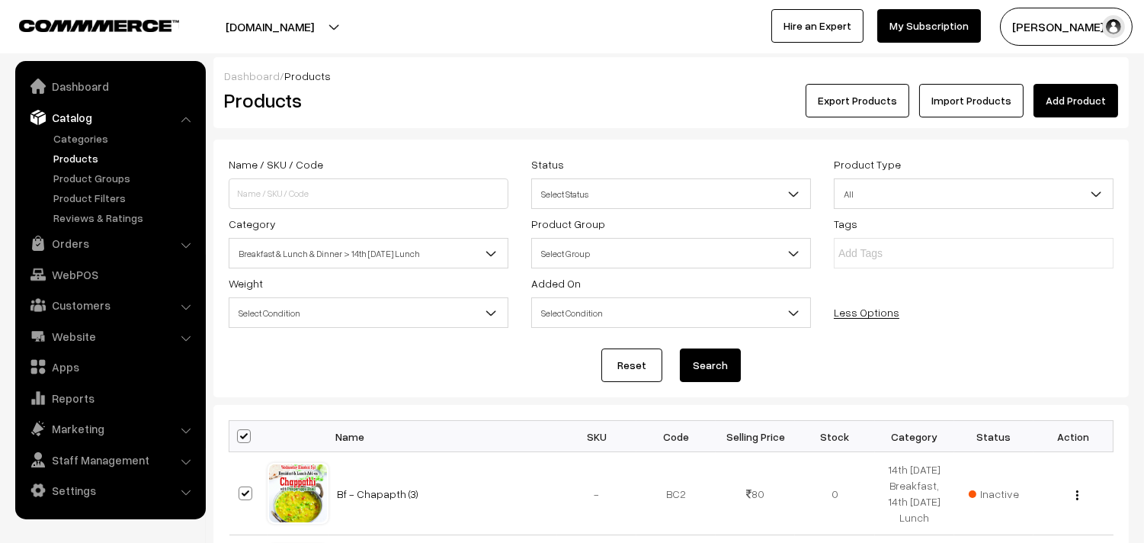
checkbox input "true"
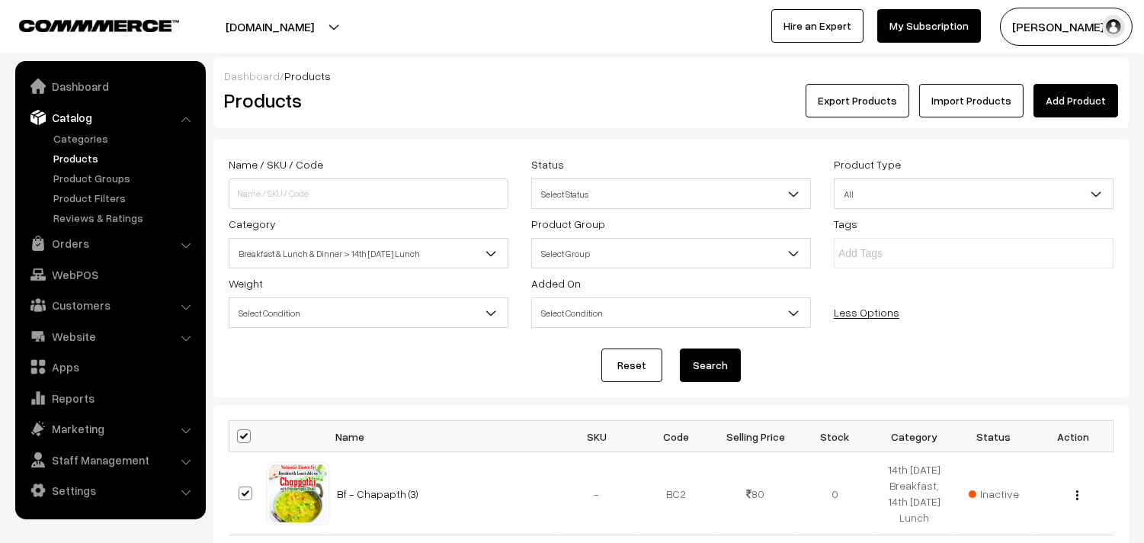
checkbox input "true"
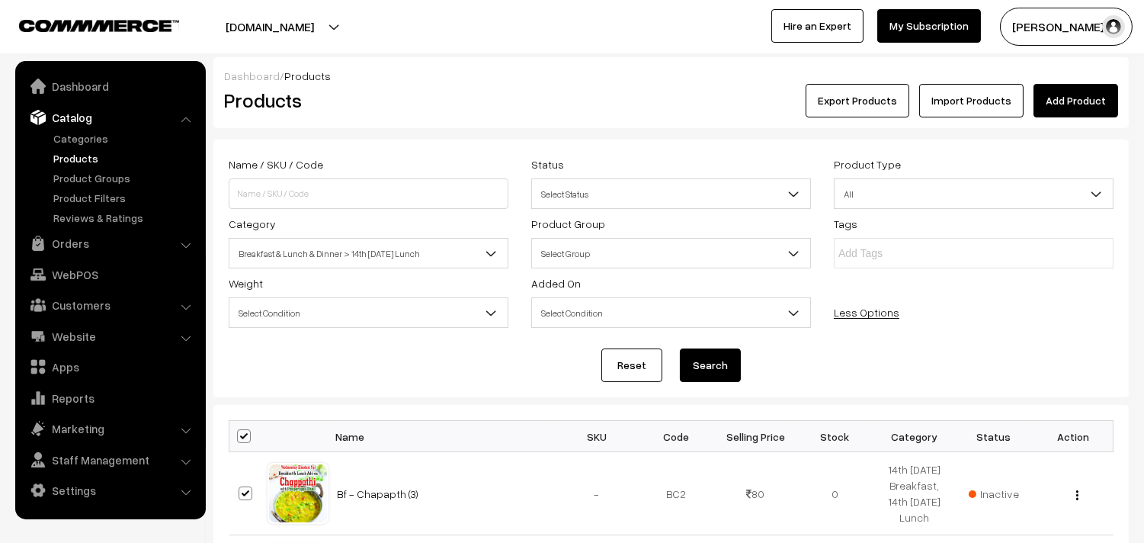
checkbox input "true"
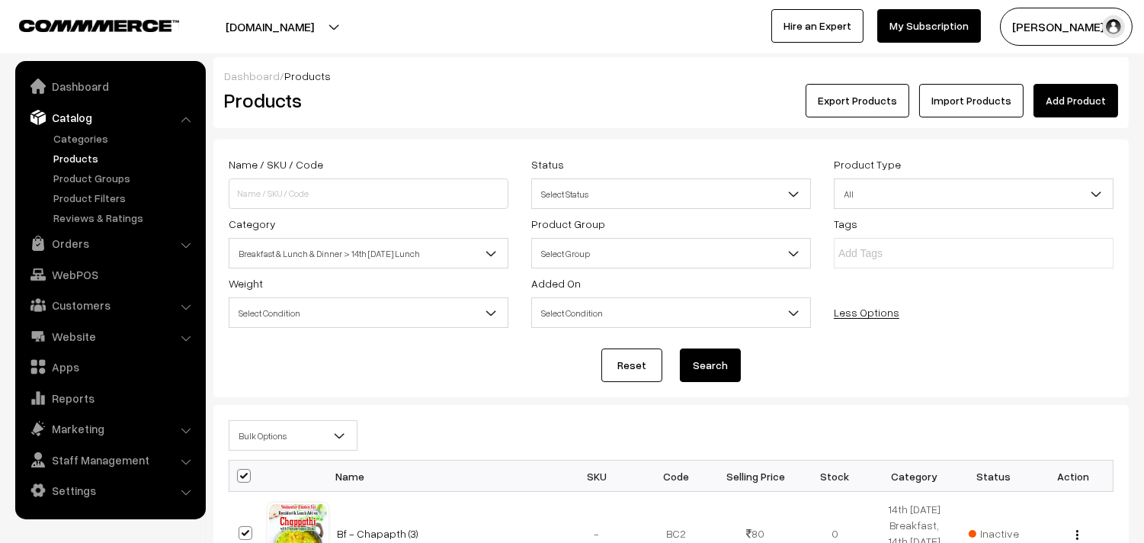
click at [269, 425] on span "Bulk Options" at bounding box center [292, 435] width 127 height 27
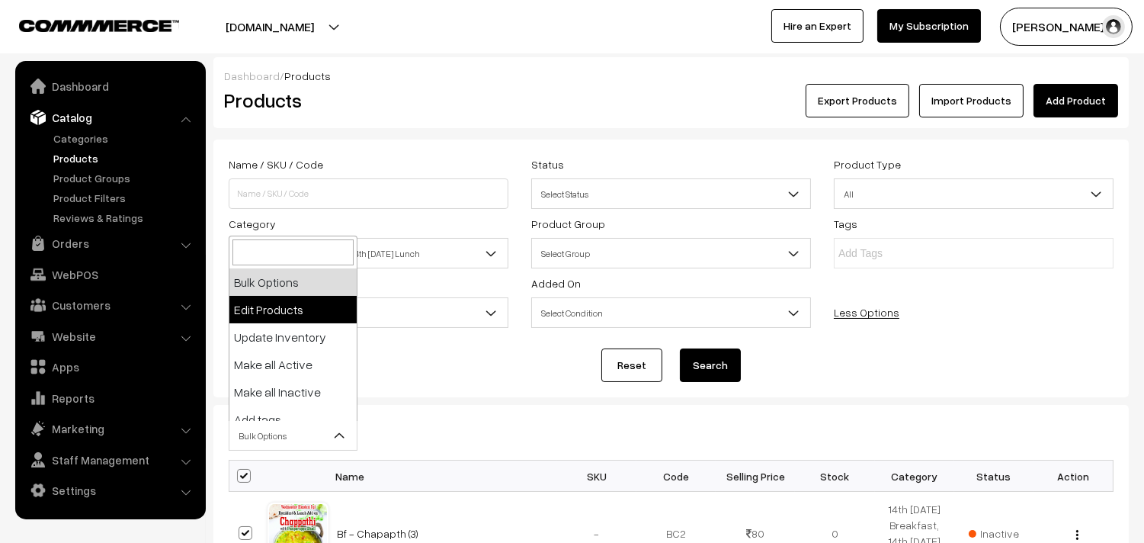
select select "editProduct"
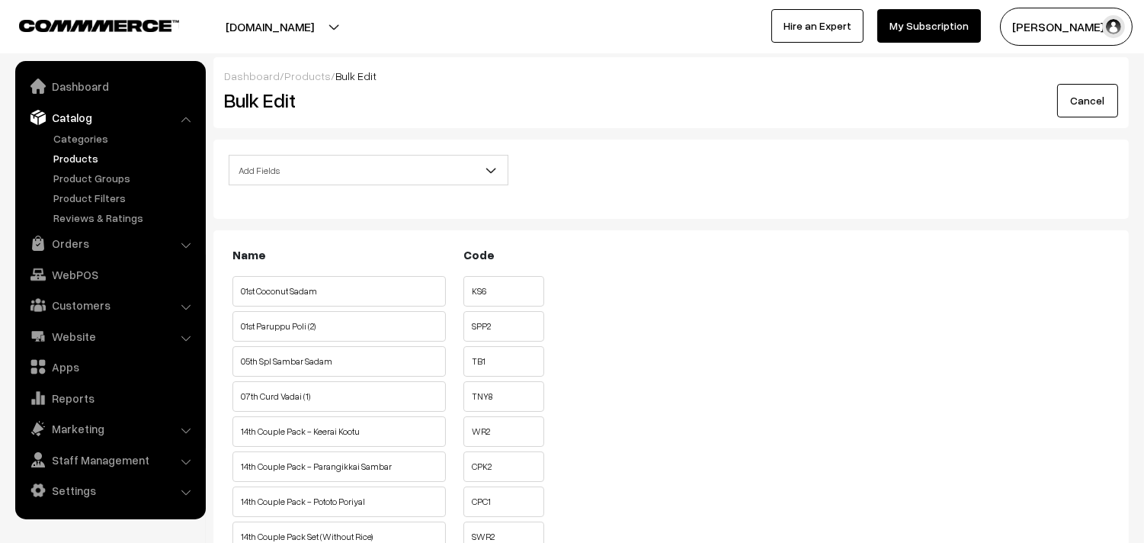
click at [338, 186] on div "Add Fields Product Name Product Sort Order Category Tags SKU Weight Selling Pri…" at bounding box center [368, 175] width 303 height 40
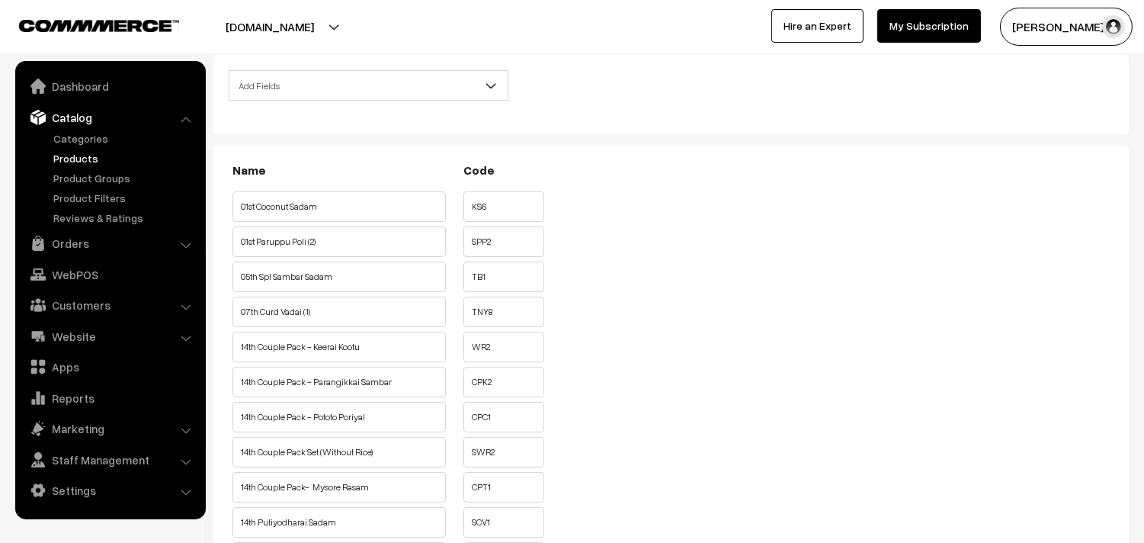
click at [384, 90] on span "Add Fields" at bounding box center [368, 85] width 278 height 27
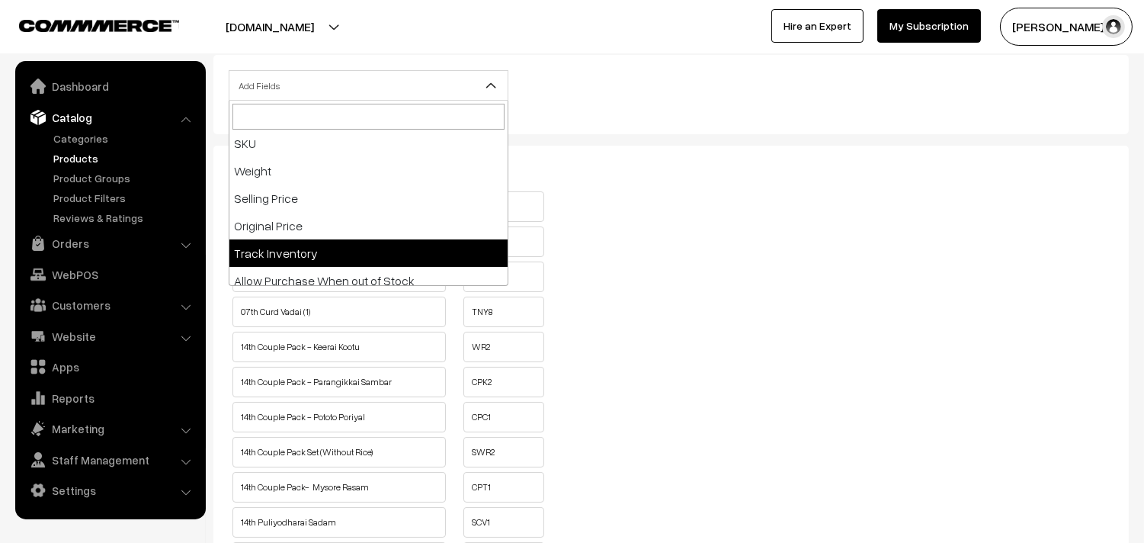
scroll to position [169, 0]
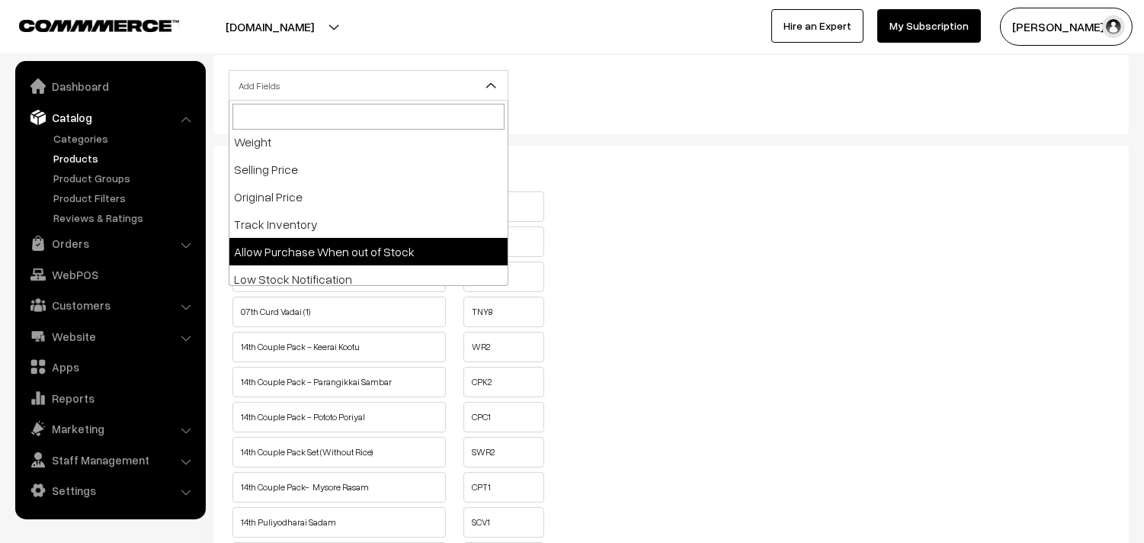
select select "allow-purchase"
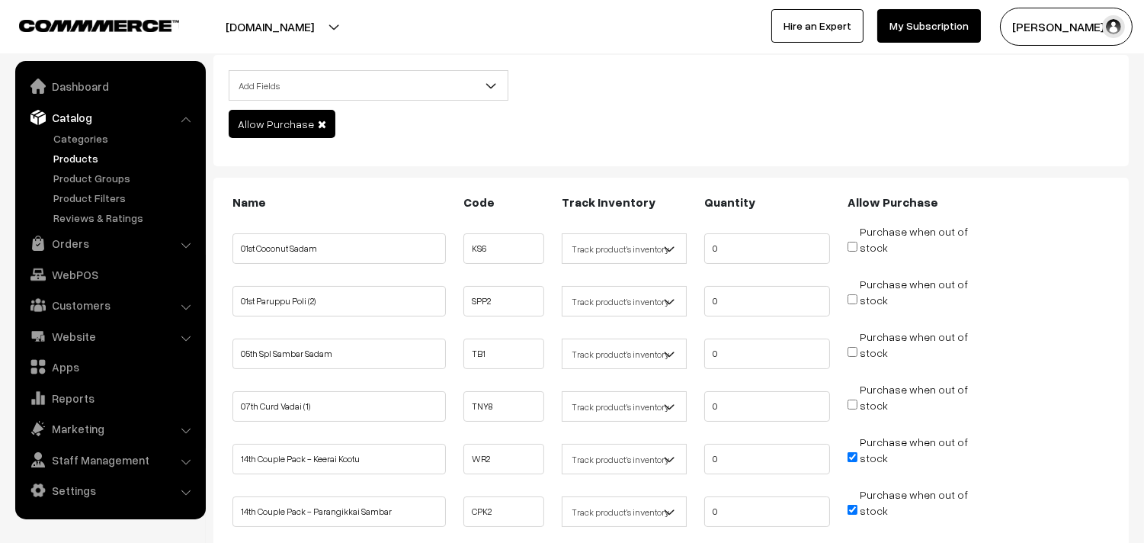
scroll to position [85, 0]
click at [849, 452] on input "Purchase when out of stock" at bounding box center [853, 457] width 10 height 10
checkbox input "false"
click at [855, 506] on input "Purchase when out of stock" at bounding box center [853, 510] width 10 height 10
checkbox input "false"
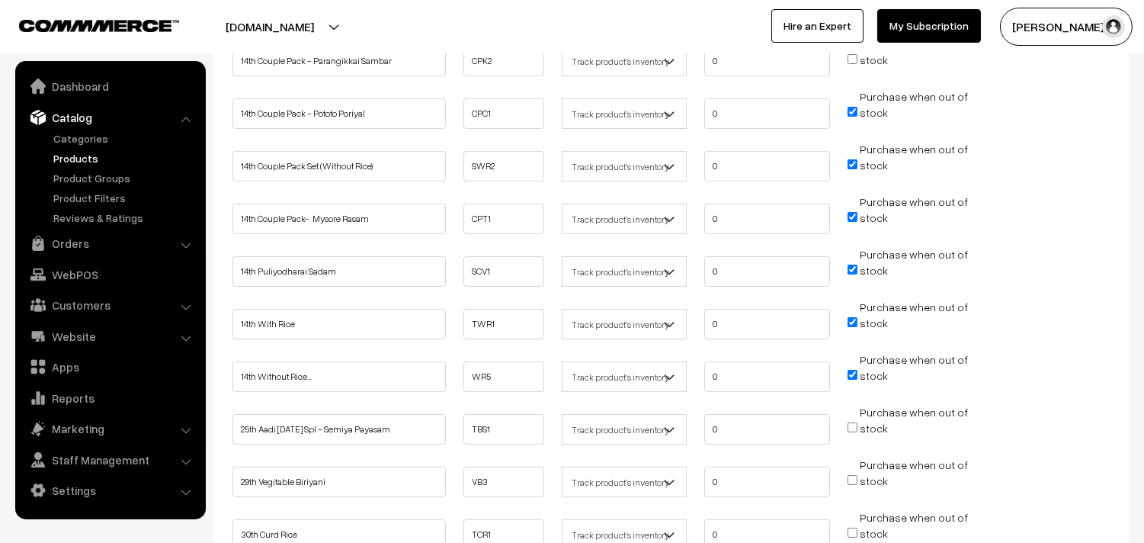
scroll to position [508, 0]
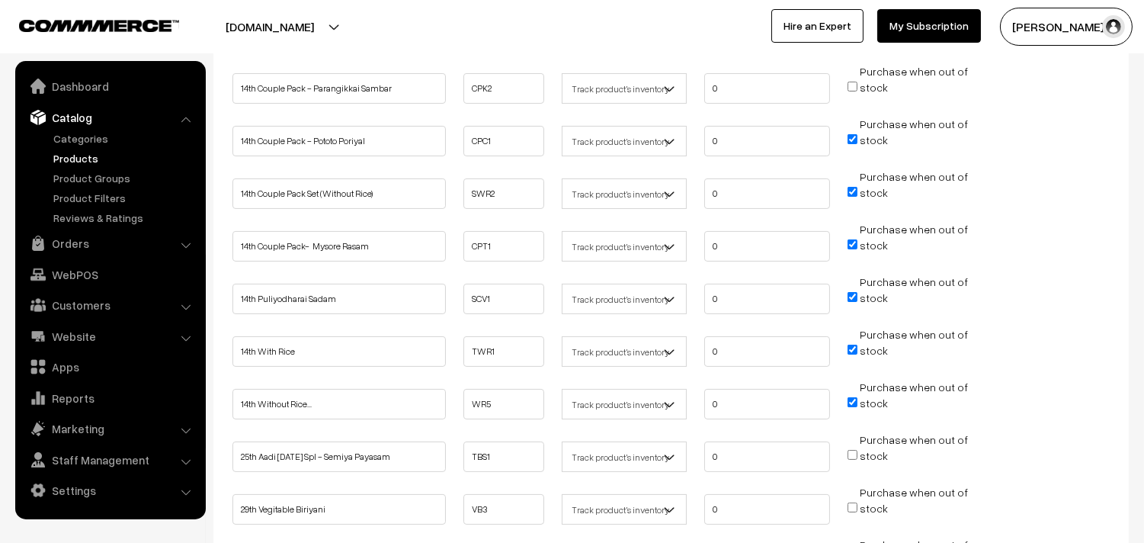
click at [855, 136] on input "Purchase when out of stock" at bounding box center [853, 139] width 10 height 10
checkbox input "false"
click at [856, 194] on span "Purchase when out of stock" at bounding box center [908, 192] width 120 height 15
click at [850, 239] on input "Purchase when out of stock" at bounding box center [853, 244] width 10 height 10
checkbox input "false"
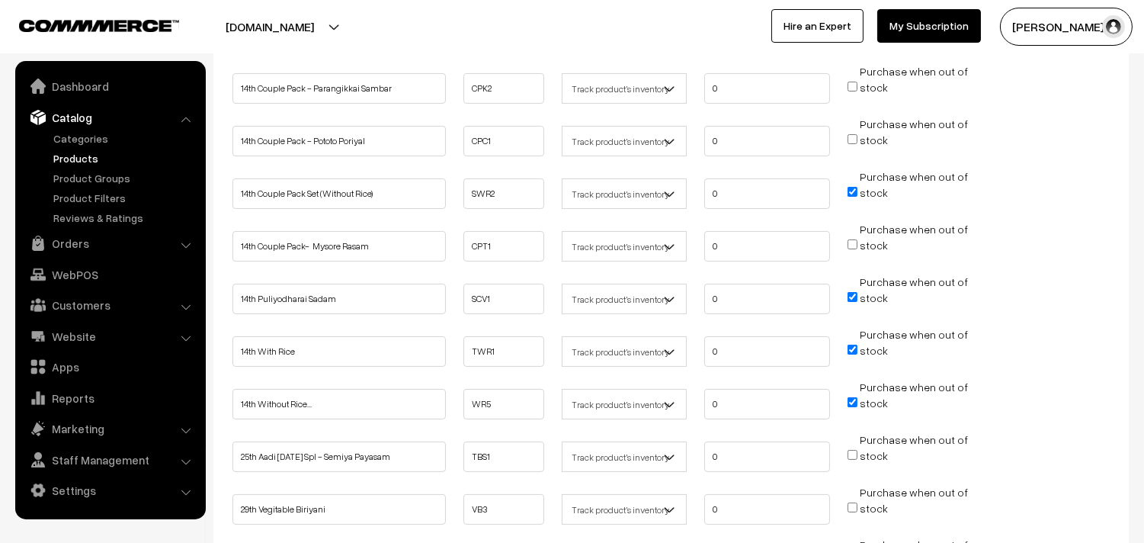
click at [846, 187] on li "Purchase when out of stock" at bounding box center [910, 187] width 133 height 38
click at [848, 290] on span "Purchase when out of stock" at bounding box center [908, 297] width 120 height 15
click at [854, 188] on input "Purchase when out of stock" at bounding box center [853, 192] width 10 height 10
checkbox input "false"
click at [855, 299] on span "Purchase when out of stock" at bounding box center [908, 297] width 120 height 15
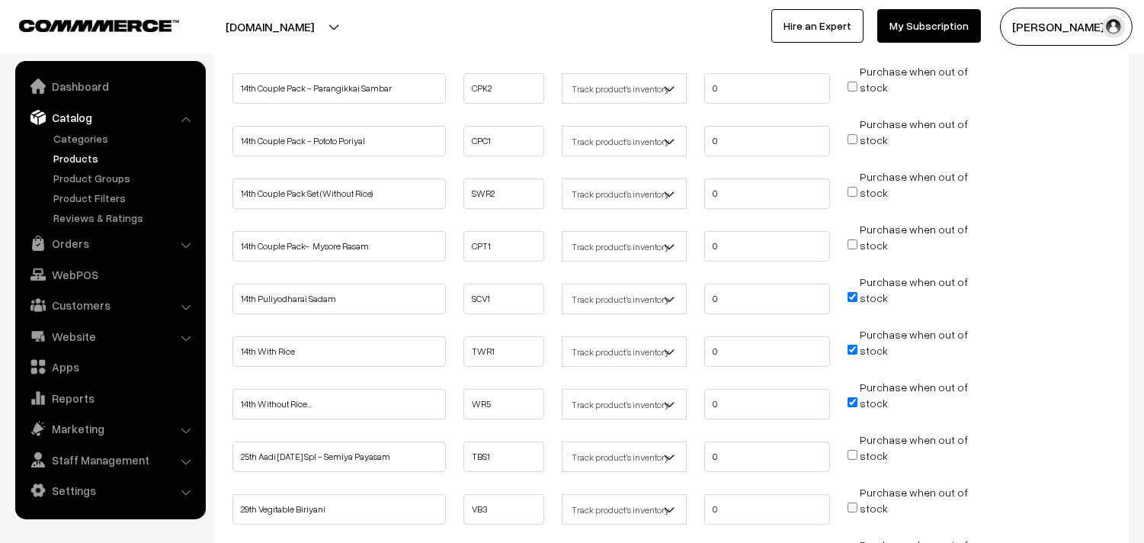
click at [852, 294] on input "Purchase when out of stock" at bounding box center [853, 297] width 10 height 10
checkbox input "false"
click at [855, 354] on li "Purchase when out of stock" at bounding box center [910, 345] width 133 height 38
click at [855, 398] on input "Purchase when out of stock" at bounding box center [853, 402] width 10 height 10
checkbox input "false"
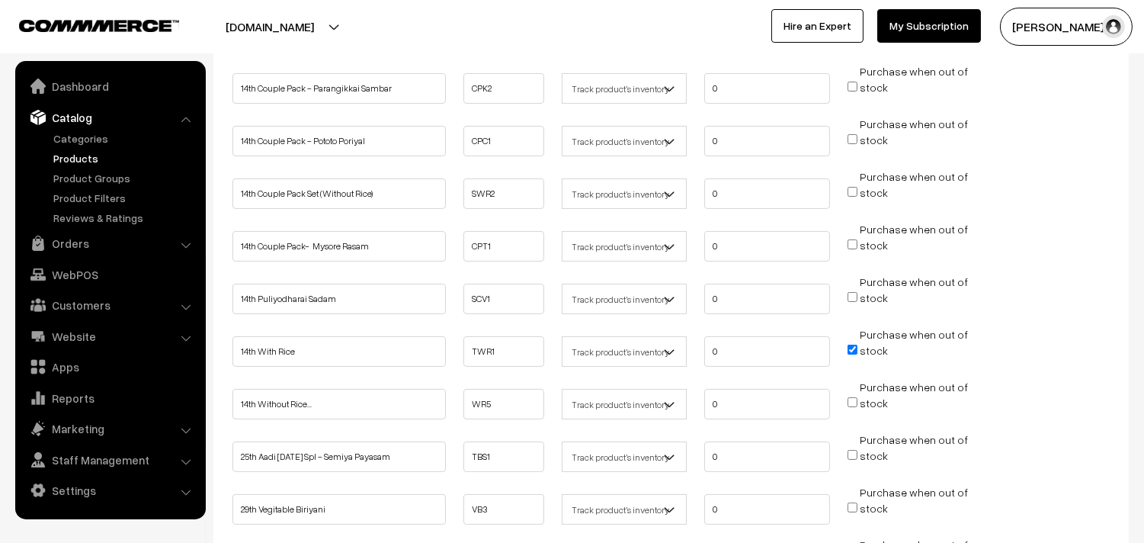
click at [847, 343] on li "Purchase when out of stock" at bounding box center [910, 345] width 133 height 38
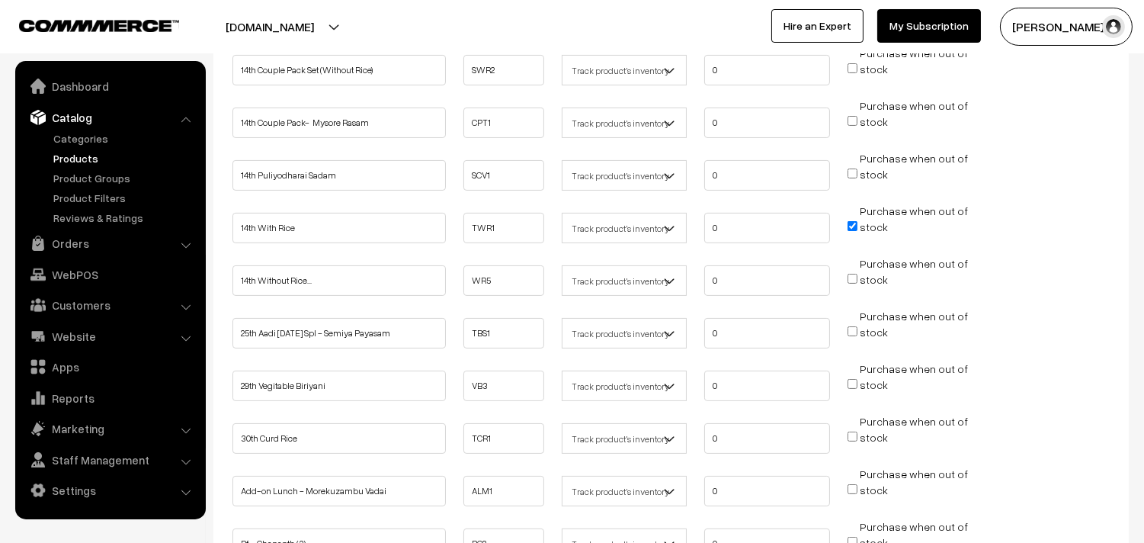
scroll to position [762, 0]
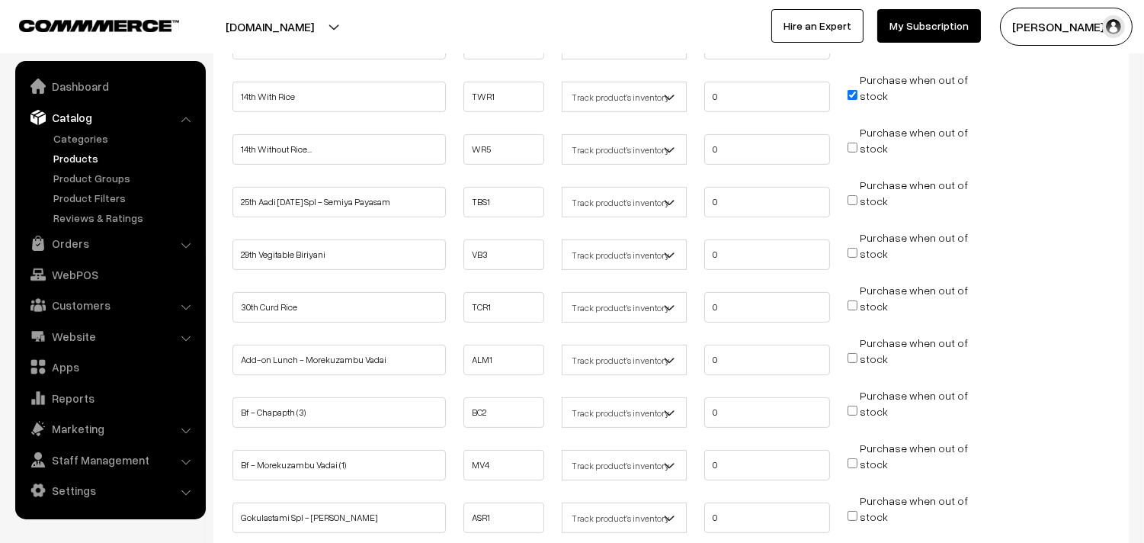
click at [855, 90] on input "Purchase when out of stock" at bounding box center [853, 95] width 10 height 10
checkbox input "false"
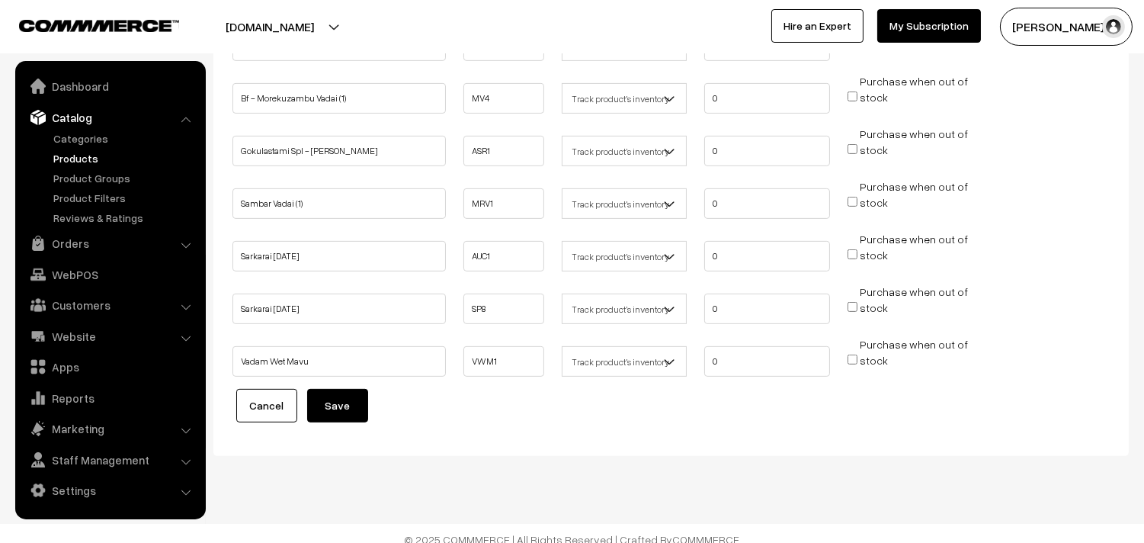
scroll to position [1133, 0]
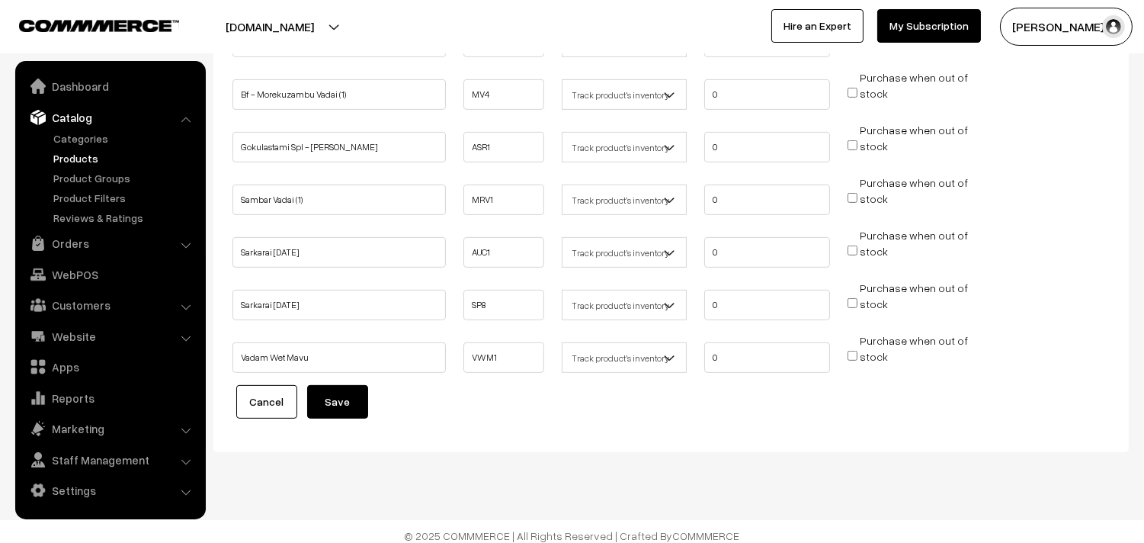
click at [346, 385] on button "Save" at bounding box center [337, 402] width 61 height 34
